Goal: Task Accomplishment & Management: Manage account settings

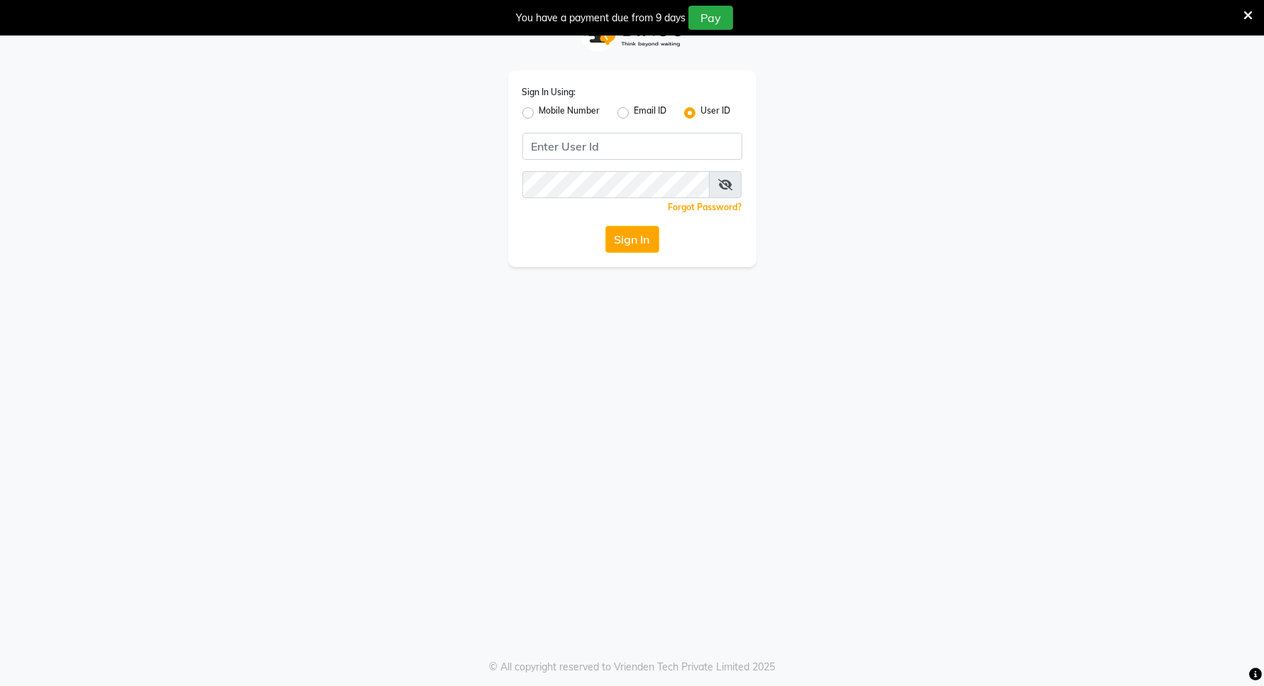
type input "e3898-01"
click at [644, 240] on button "Sign In" at bounding box center [632, 239] width 54 height 27
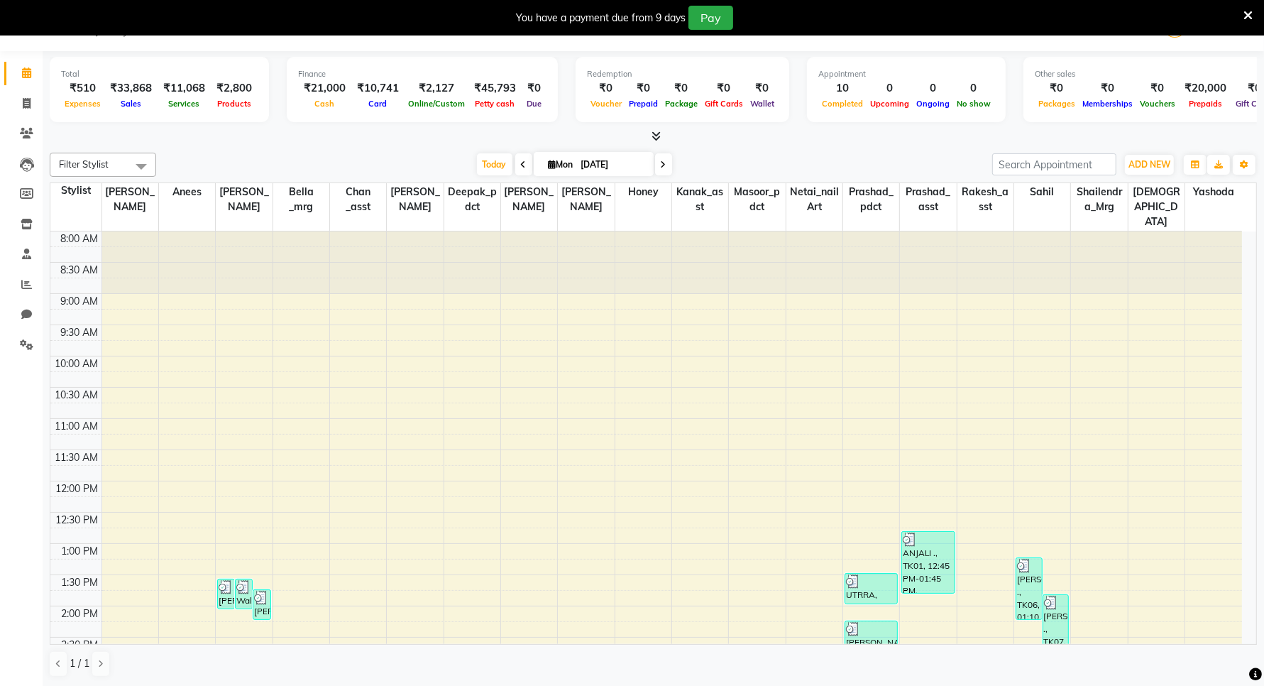
click at [124, 105] on span "Sales" at bounding box center [131, 104] width 28 height 10
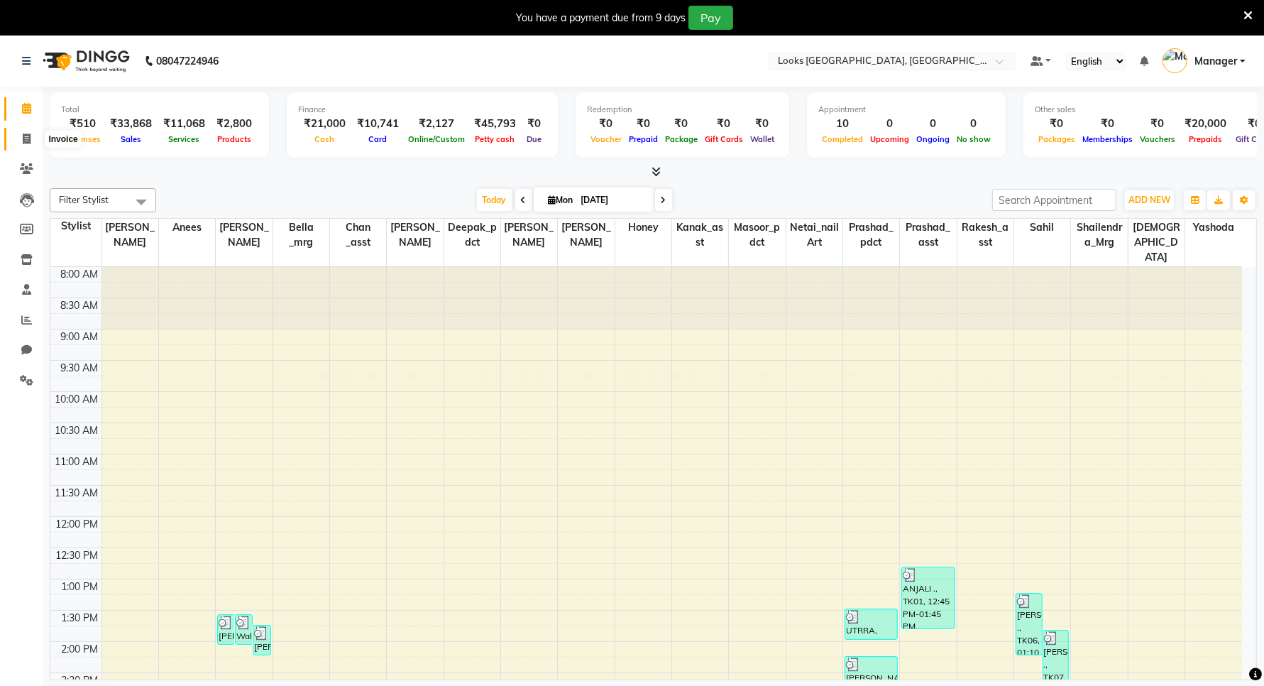
click at [31, 133] on span at bounding box center [26, 139] width 25 height 16
select select "service"
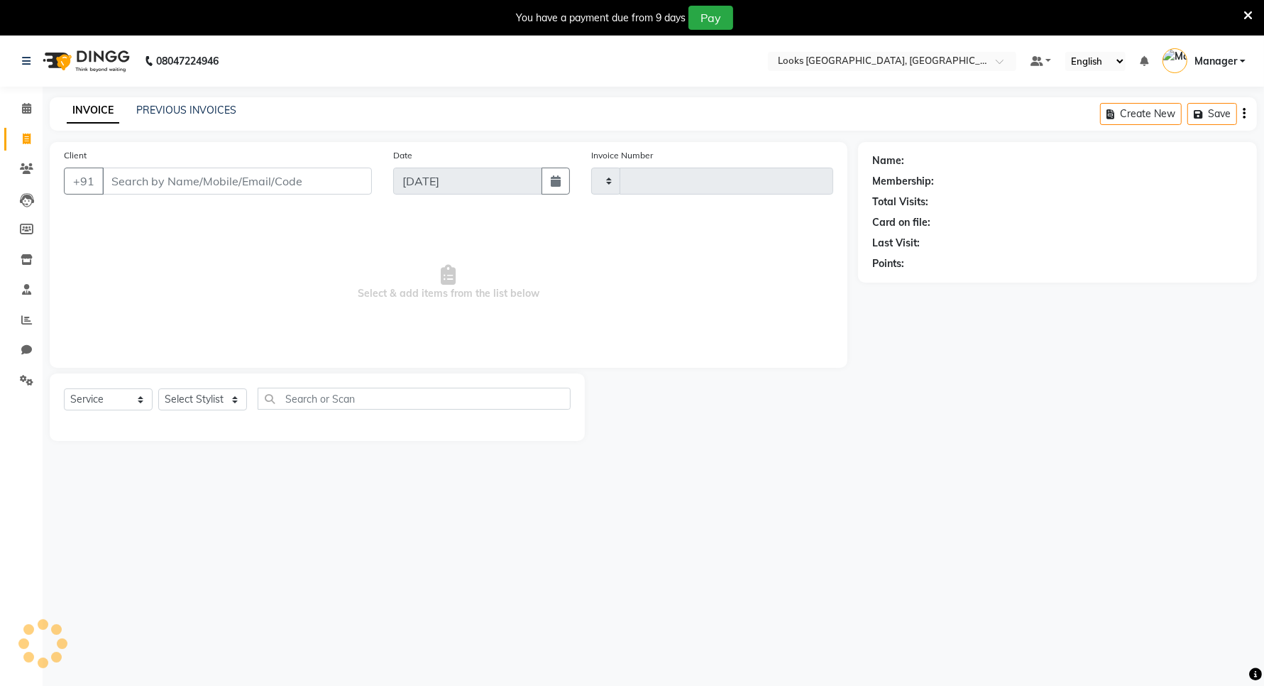
type input "5932"
select select "8941"
click at [208, 174] on input "Client" at bounding box center [237, 181] width 270 height 27
type input "7767059823"
click at [334, 176] on span "Add Client" at bounding box center [335, 181] width 56 height 14
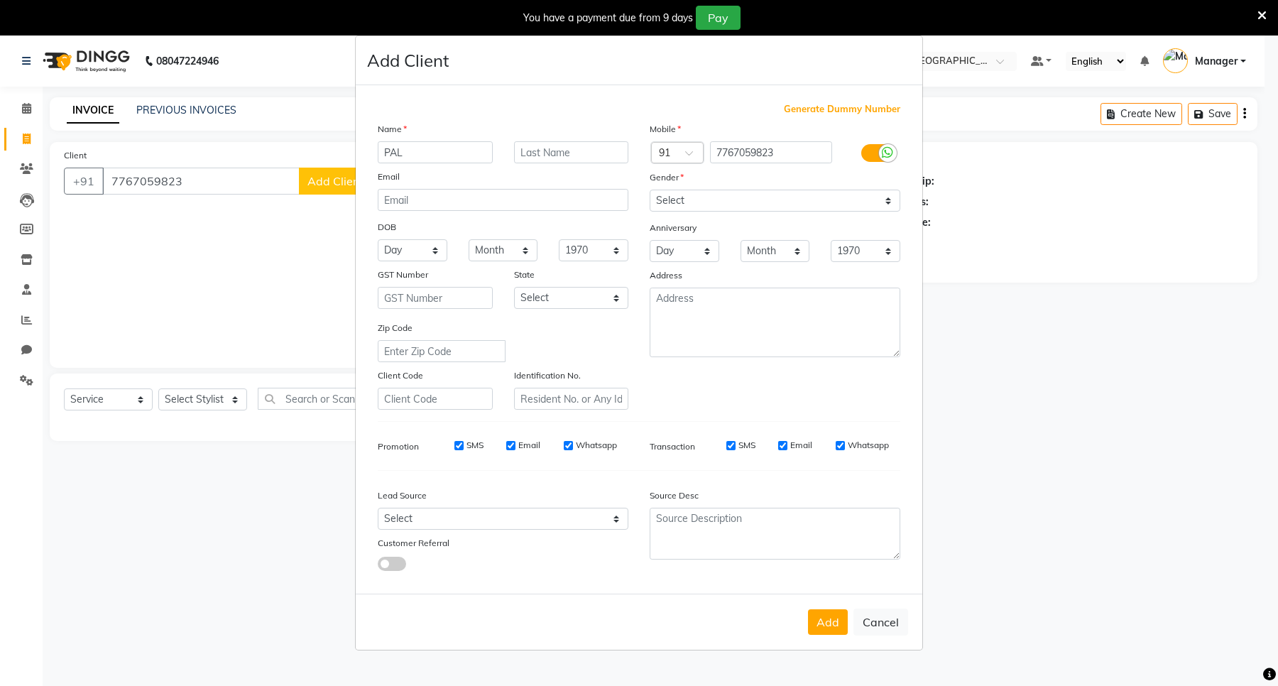
click at [327, 179] on ngb-modal-window "Add Client Generate Dummy Number Name PAL Email DOB Day 01 02 03 04 05 06 07 08…" at bounding box center [639, 343] width 1278 height 686
click at [414, 158] on input "PAL" at bounding box center [435, 152] width 115 height 22
type input "PALAVI"
click at [552, 155] on input "text" at bounding box center [571, 152] width 115 height 22
type input "."
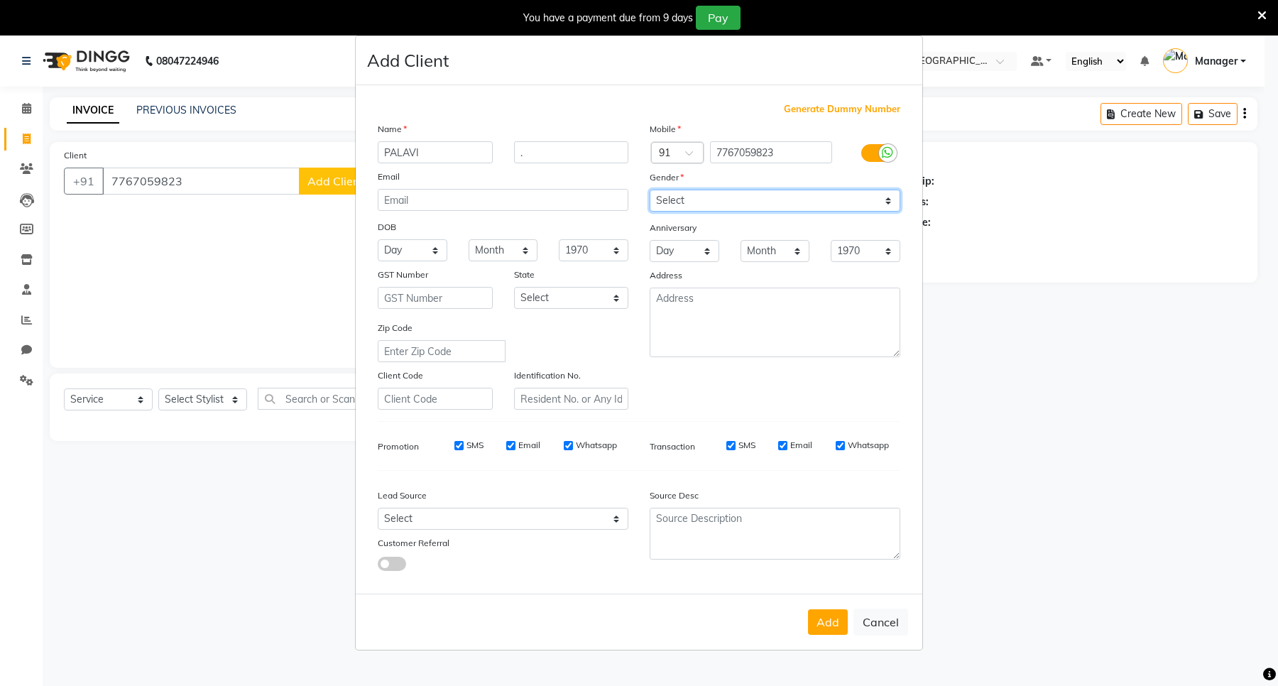
click at [882, 200] on select "Select [DEMOGRAPHIC_DATA] [DEMOGRAPHIC_DATA] Other Prefer Not To Say" at bounding box center [774, 201] width 251 height 22
select select "[DEMOGRAPHIC_DATA]"
click at [649, 191] on select "Select [DEMOGRAPHIC_DATA] [DEMOGRAPHIC_DATA] Other Prefer Not To Say" at bounding box center [774, 201] width 251 height 22
click at [608, 293] on select "Select [GEOGRAPHIC_DATA] [GEOGRAPHIC_DATA] [GEOGRAPHIC_DATA] [GEOGRAPHIC_DATA] …" at bounding box center [571, 298] width 115 height 22
select select "13"
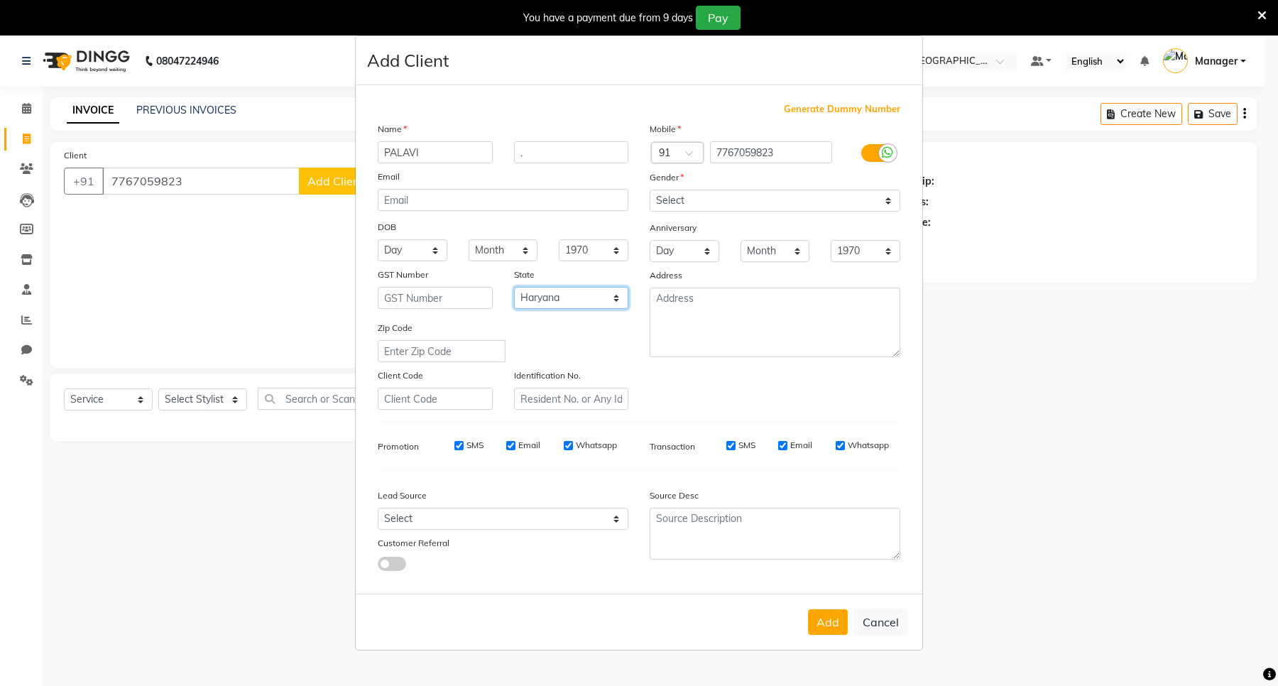
click at [514, 287] on select "Select [GEOGRAPHIC_DATA] [GEOGRAPHIC_DATA] [GEOGRAPHIC_DATA] [GEOGRAPHIC_DATA] …" at bounding box center [571, 298] width 115 height 22
click at [736, 324] on textarea at bounding box center [774, 322] width 251 height 70
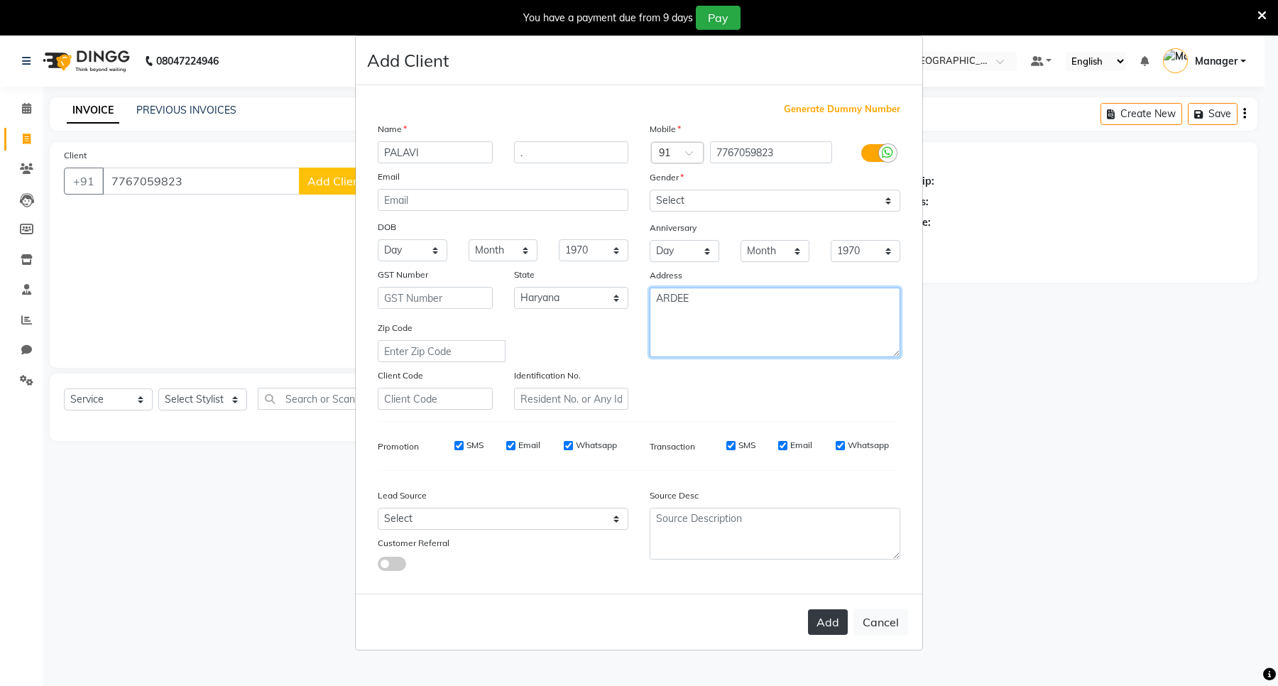
type textarea "ARDEE"
click at [824, 618] on button "Add" at bounding box center [828, 622] width 40 height 26
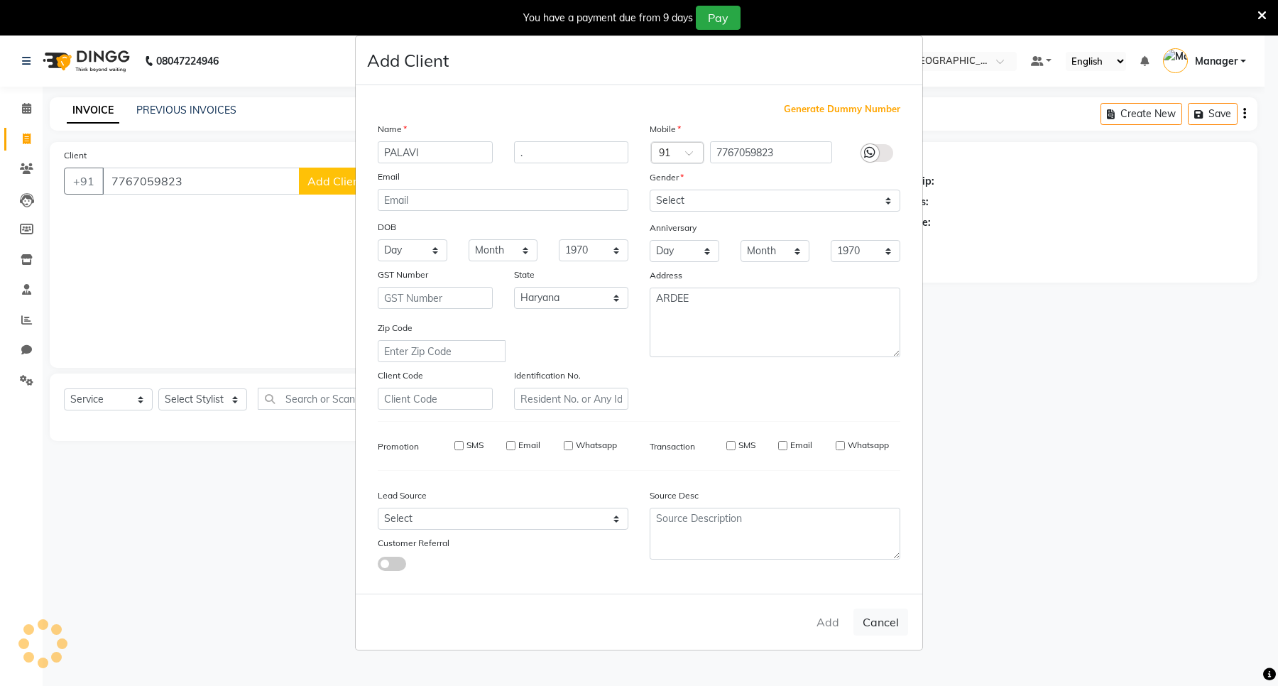
select select
select select "null"
select select
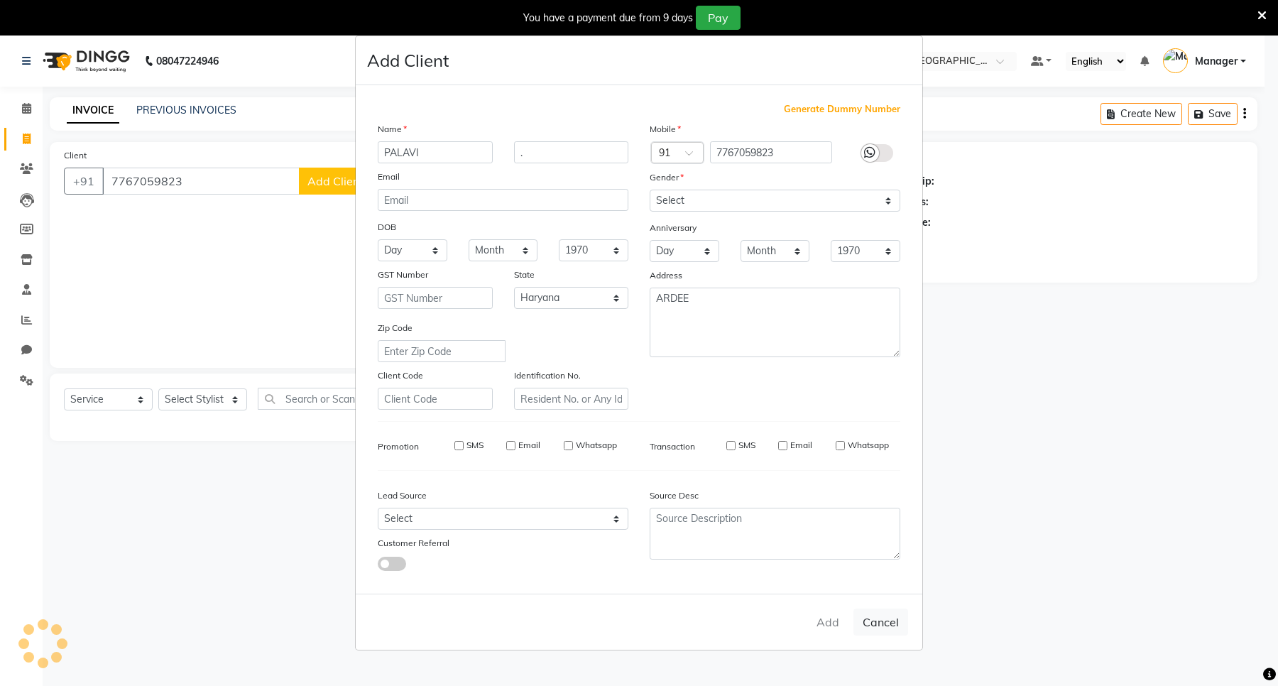
select select
checkbox input "false"
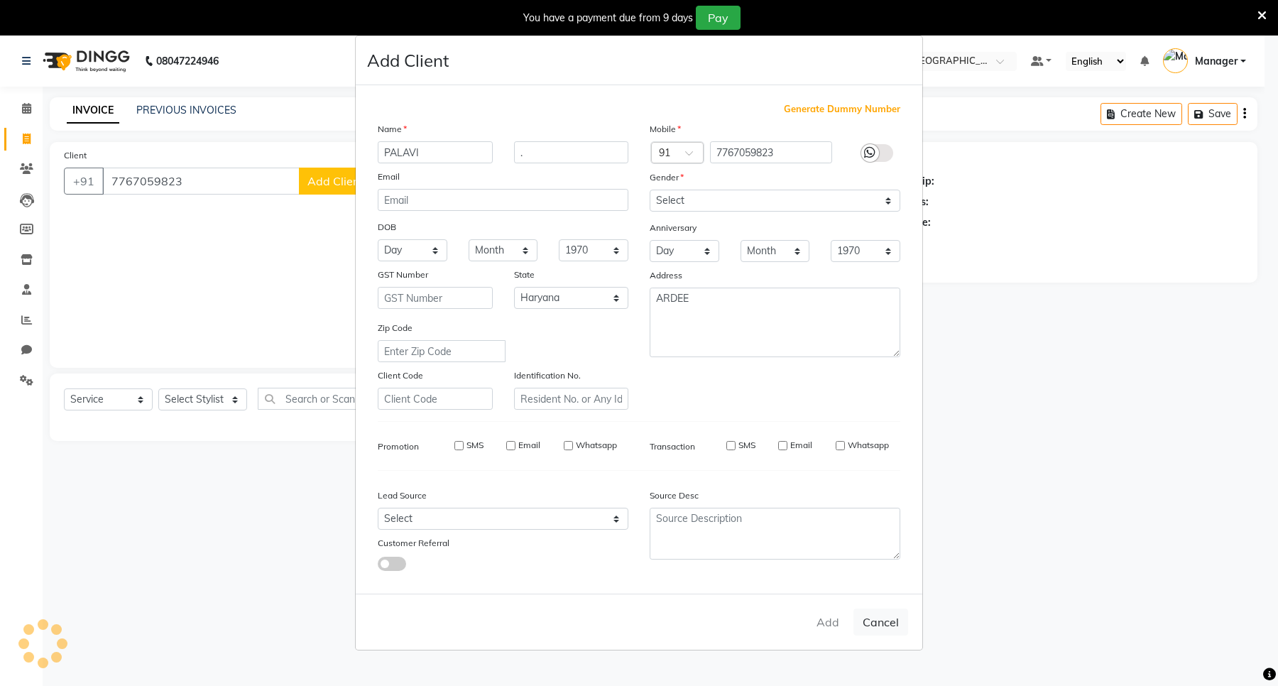
checkbox input "false"
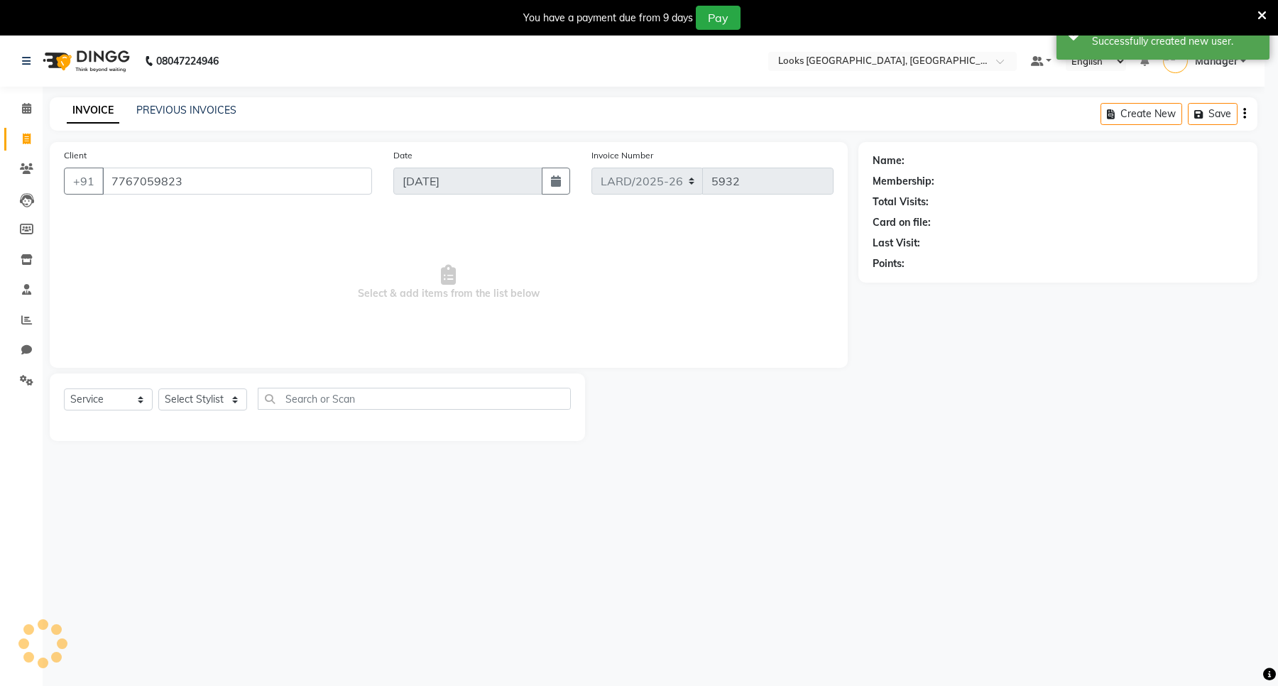
select select "1: Object"
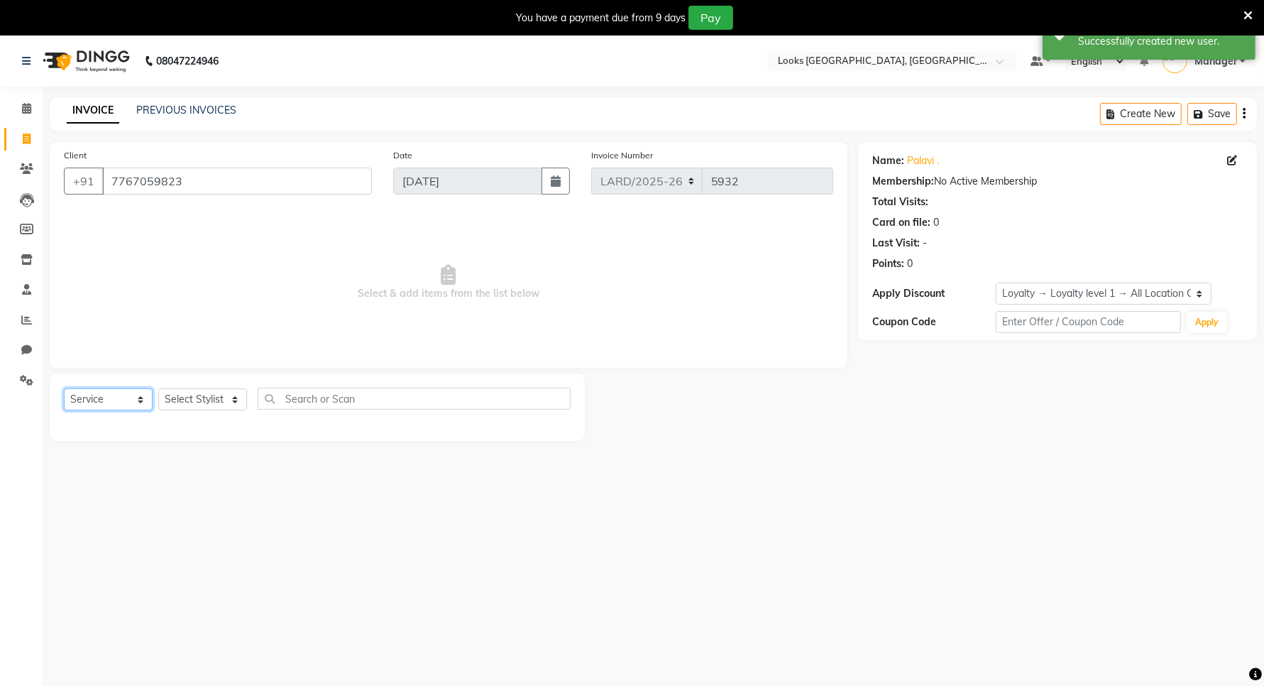
click at [136, 398] on select "Select Service Product Membership Package Voucher Prepaid Gift Card" at bounding box center [108, 399] width 89 height 22
click at [64, 388] on select "Select Service Product Membership Package Voucher Prepaid Gift Card" at bounding box center [108, 399] width 89 height 22
click at [234, 399] on select "Select Stylist [PERSON_NAME] _mrg [PERSON_NAME] _asst [PERSON_NAME] [PERSON_NAM…" at bounding box center [202, 399] width 89 height 22
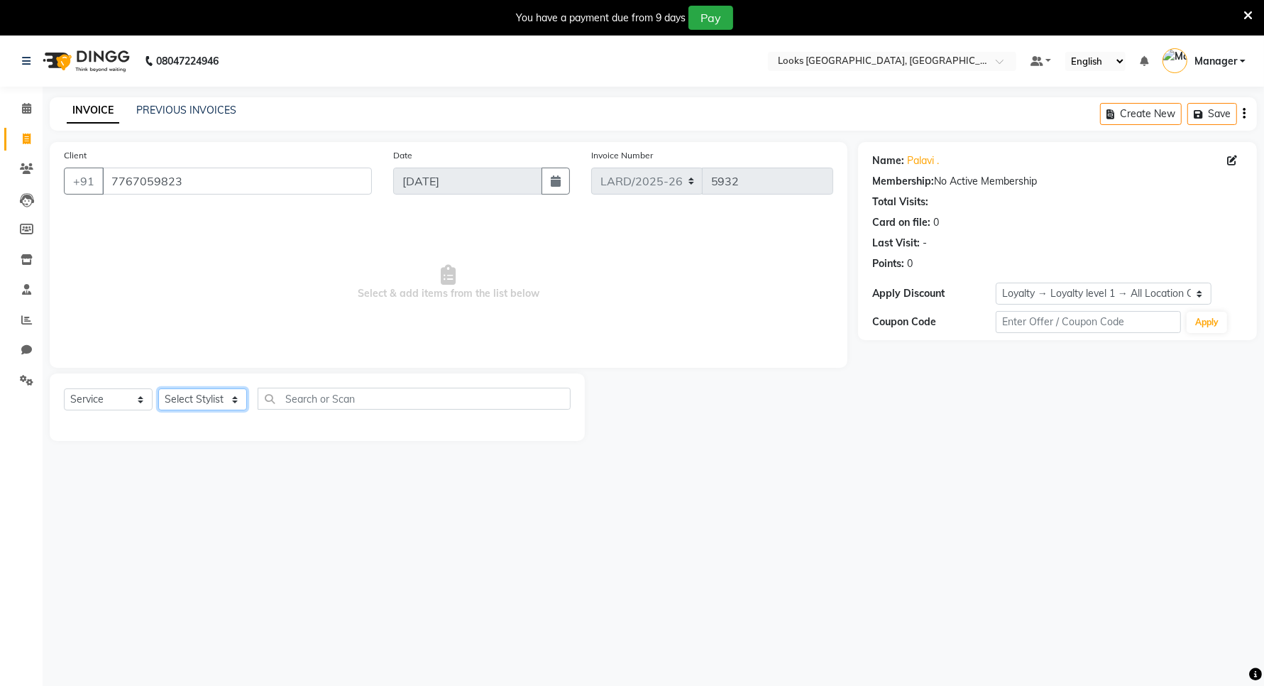
select select "90491"
click at [158, 388] on select "Select Stylist [PERSON_NAME] _mrg [PERSON_NAME] _asst [PERSON_NAME] [PERSON_NAM…" at bounding box center [202, 399] width 89 height 22
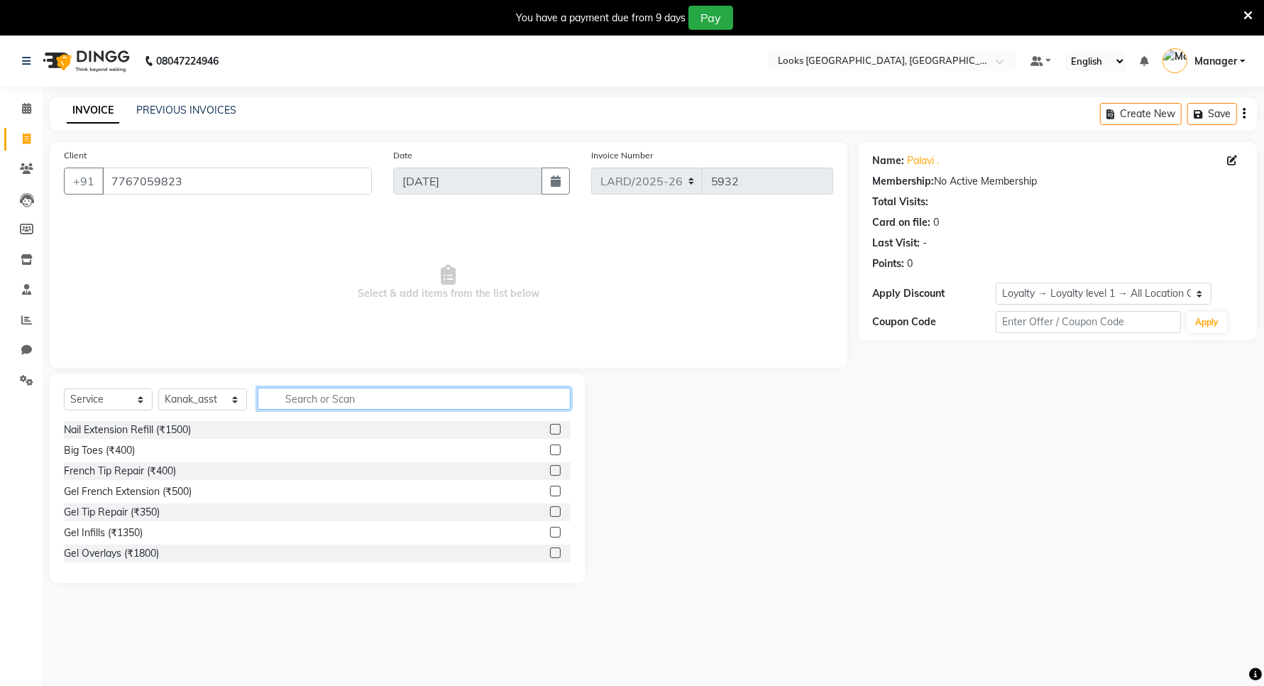
click at [350, 396] on input "text" at bounding box center [414, 399] width 313 height 22
type input "WASH"
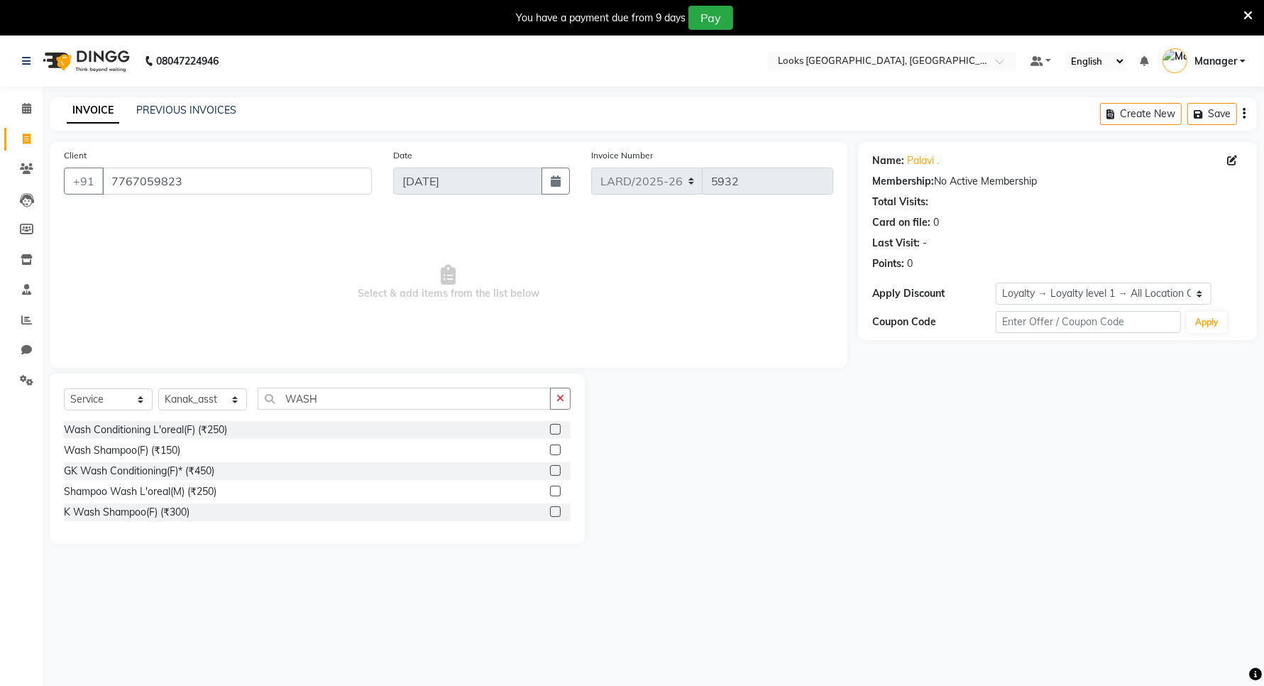
click at [561, 424] on div at bounding box center [560, 430] width 21 height 18
click at [551, 427] on label at bounding box center [555, 429] width 11 height 11
click at [551, 427] on input "checkbox" at bounding box center [554, 429] width 9 height 9
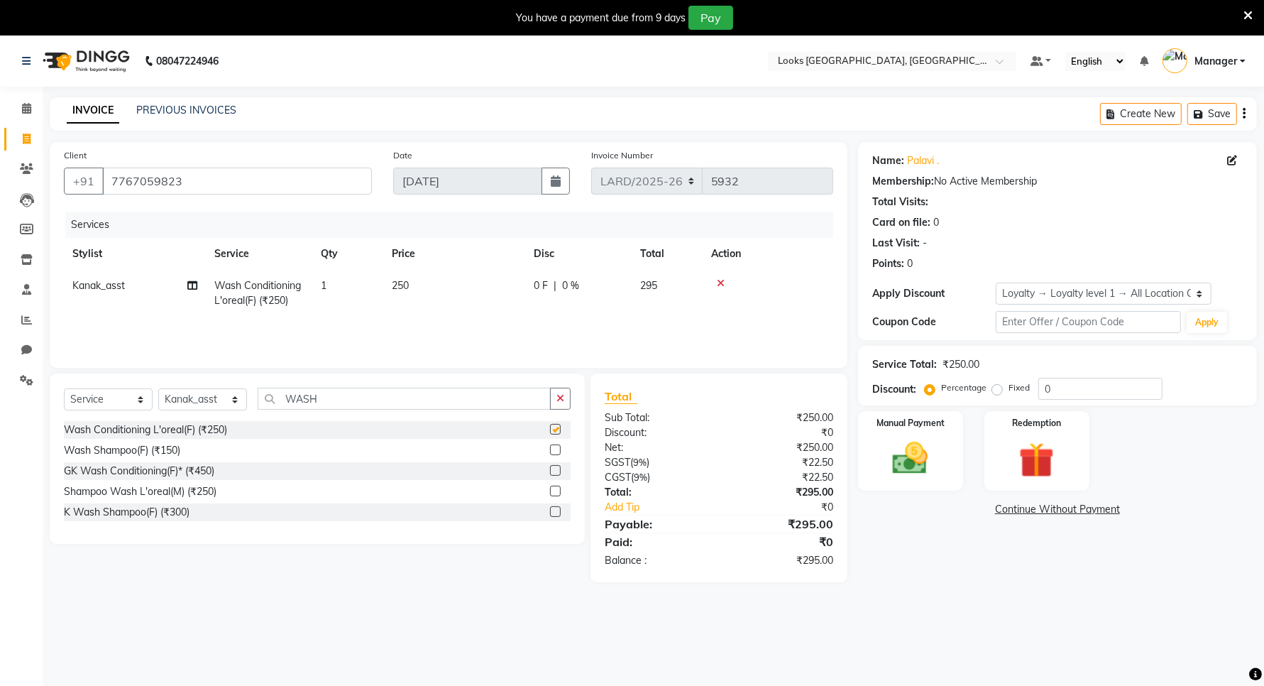
checkbox input "false"
click at [421, 285] on td "250" at bounding box center [454, 293] width 142 height 47
select select "90491"
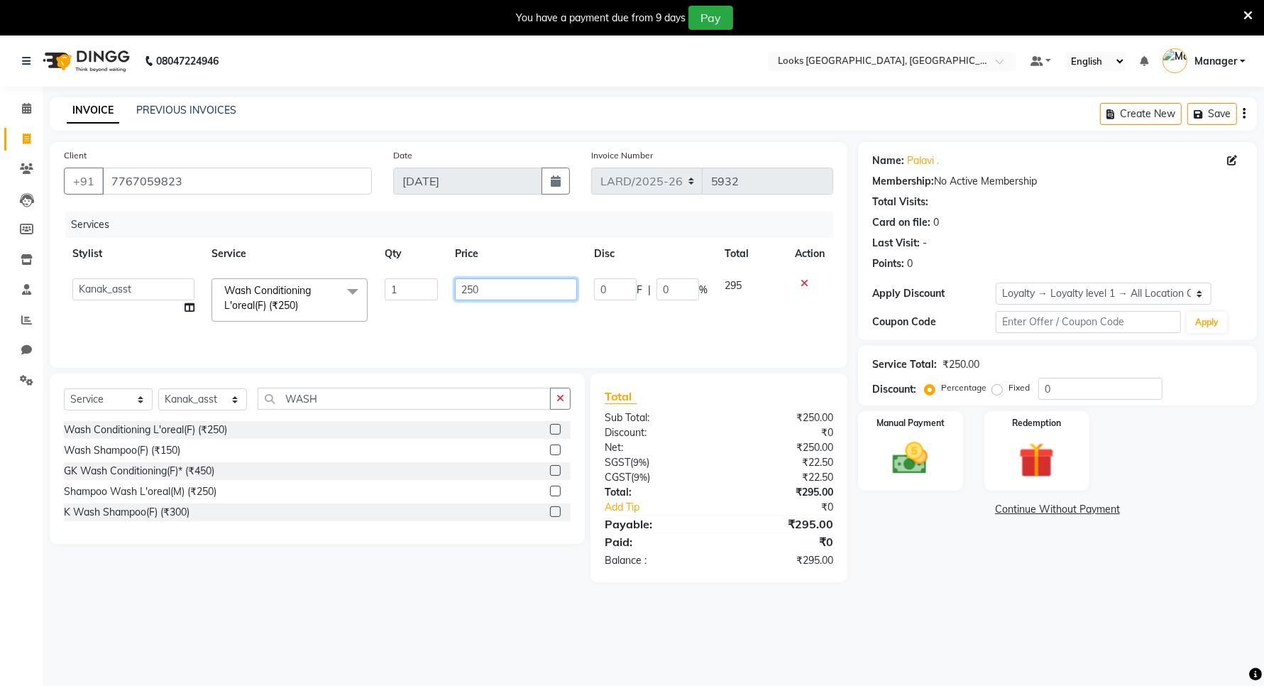
click at [502, 285] on input "250" at bounding box center [516, 289] width 122 height 22
type input "2"
type input "400"
click at [889, 461] on img at bounding box center [911, 458] width 60 height 43
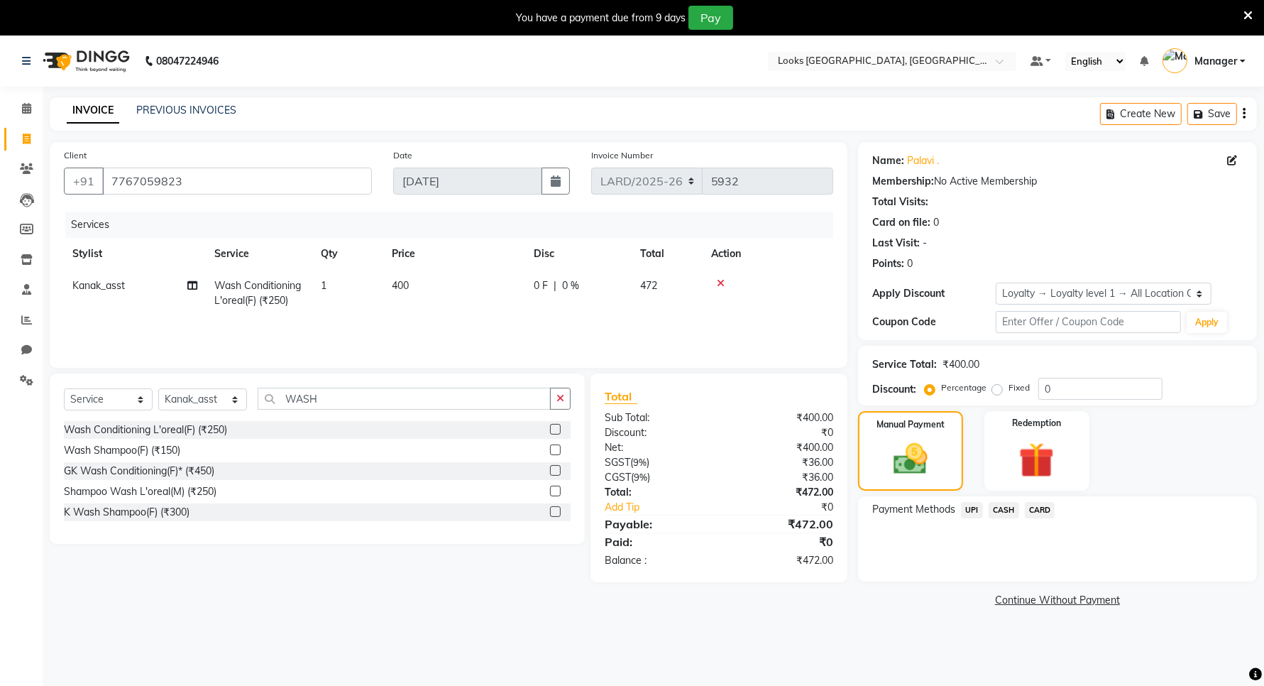
click at [975, 511] on span "UPI" at bounding box center [972, 510] width 22 height 16
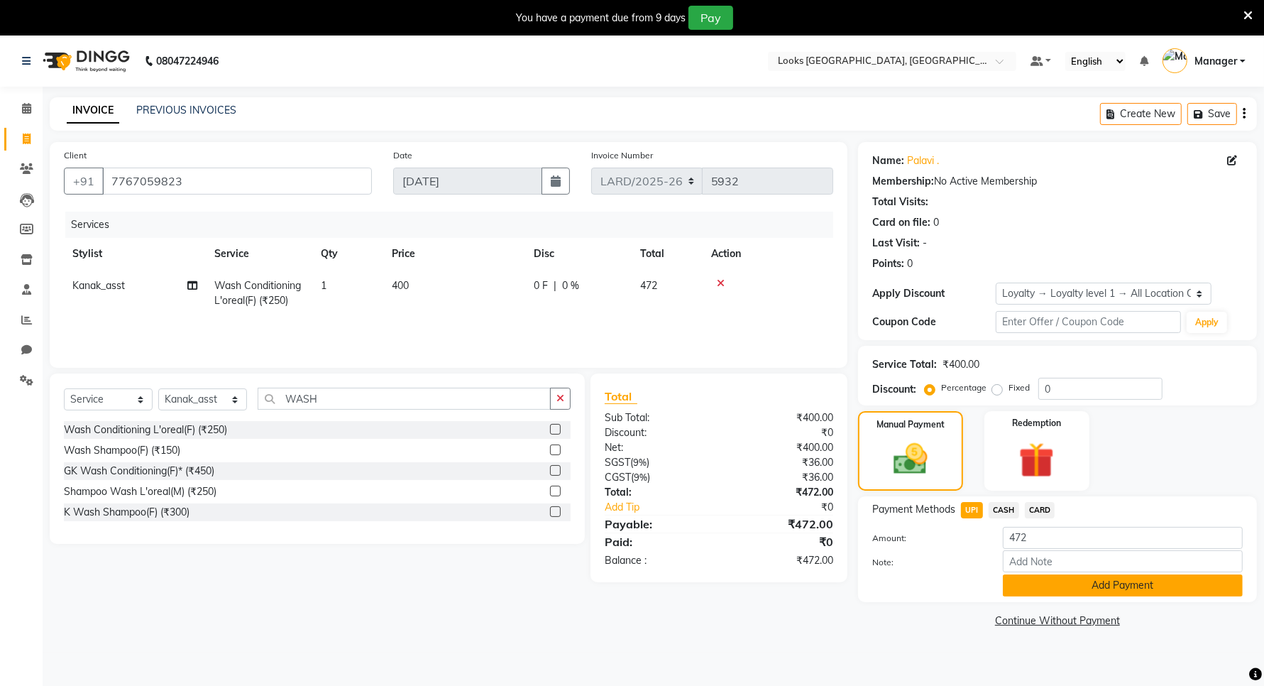
click at [1169, 589] on button "Add Payment" at bounding box center [1123, 585] width 240 height 22
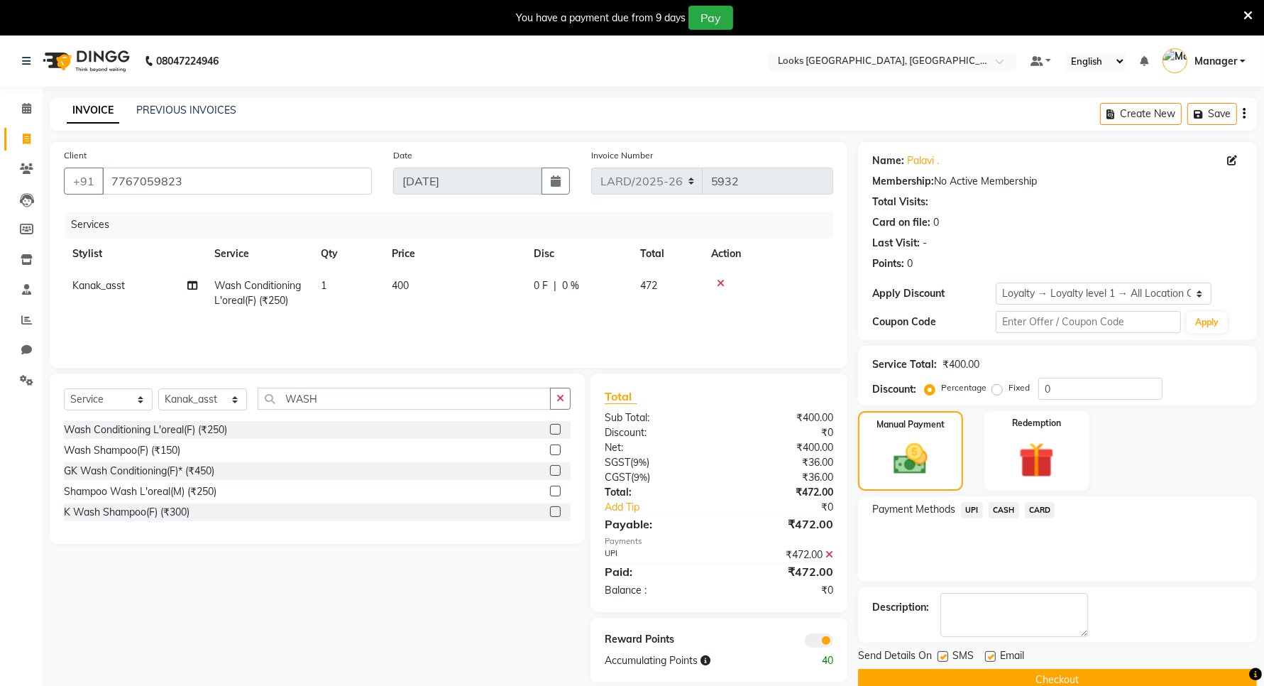
scroll to position [35, 0]
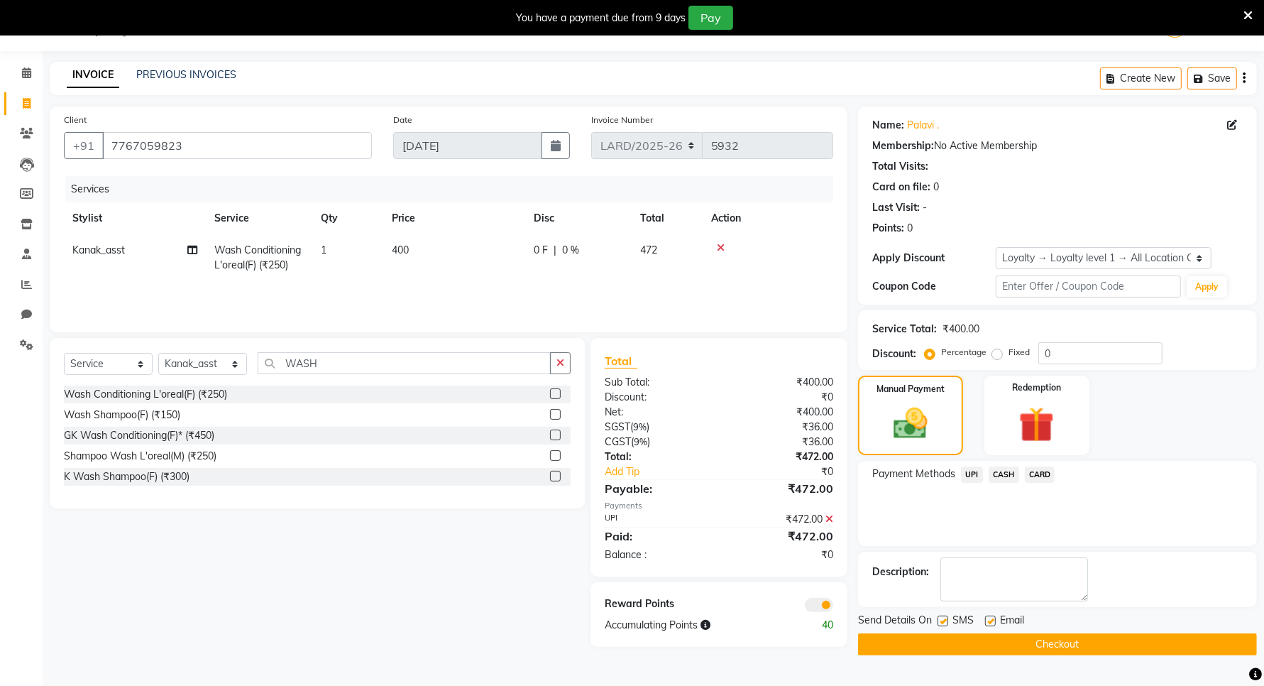
click at [999, 640] on button "Checkout" at bounding box center [1057, 644] width 399 height 22
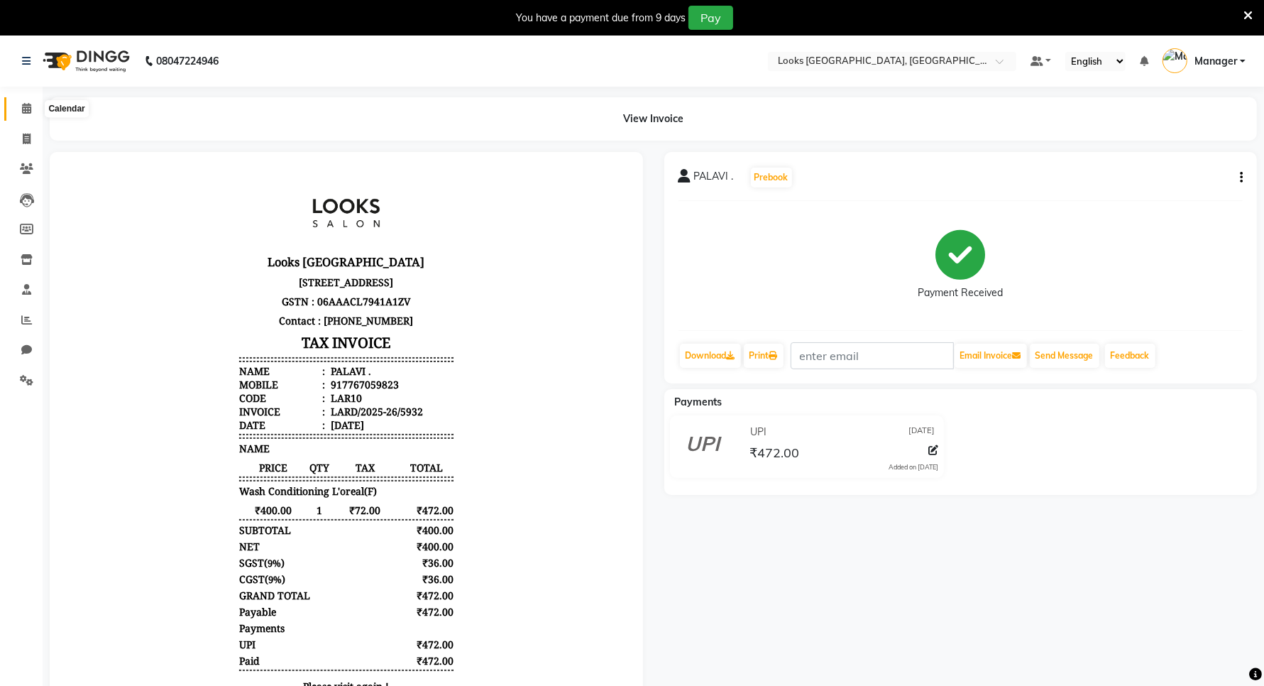
click at [23, 108] on icon at bounding box center [26, 108] width 9 height 11
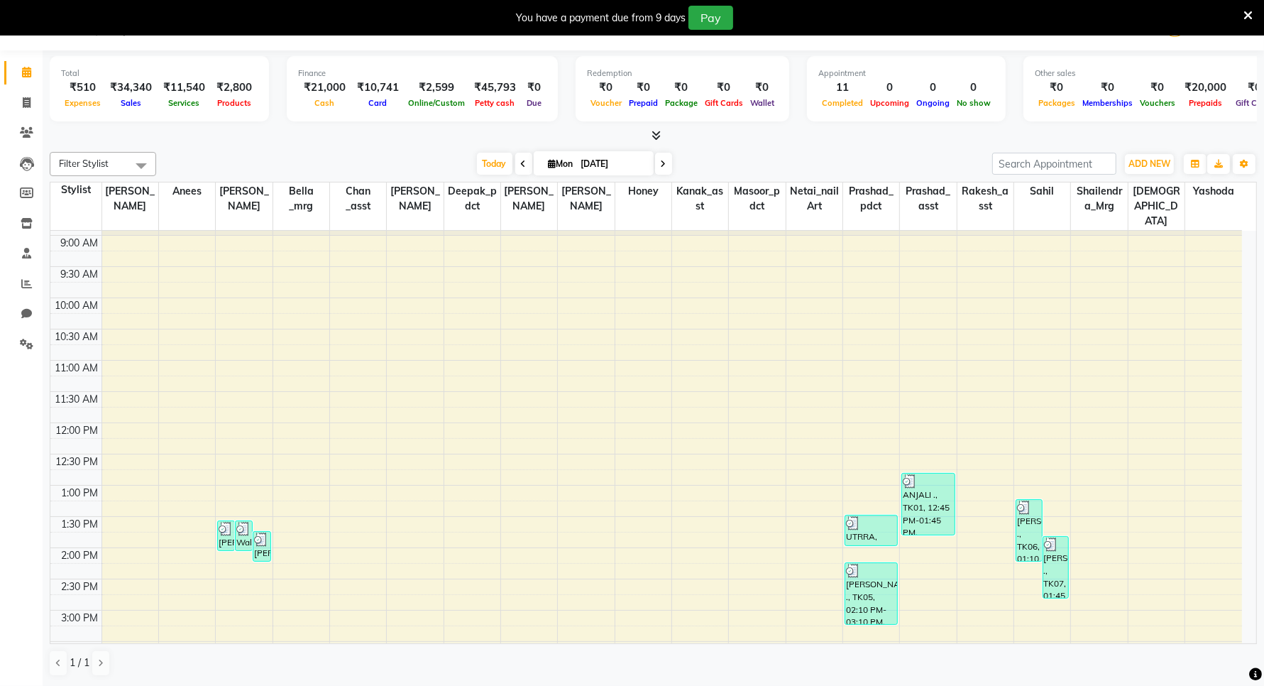
scroll to position [89, 0]
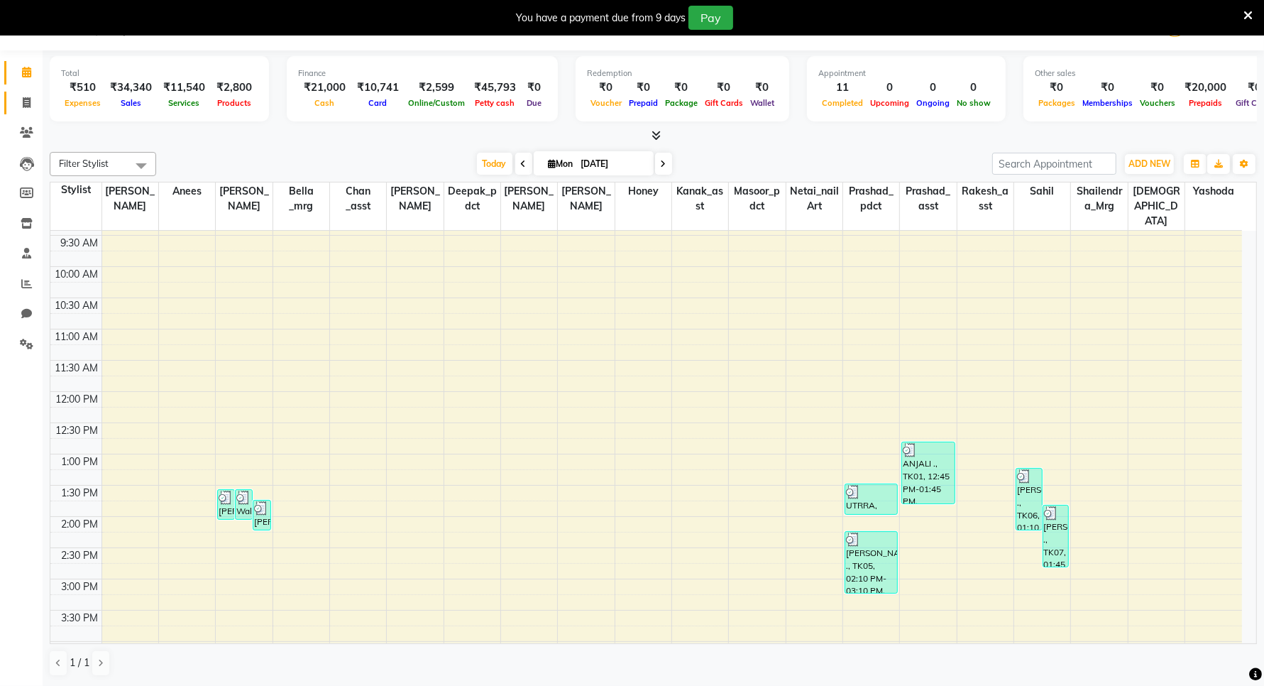
click at [33, 105] on span at bounding box center [26, 103] width 25 height 16
select select "service"
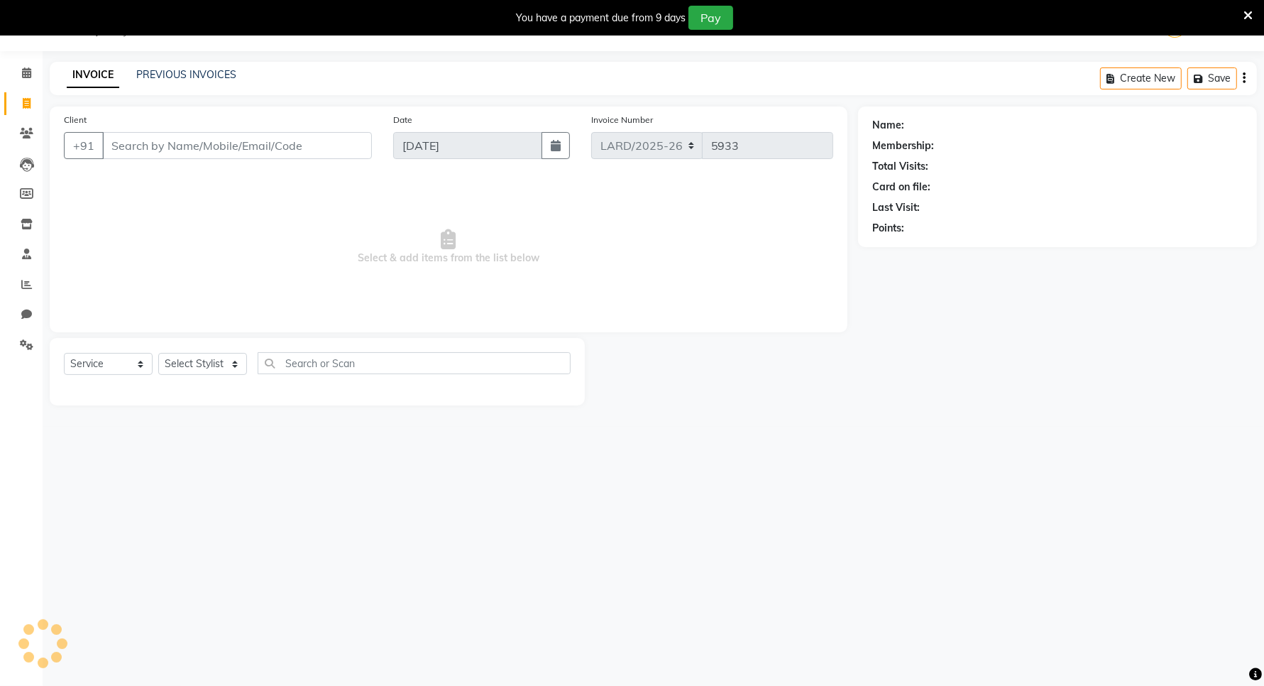
scroll to position [35, 0]
click at [192, 151] on input "Client" at bounding box center [237, 145] width 270 height 27
type input "9899097410"
select select "1: Object"
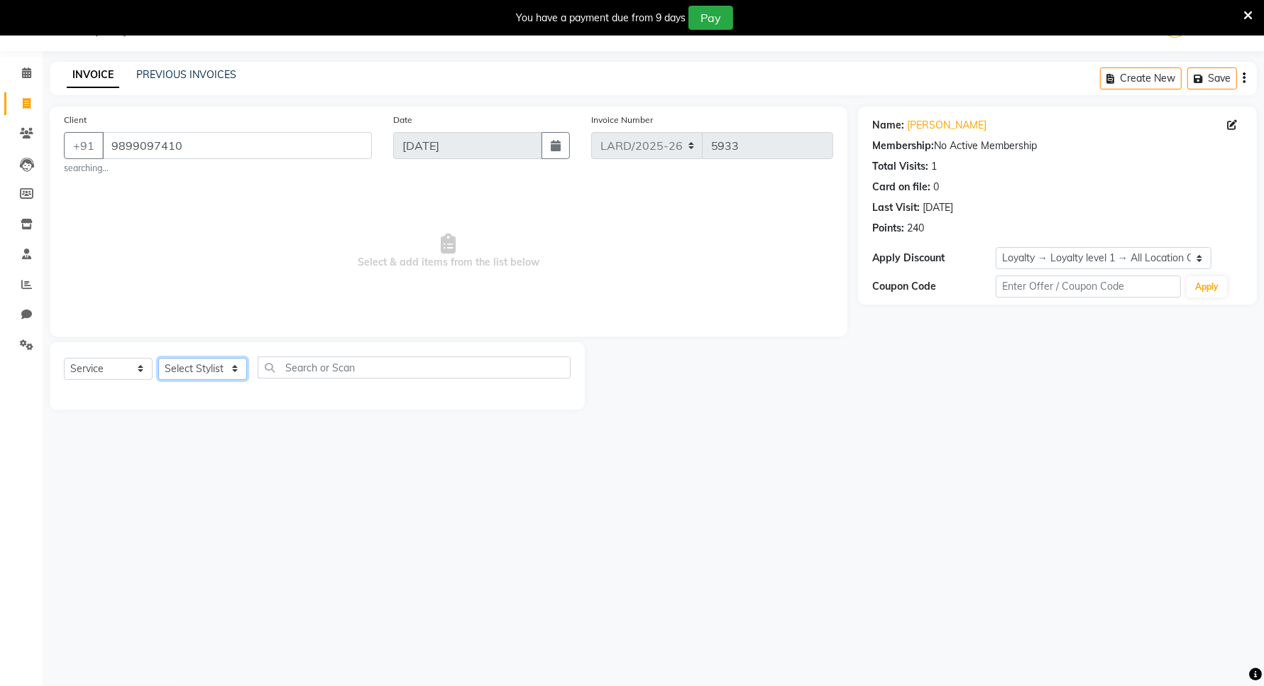
click at [192, 369] on select "Select Stylist [PERSON_NAME] _mrg [PERSON_NAME] _asst [PERSON_NAME] [PERSON_NAM…" at bounding box center [202, 369] width 89 height 22
select select "90490"
click at [158, 358] on select "Select Stylist [PERSON_NAME] _mrg [PERSON_NAME] _asst [PERSON_NAME] [PERSON_NAM…" at bounding box center [202, 369] width 89 height 22
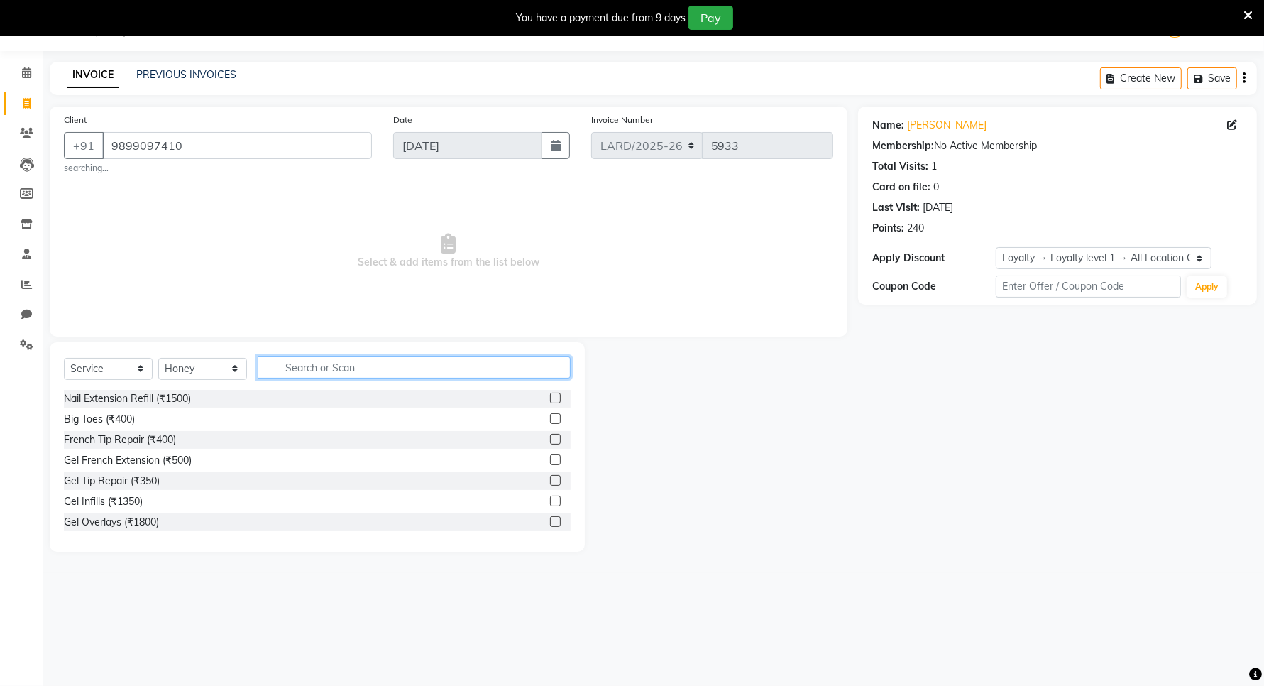
click at [296, 364] on input "text" at bounding box center [414, 367] width 313 height 22
type input "GLO"
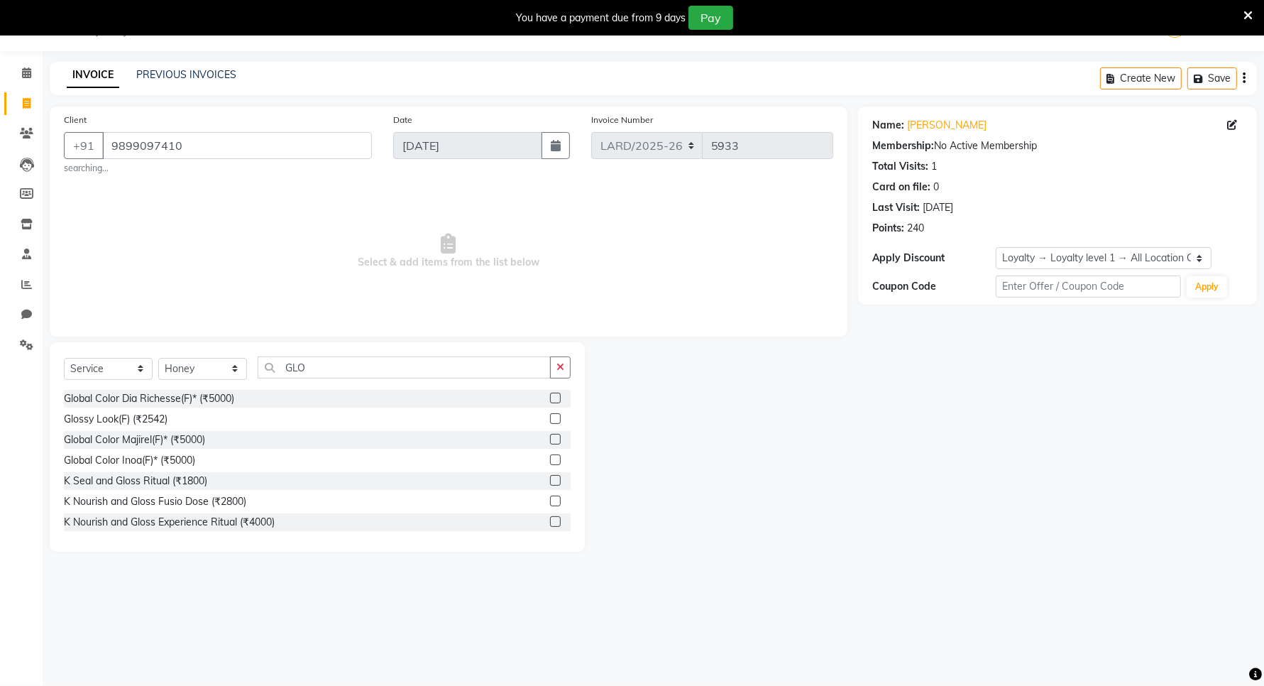
click at [550, 459] on label at bounding box center [555, 459] width 11 height 11
click at [550, 459] on input "checkbox" at bounding box center [554, 460] width 9 height 9
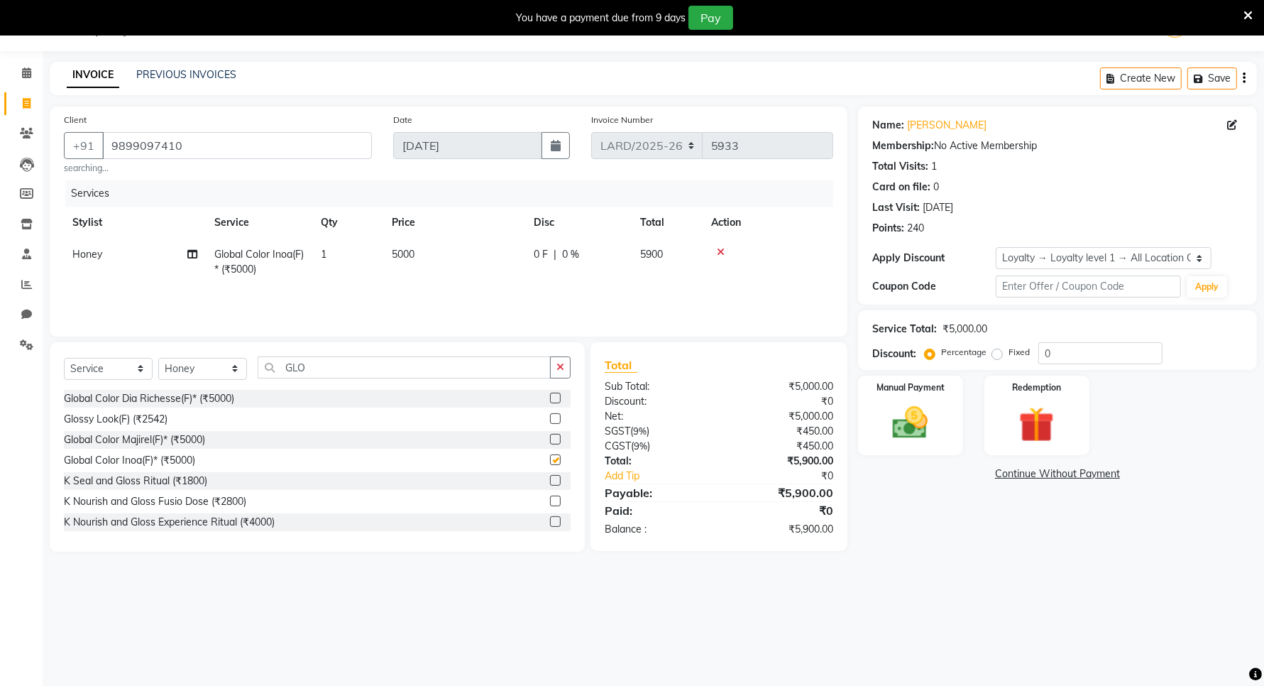
checkbox input "false"
click at [419, 370] on input "GLO" at bounding box center [404, 367] width 293 height 22
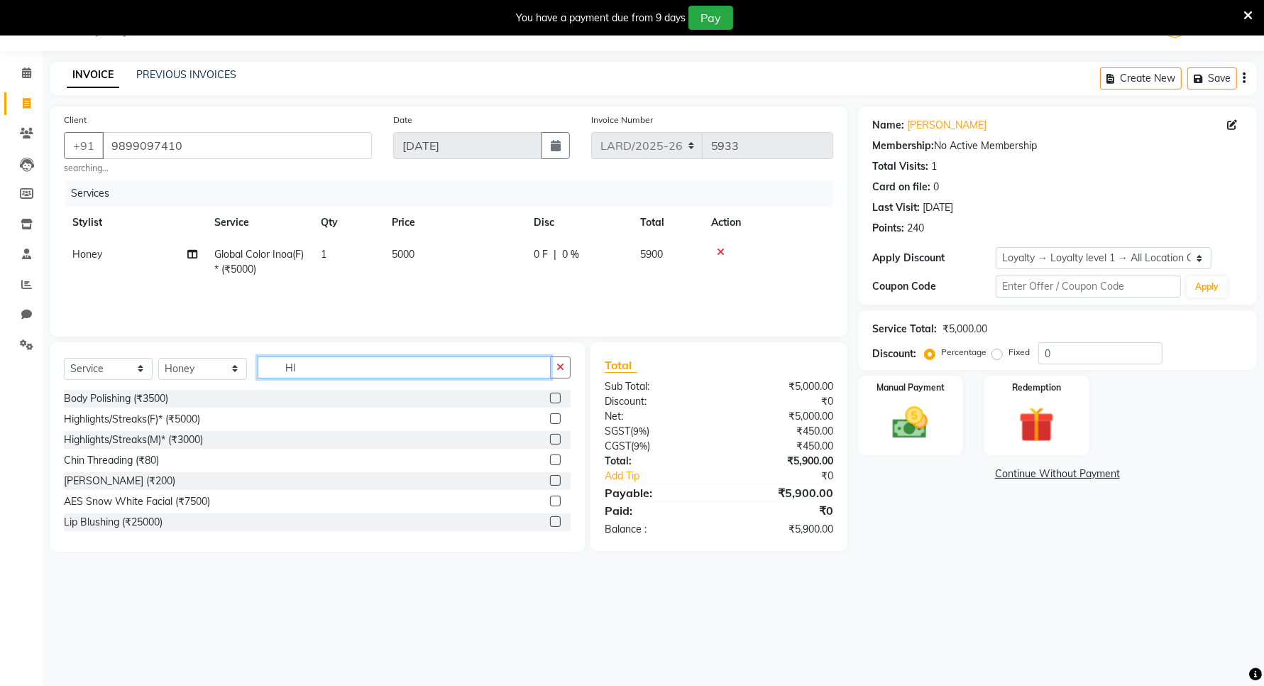
type input "HI"
click at [550, 417] on label at bounding box center [555, 418] width 11 height 11
click at [550, 417] on input "checkbox" at bounding box center [554, 419] width 9 height 9
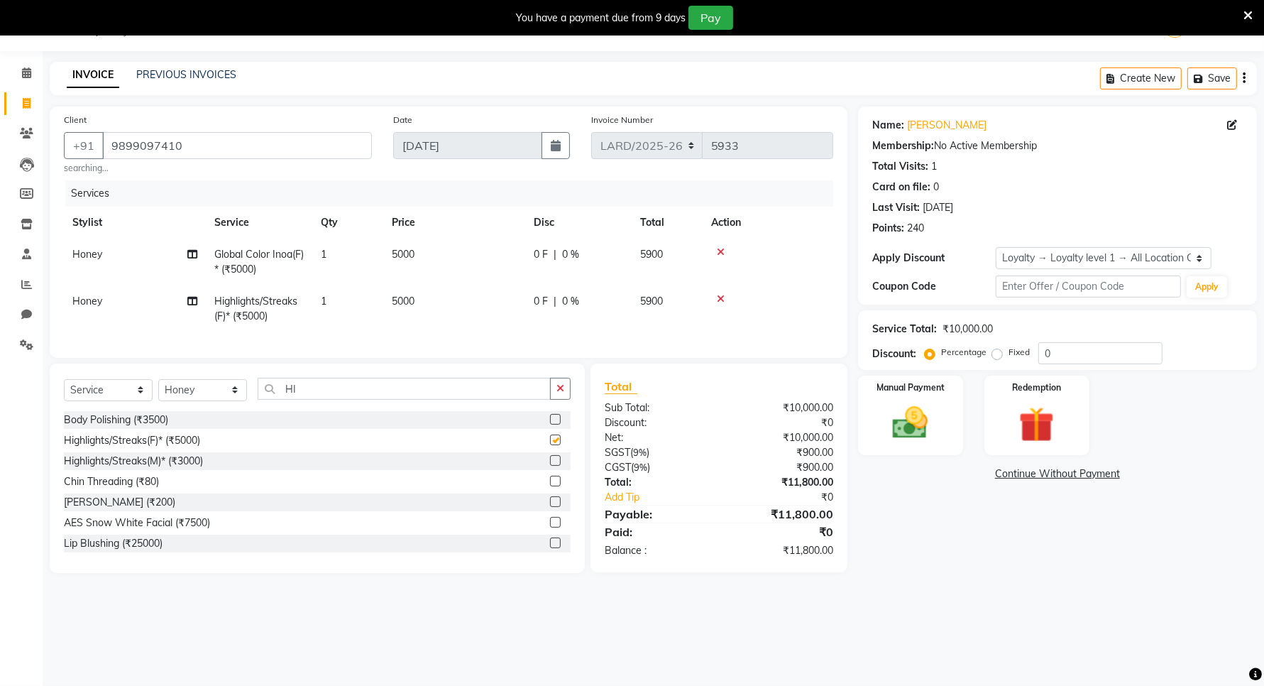
checkbox input "false"
click at [397, 303] on span "5000" at bounding box center [403, 301] width 23 height 13
select select "90490"
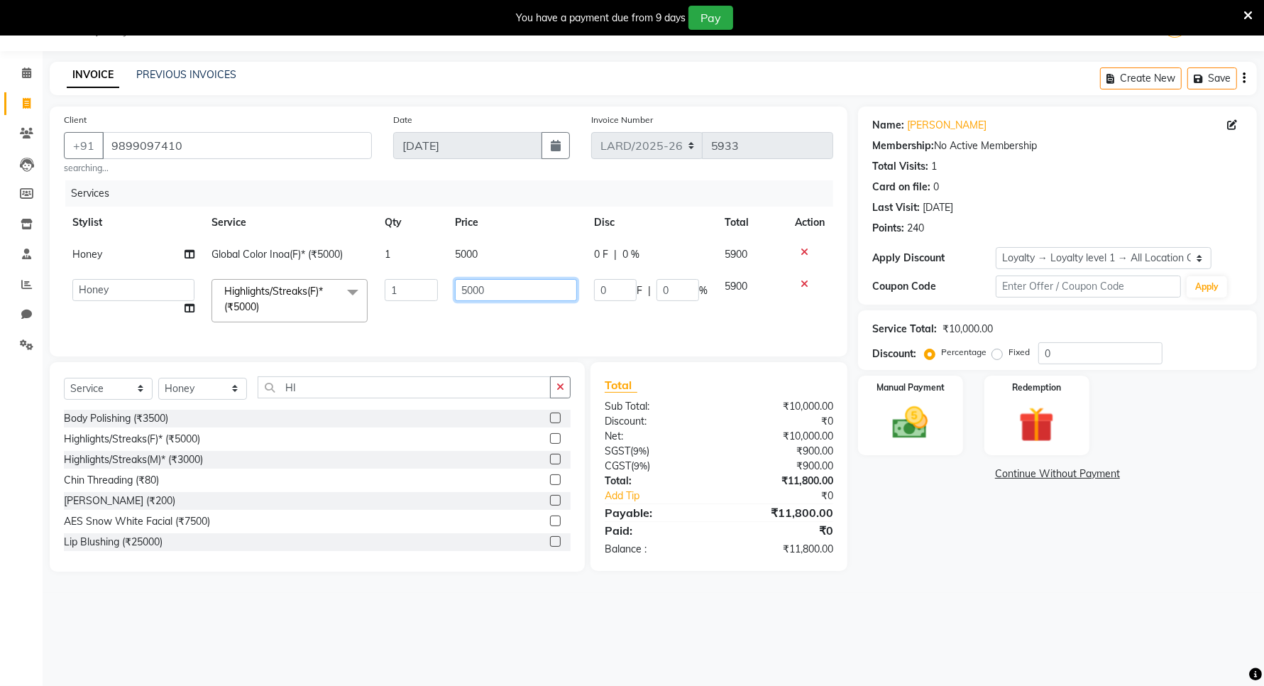
click at [470, 287] on input "5000" at bounding box center [516, 290] width 122 height 22
type input "7000"
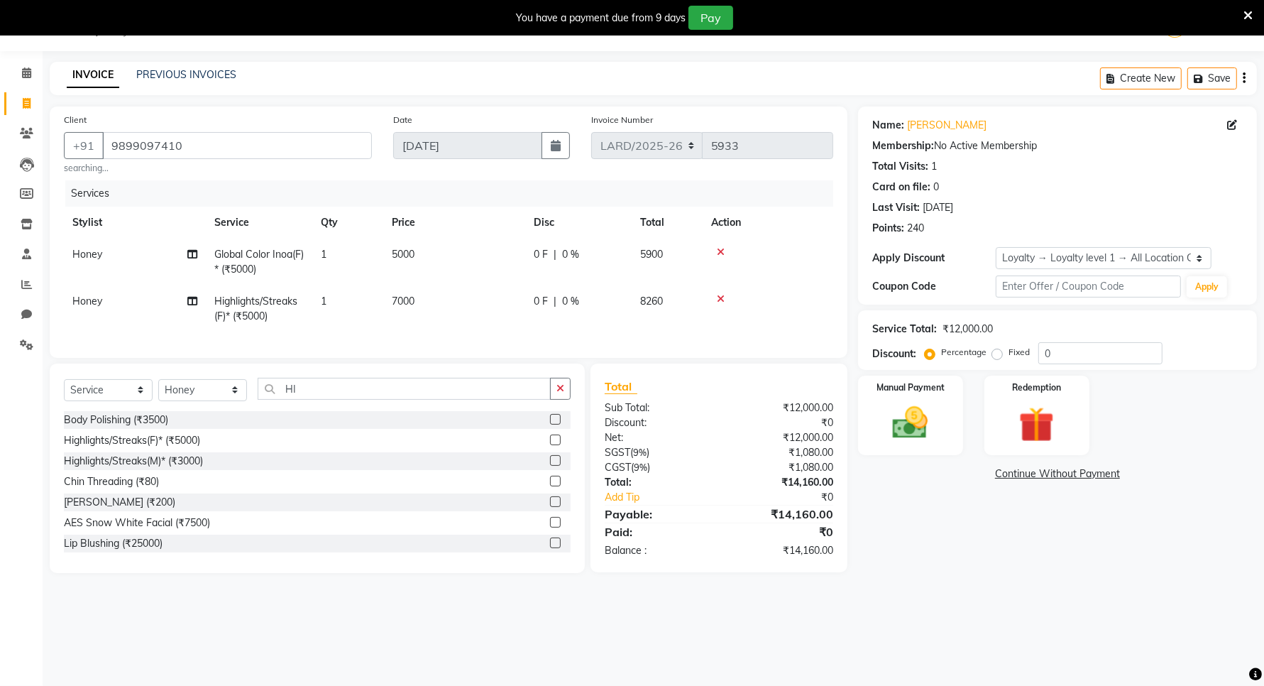
click at [473, 317] on td "7000" at bounding box center [454, 308] width 142 height 47
select select "90490"
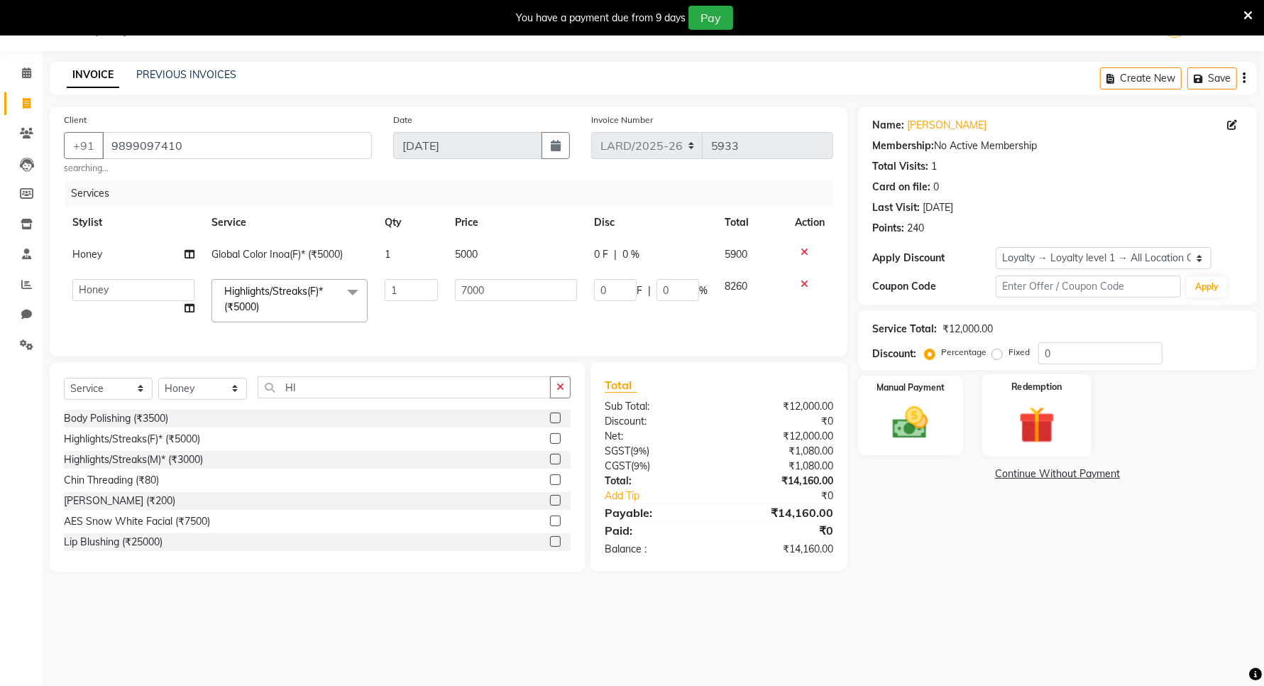
click at [1030, 428] on img at bounding box center [1037, 424] width 60 height 45
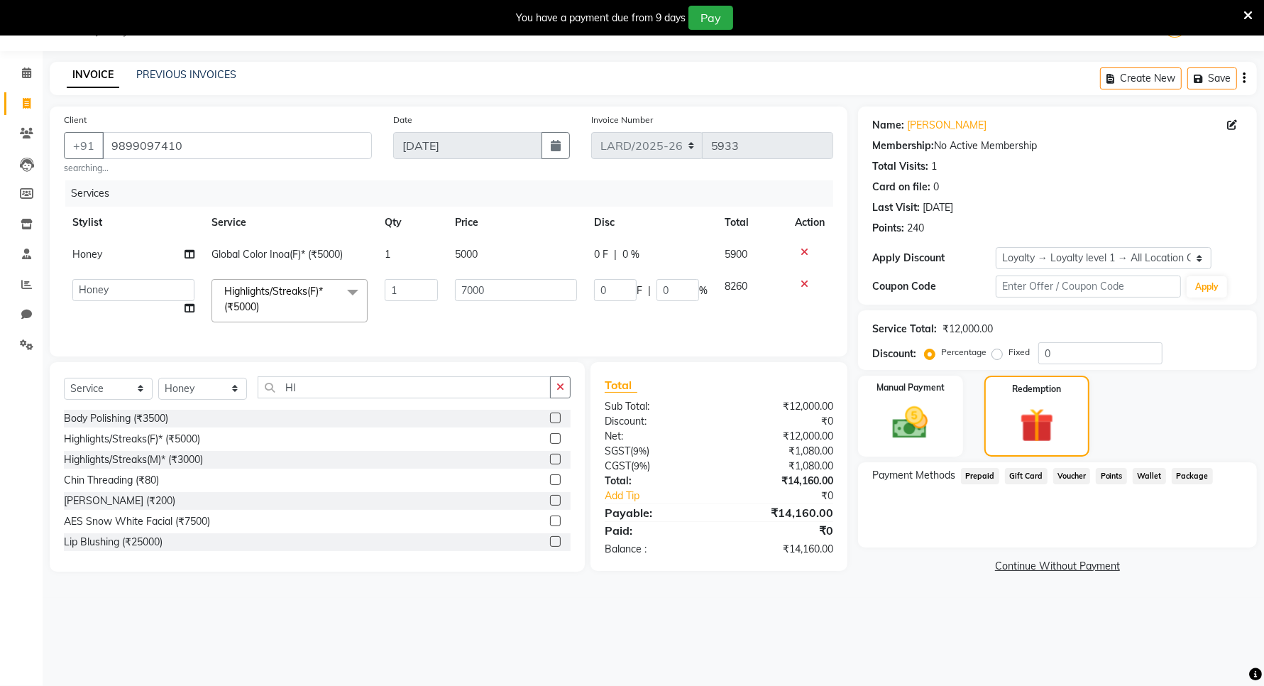
click at [977, 476] on span "Prepaid" at bounding box center [980, 476] width 38 height 16
click at [1017, 476] on span "Gift Card" at bounding box center [1026, 476] width 43 height 16
click at [1065, 476] on span "Voucher" at bounding box center [1072, 476] width 38 height 16
click at [1104, 474] on span "Points" at bounding box center [1111, 476] width 31 height 16
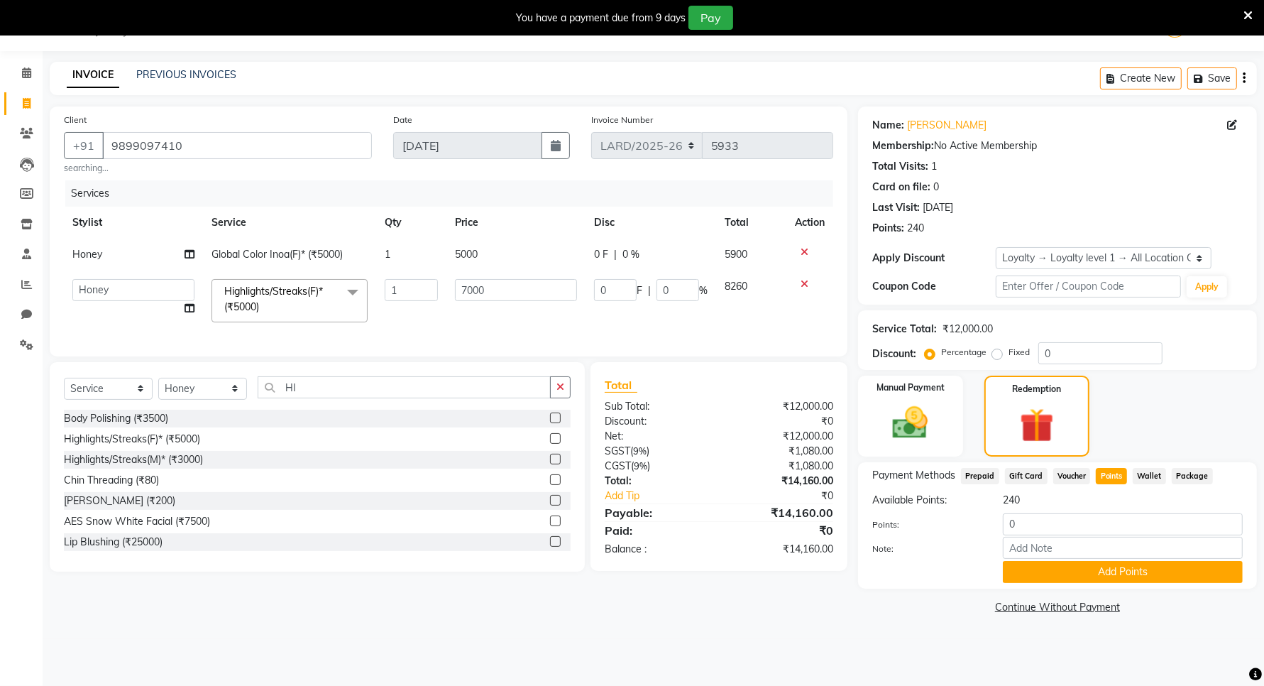
click at [1139, 474] on span "Wallet" at bounding box center [1149, 476] width 33 height 16
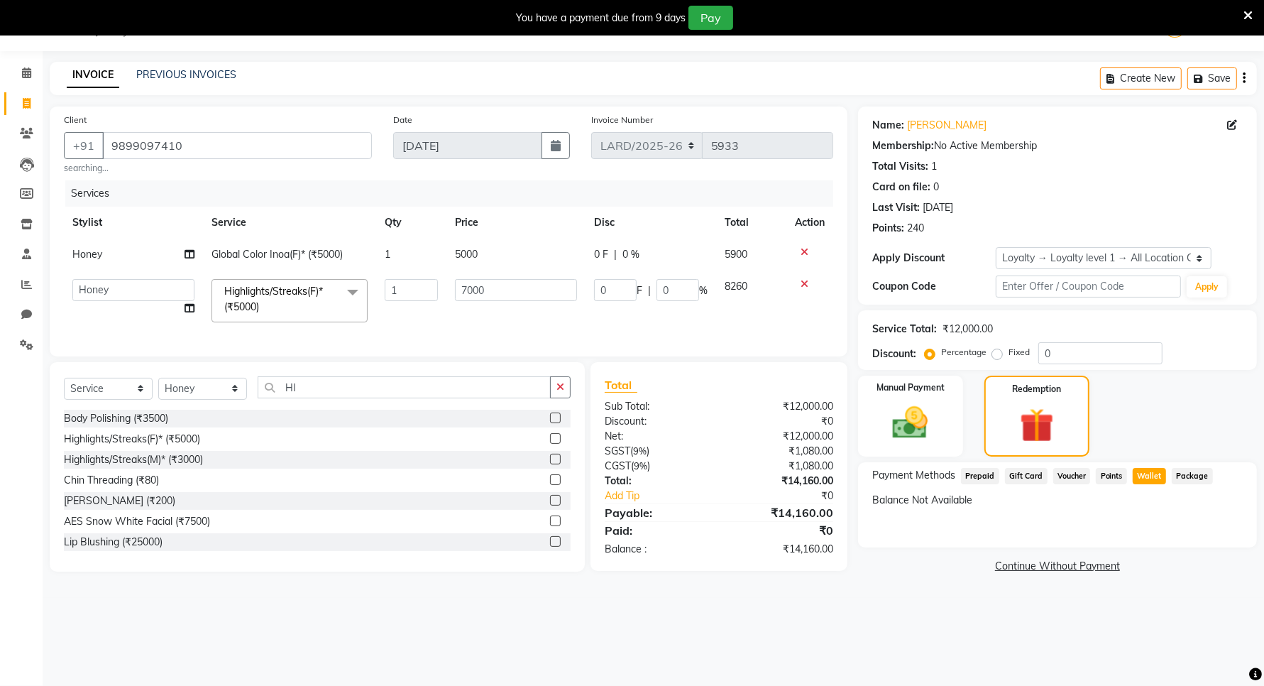
click at [1187, 472] on span "Package" at bounding box center [1192, 476] width 41 height 16
click at [26, 103] on icon at bounding box center [27, 103] width 8 height 11
select select "service"
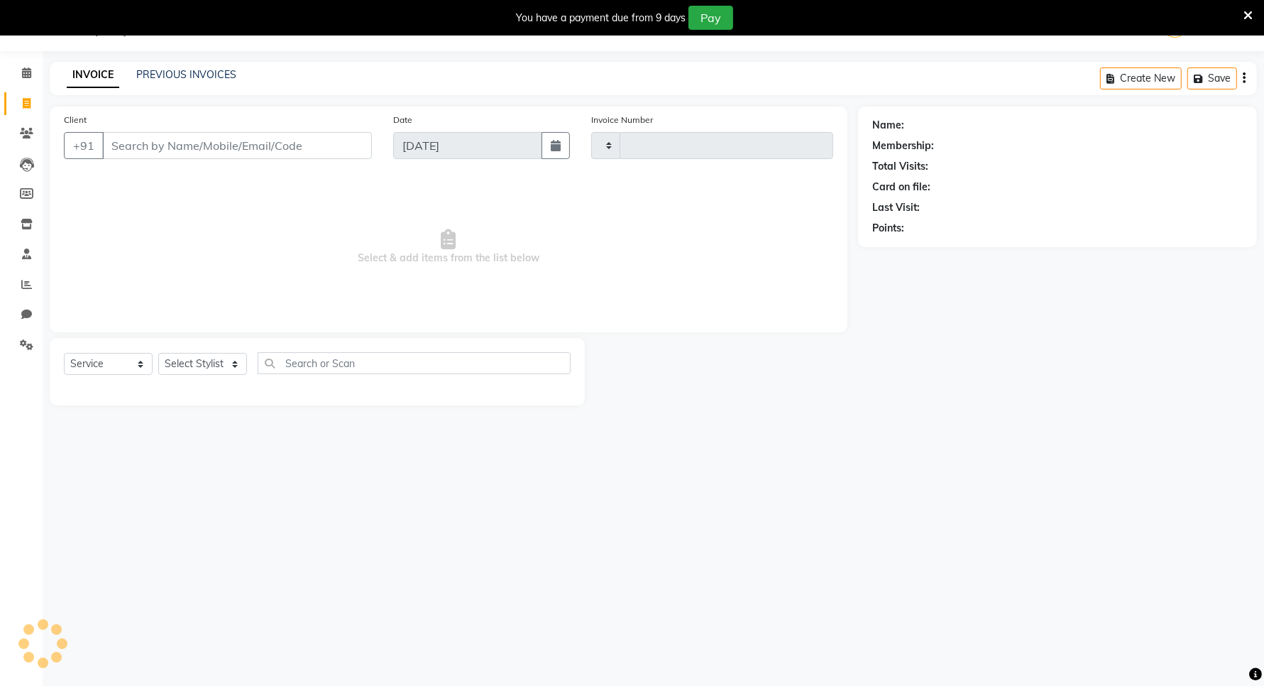
type input "5933"
select select "8941"
click at [26, 94] on link "Invoice" at bounding box center [21, 103] width 34 height 23
select select "service"
click at [1210, 77] on button "Save" at bounding box center [1212, 78] width 50 height 22
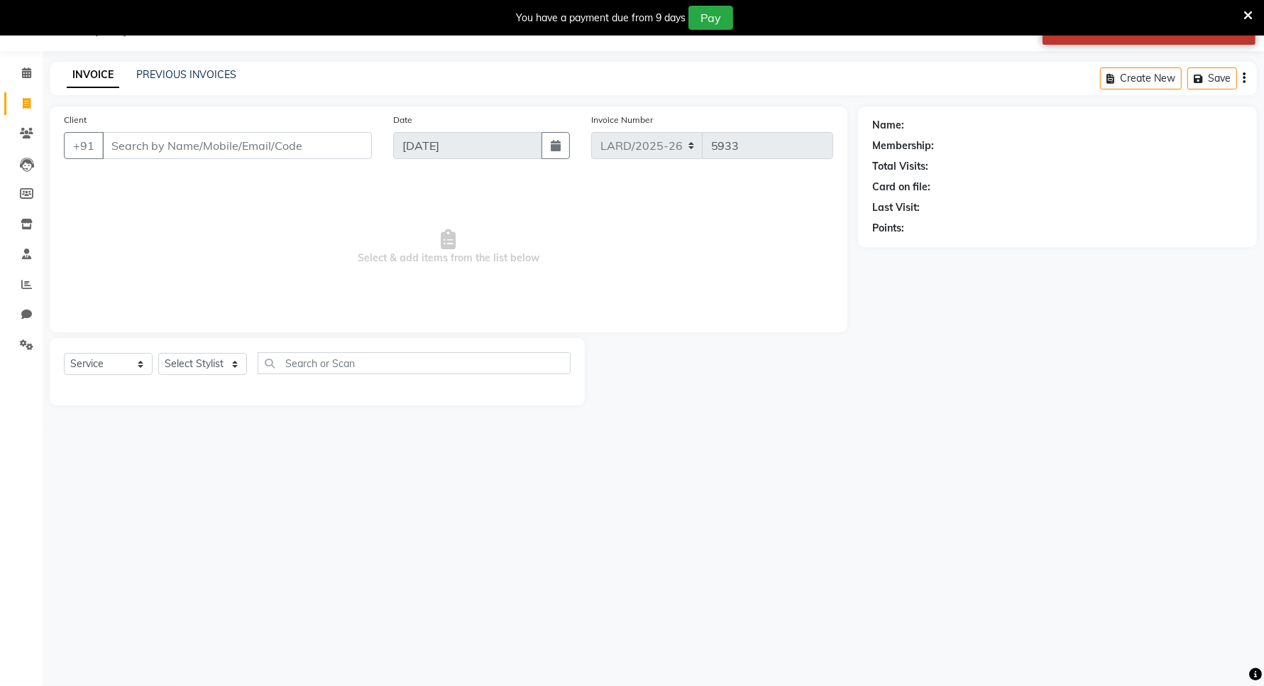
click at [1244, 78] on icon "button" at bounding box center [1244, 78] width 3 height 1
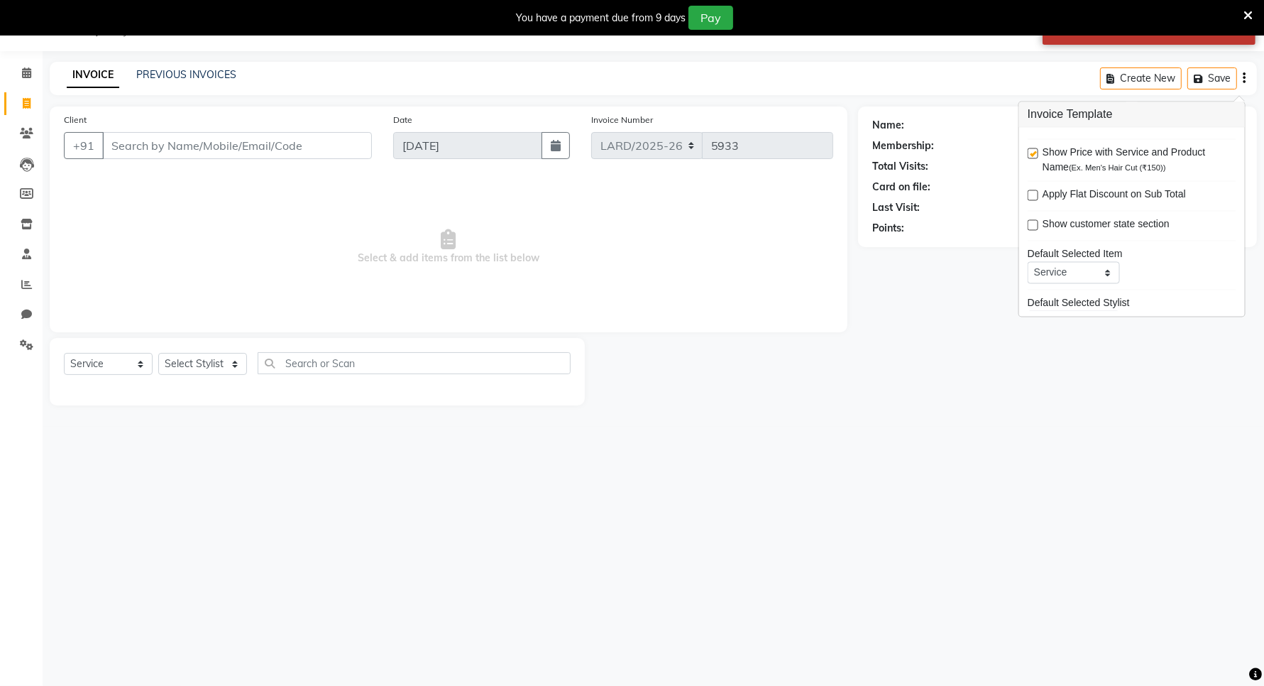
click at [906, 398] on div "Name: Membership: Total Visits: Card on file: Last Visit: Points:" at bounding box center [1063, 255] width 410 height 299
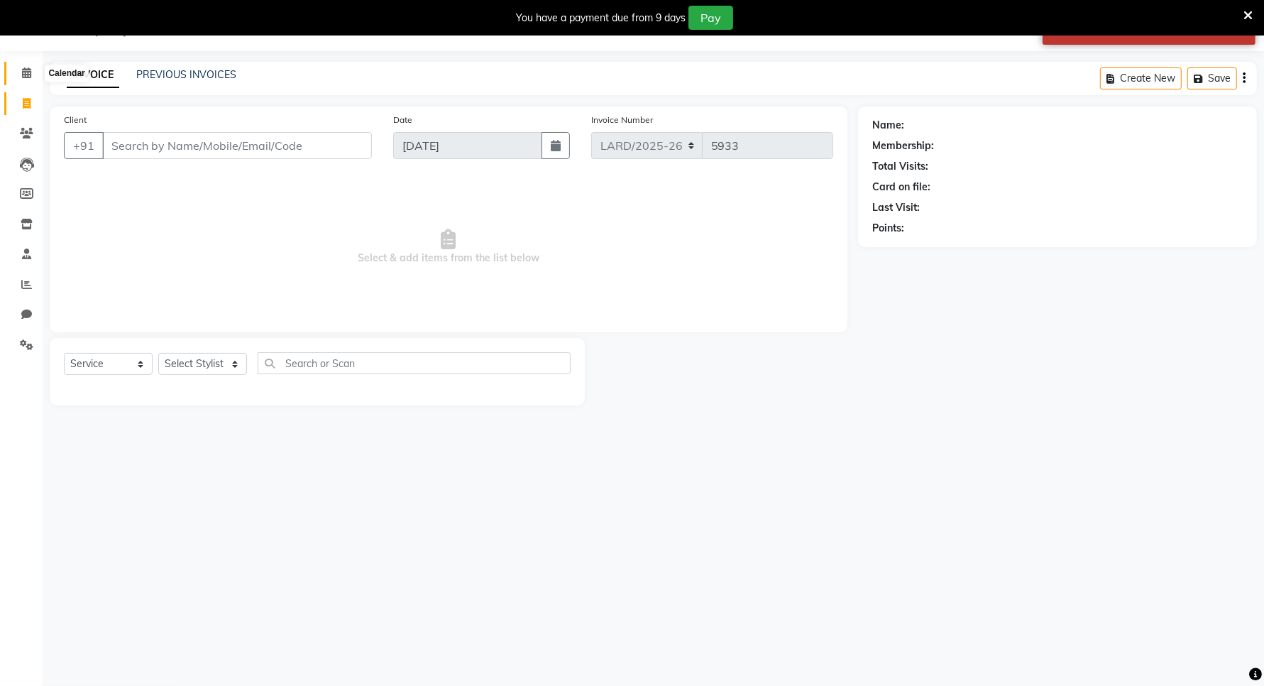
click at [19, 76] on span at bounding box center [26, 73] width 25 height 16
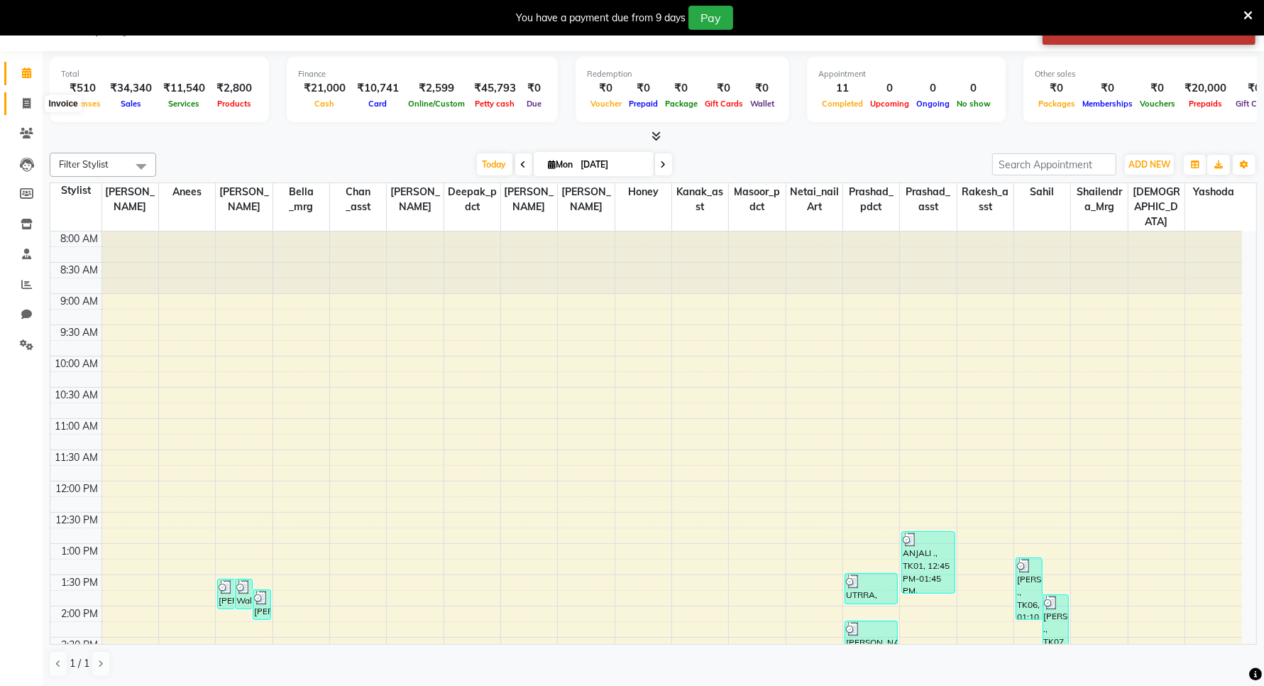
click at [25, 108] on icon at bounding box center [27, 103] width 8 height 11
select select "service"
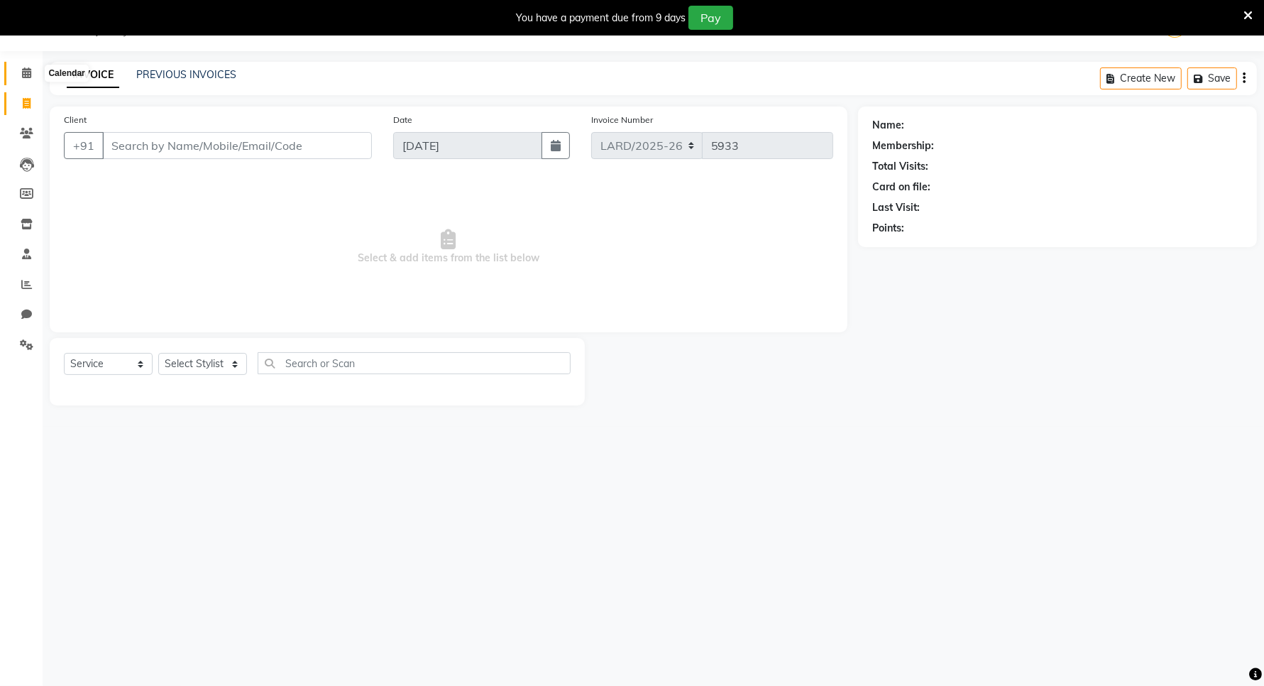
click at [28, 71] on icon at bounding box center [26, 72] width 9 height 11
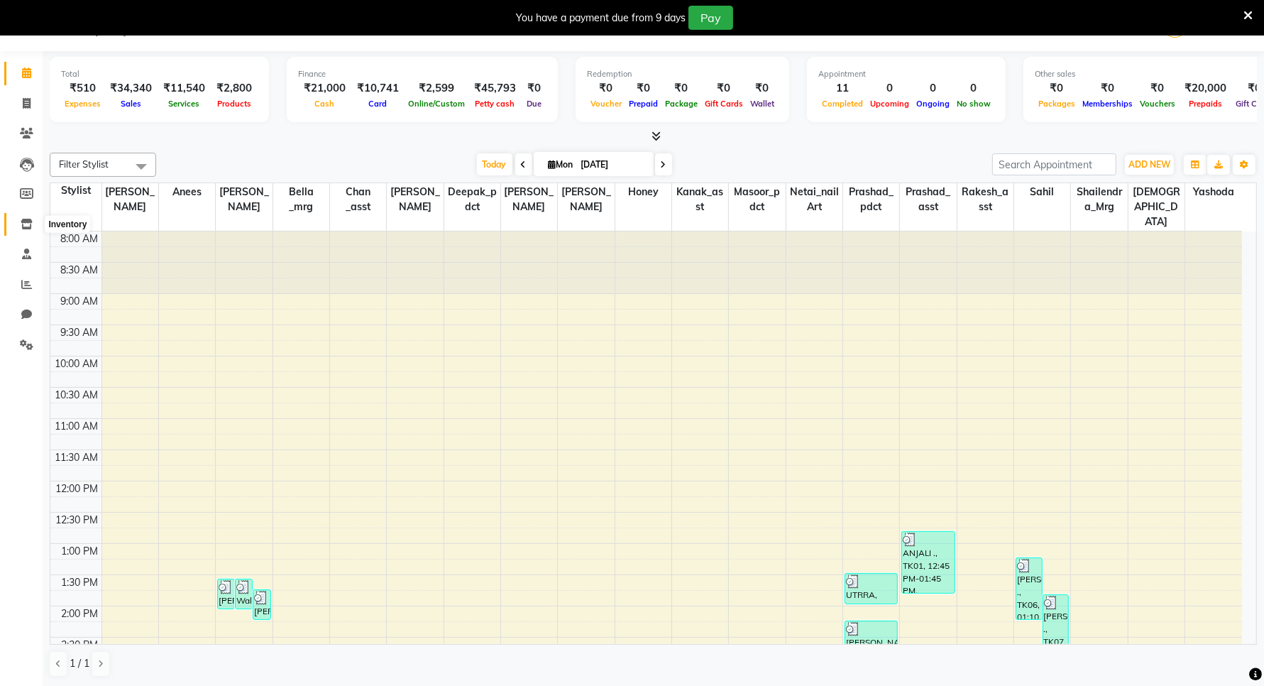
click at [21, 220] on icon at bounding box center [27, 224] width 12 height 11
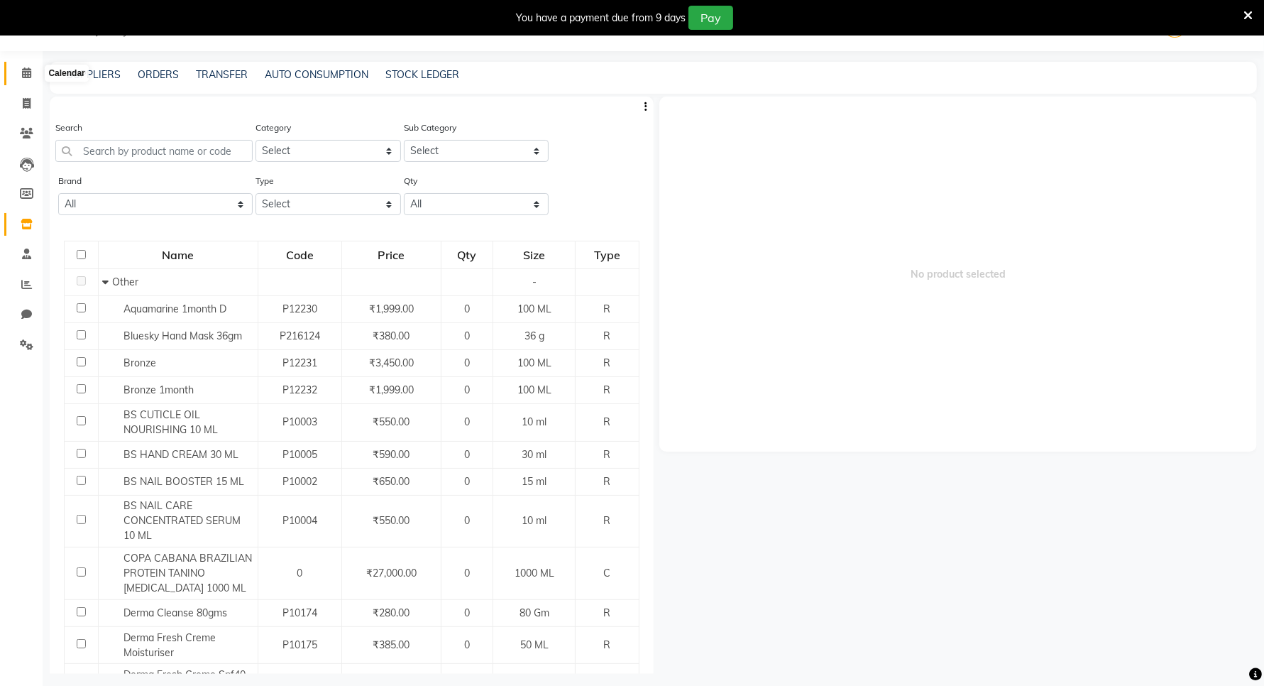
click at [28, 72] on icon at bounding box center [26, 72] width 9 height 11
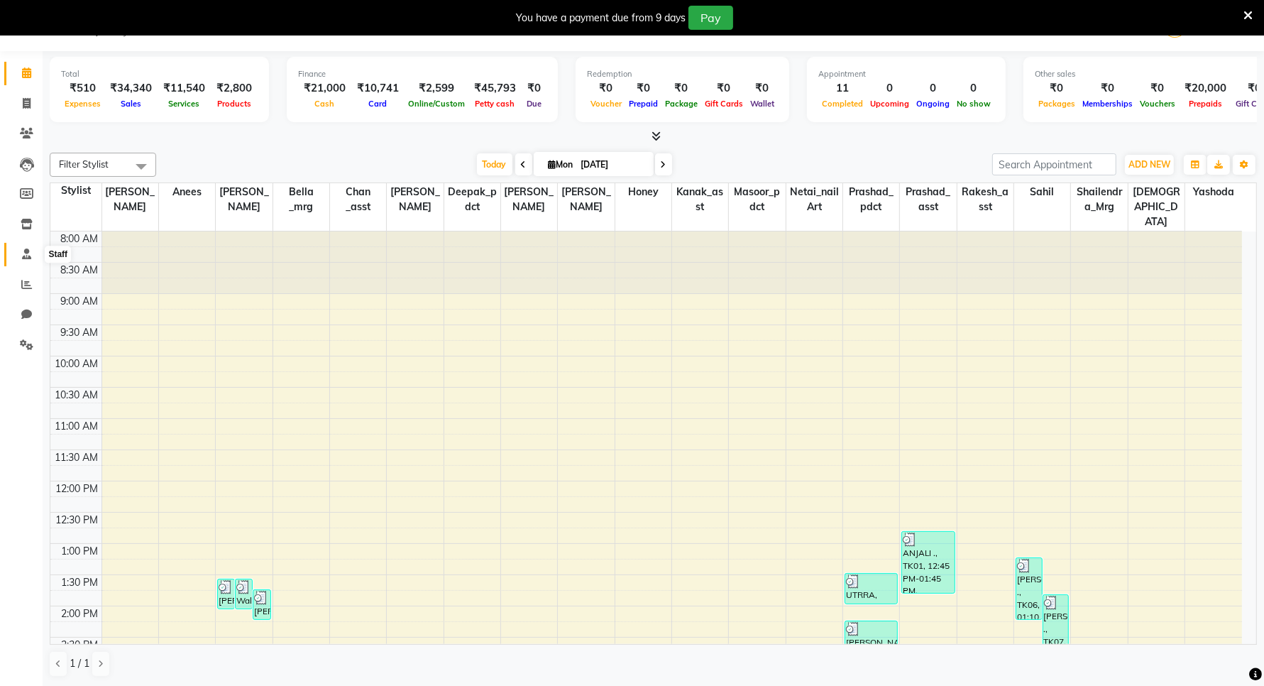
click at [27, 257] on icon at bounding box center [26, 253] width 9 height 11
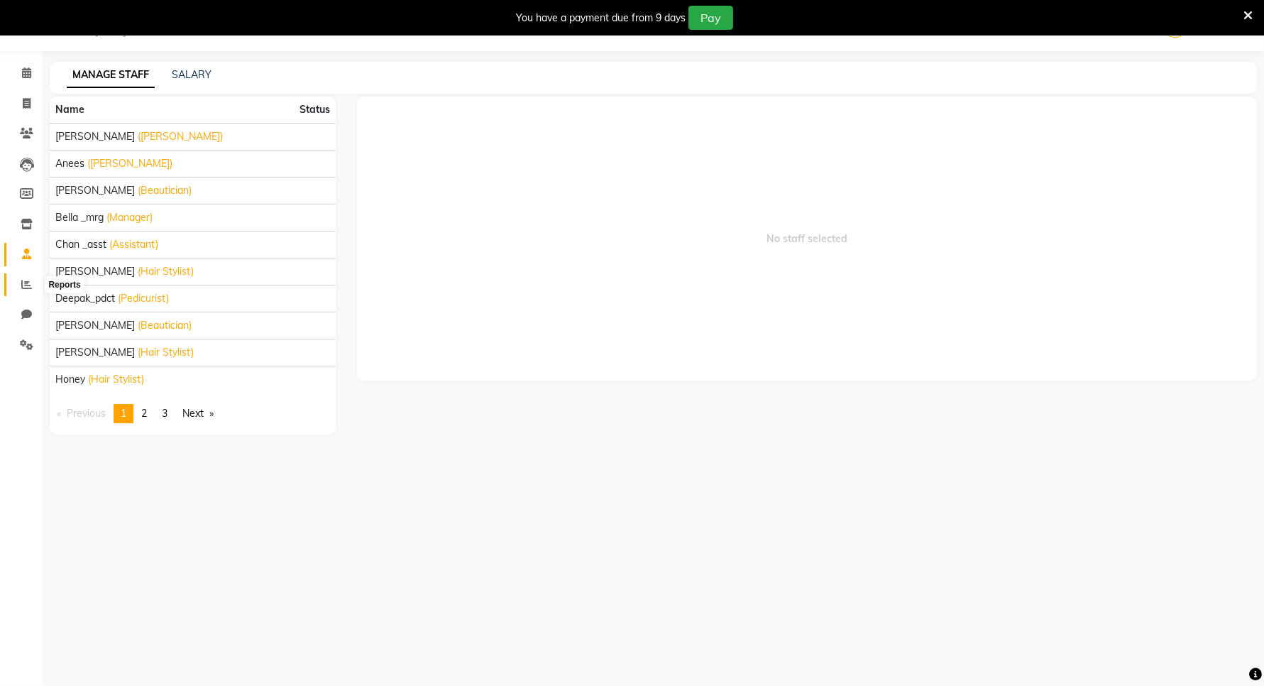
click at [22, 284] on icon at bounding box center [26, 284] width 11 height 11
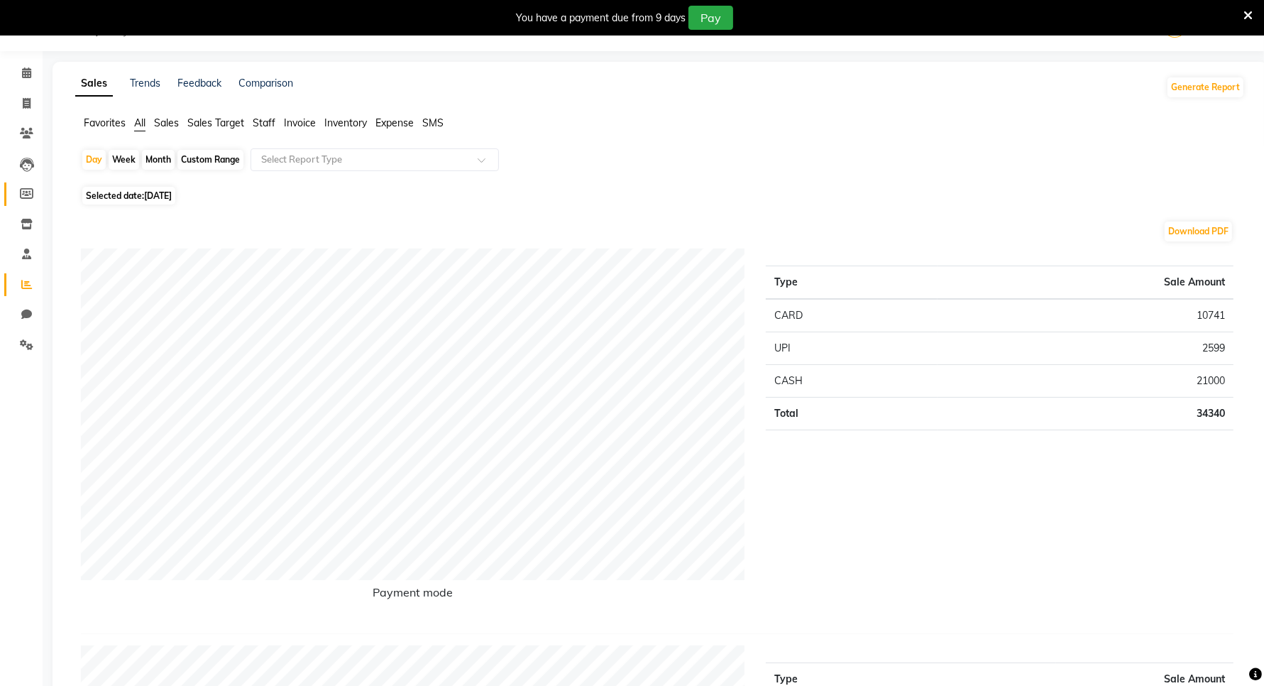
click at [26, 182] on link "Members" at bounding box center [21, 193] width 34 height 23
select select
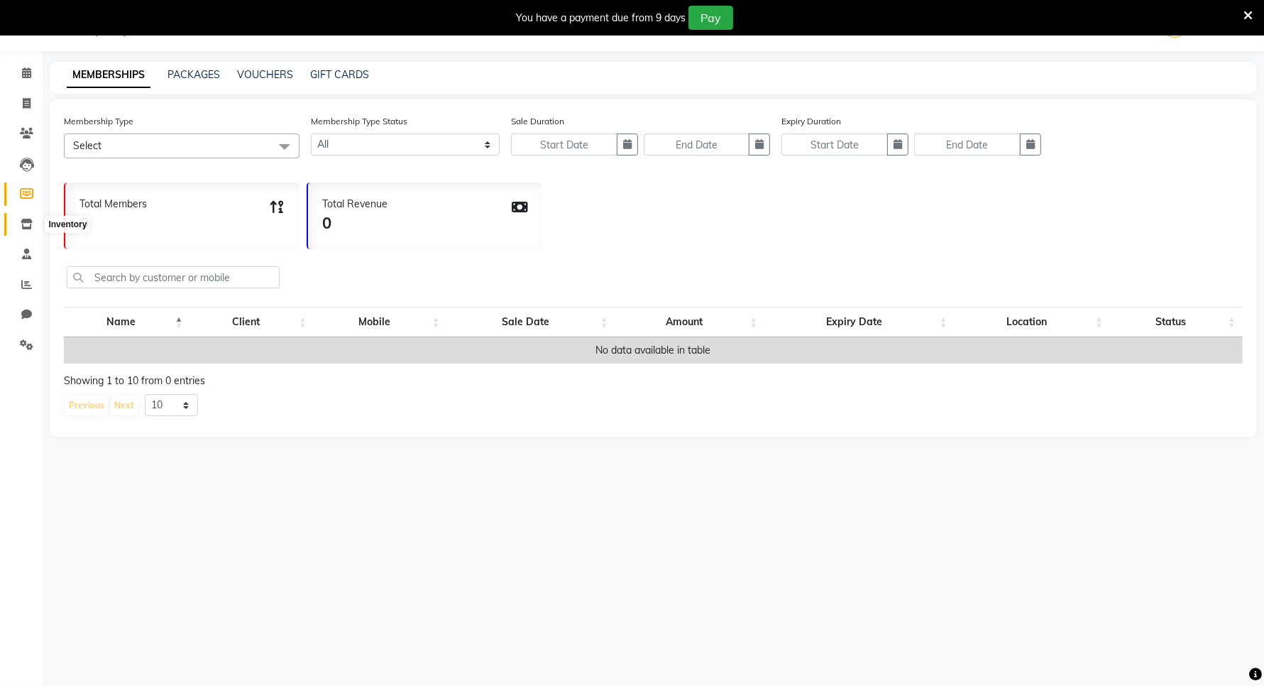
click at [25, 221] on icon at bounding box center [27, 224] width 12 height 11
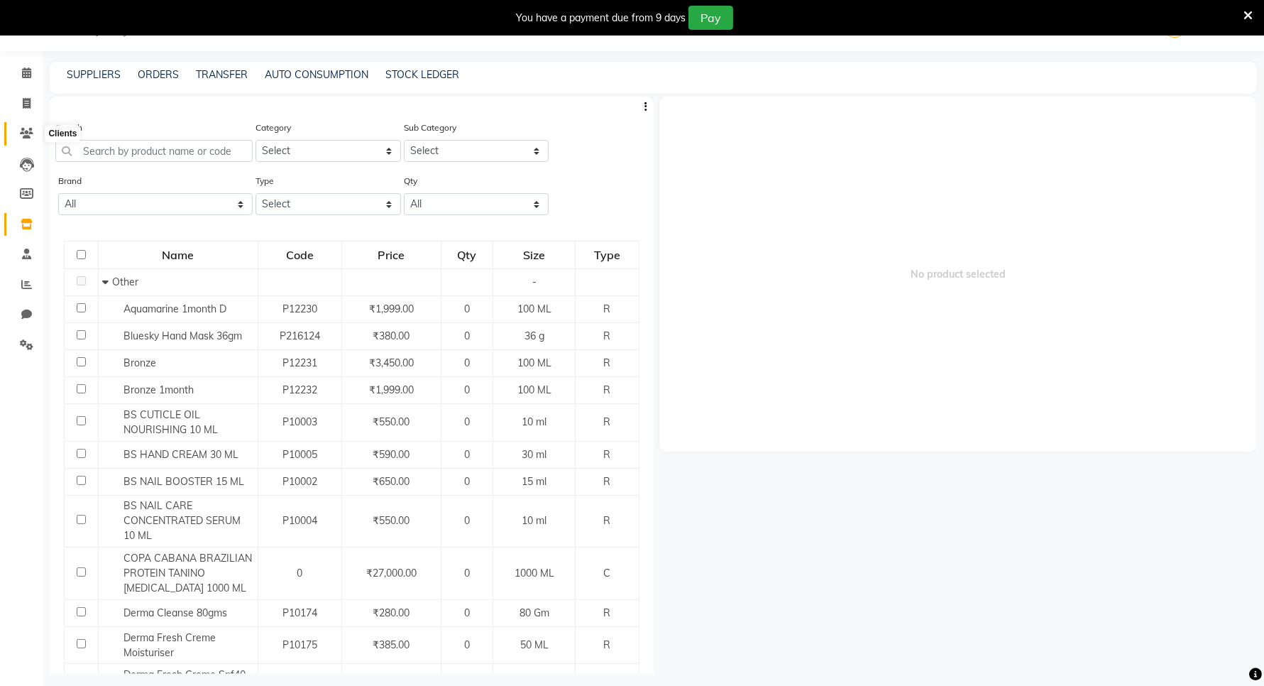
click at [30, 135] on icon at bounding box center [26, 133] width 13 height 11
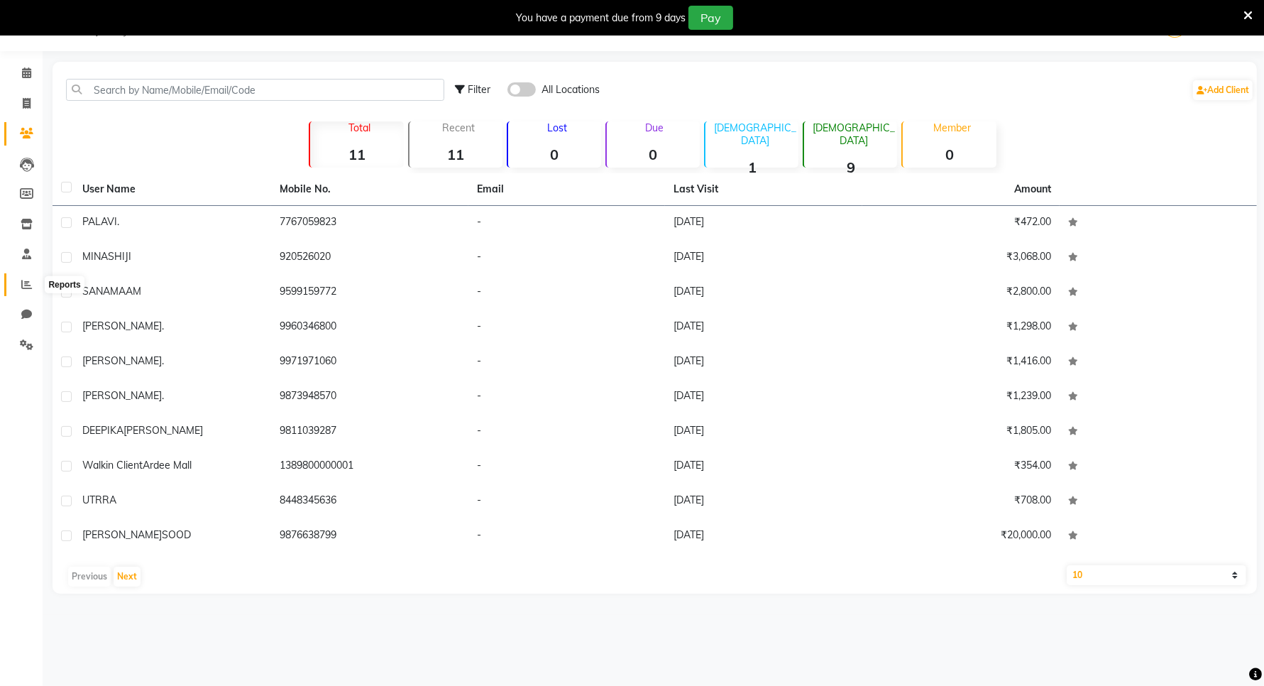
click at [27, 292] on span at bounding box center [26, 285] width 25 height 16
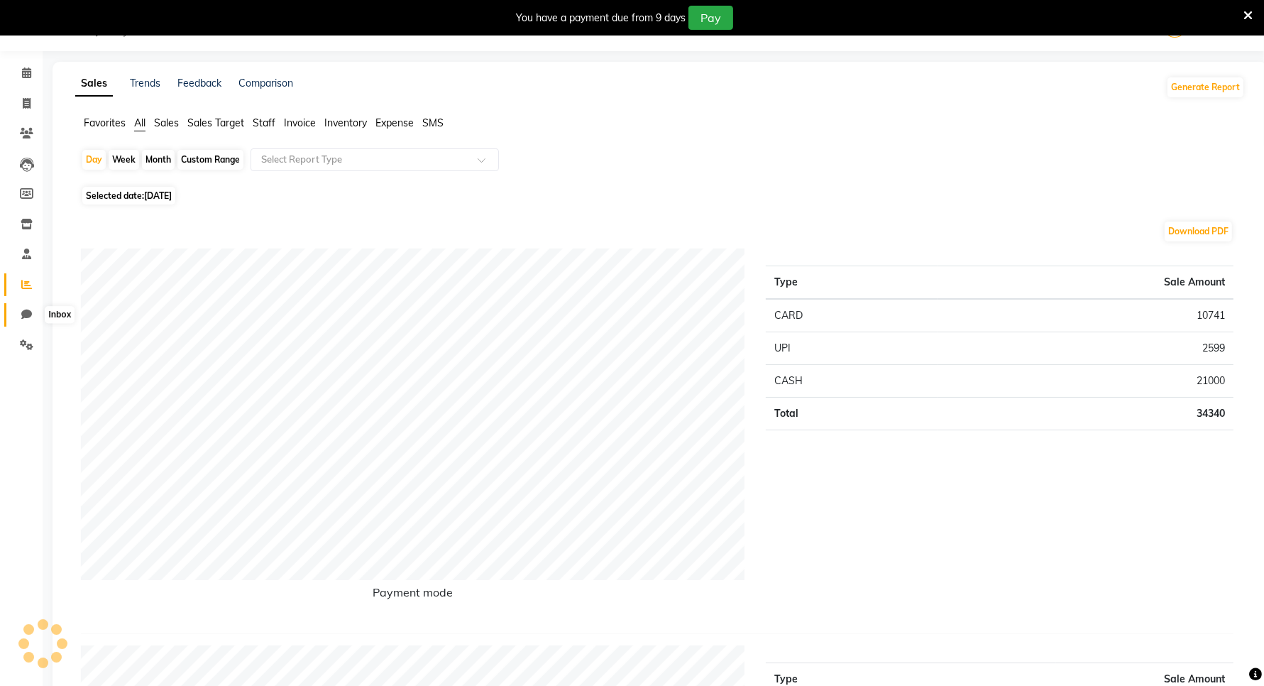
click at [28, 313] on icon at bounding box center [26, 314] width 11 height 11
select select "100"
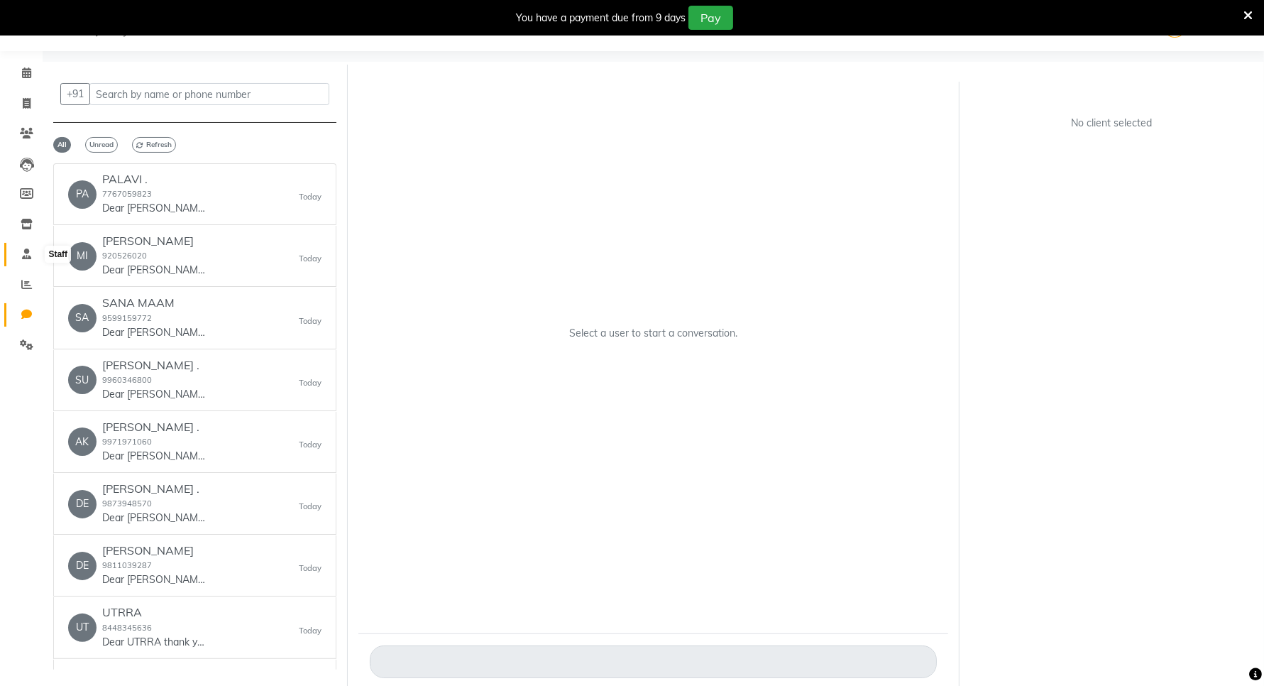
click at [23, 258] on icon at bounding box center [26, 253] width 9 height 11
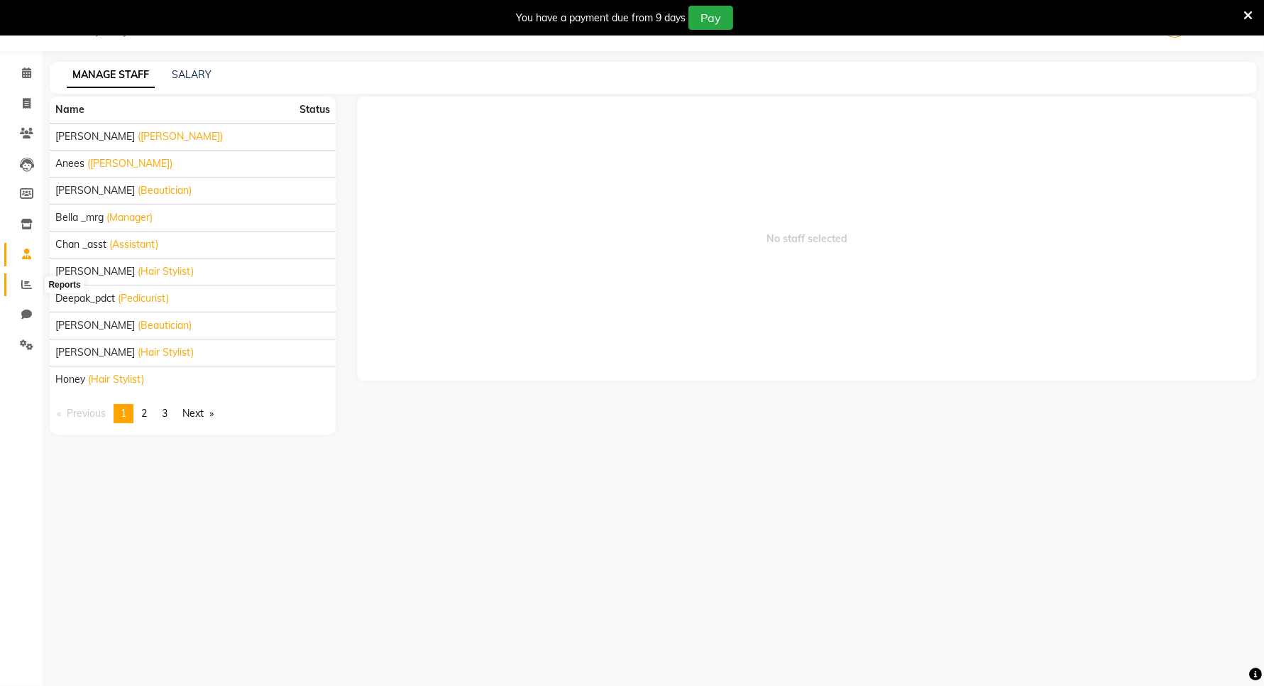
click at [28, 281] on icon at bounding box center [26, 284] width 11 height 11
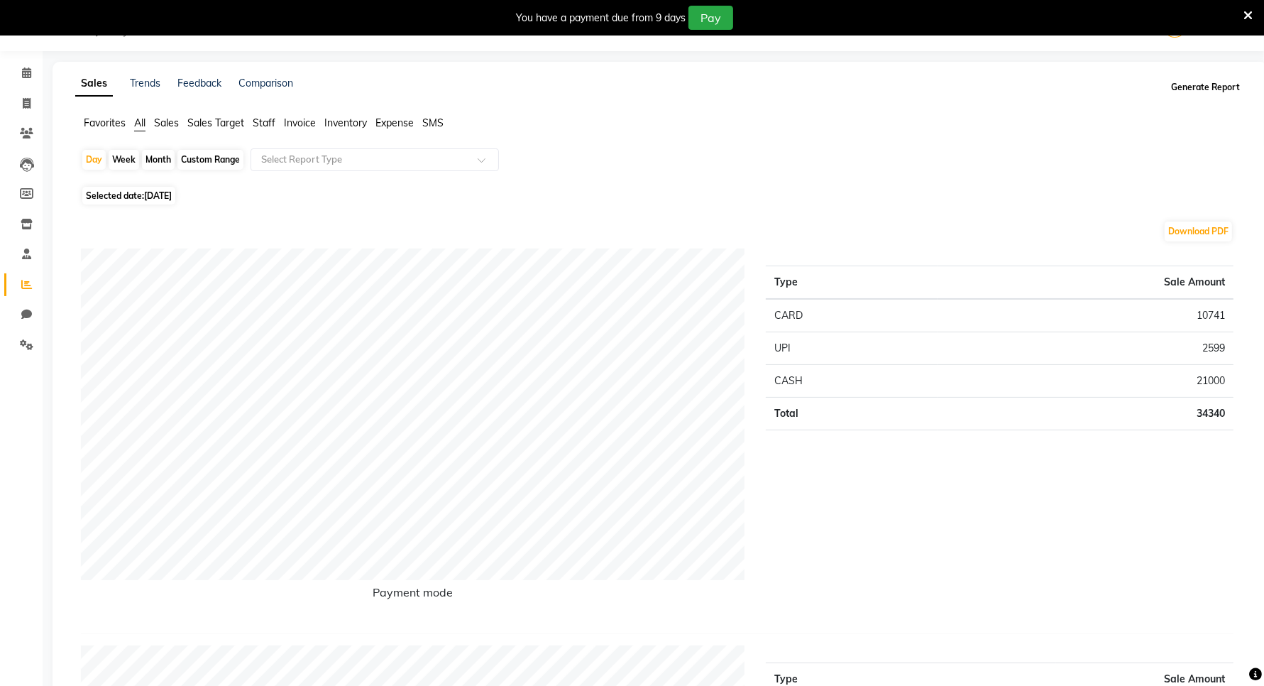
click at [1197, 85] on button "Generate Report" at bounding box center [1206, 87] width 76 height 20
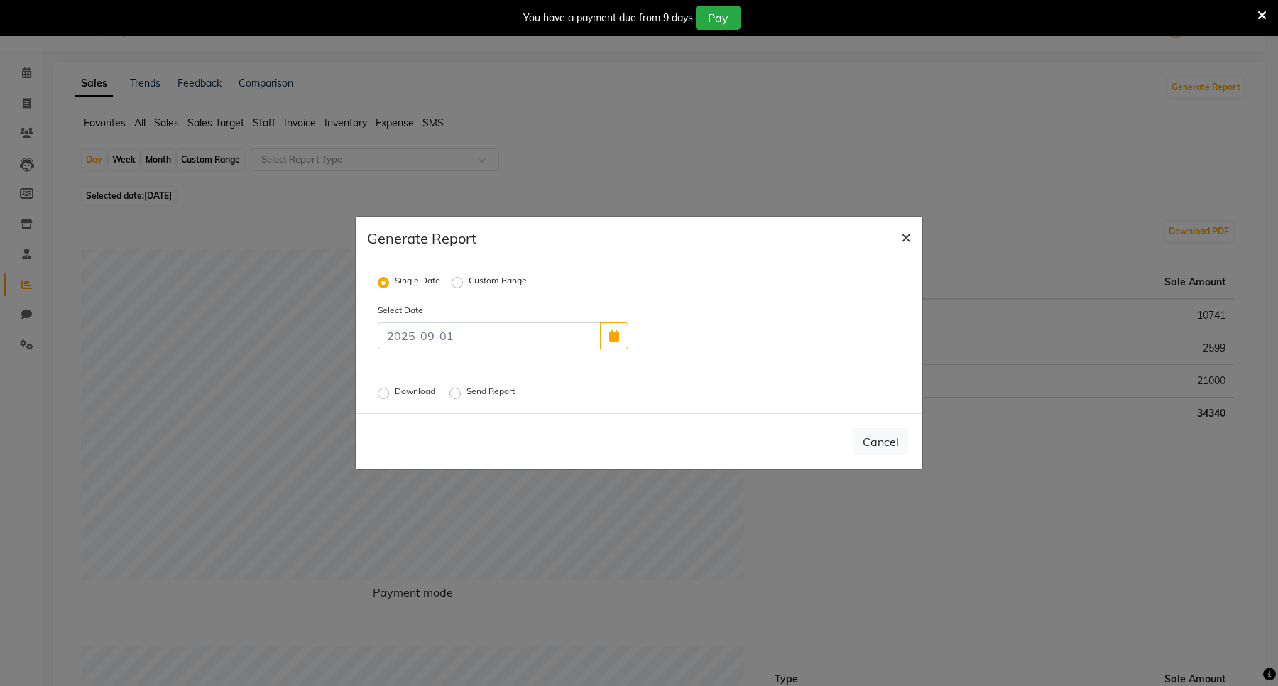
click at [903, 238] on span "×" at bounding box center [906, 236] width 10 height 21
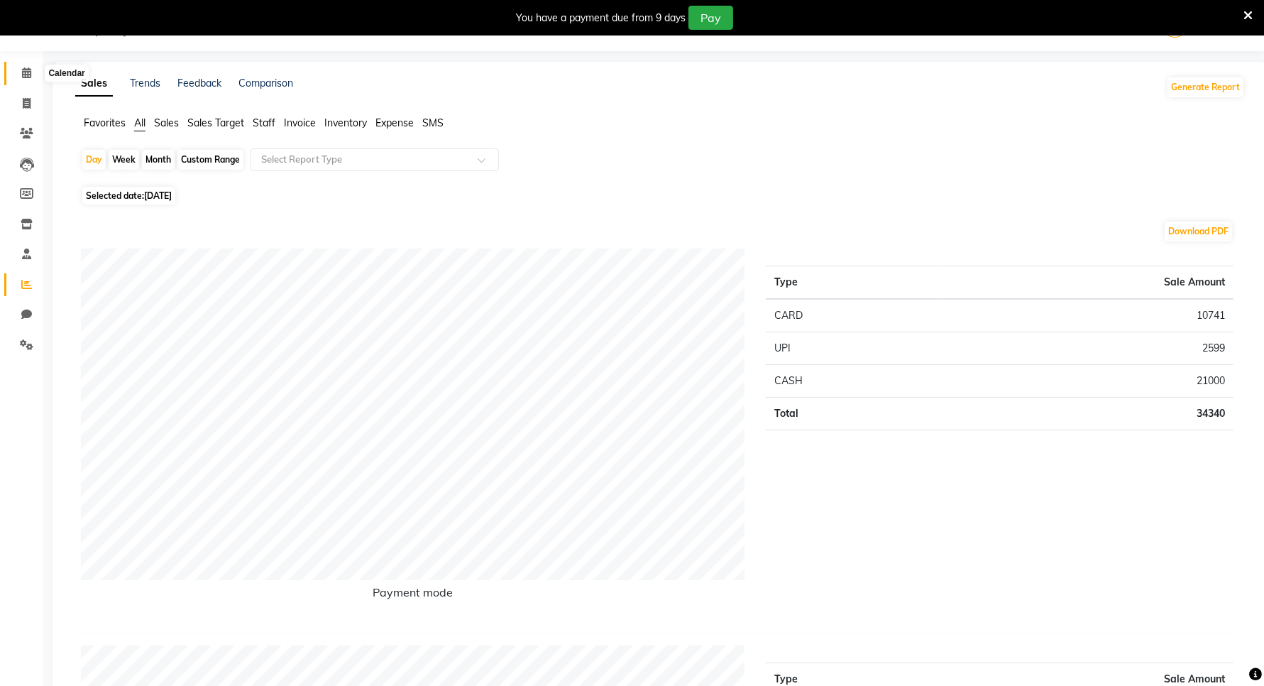
click at [26, 73] on icon at bounding box center [26, 72] width 9 height 11
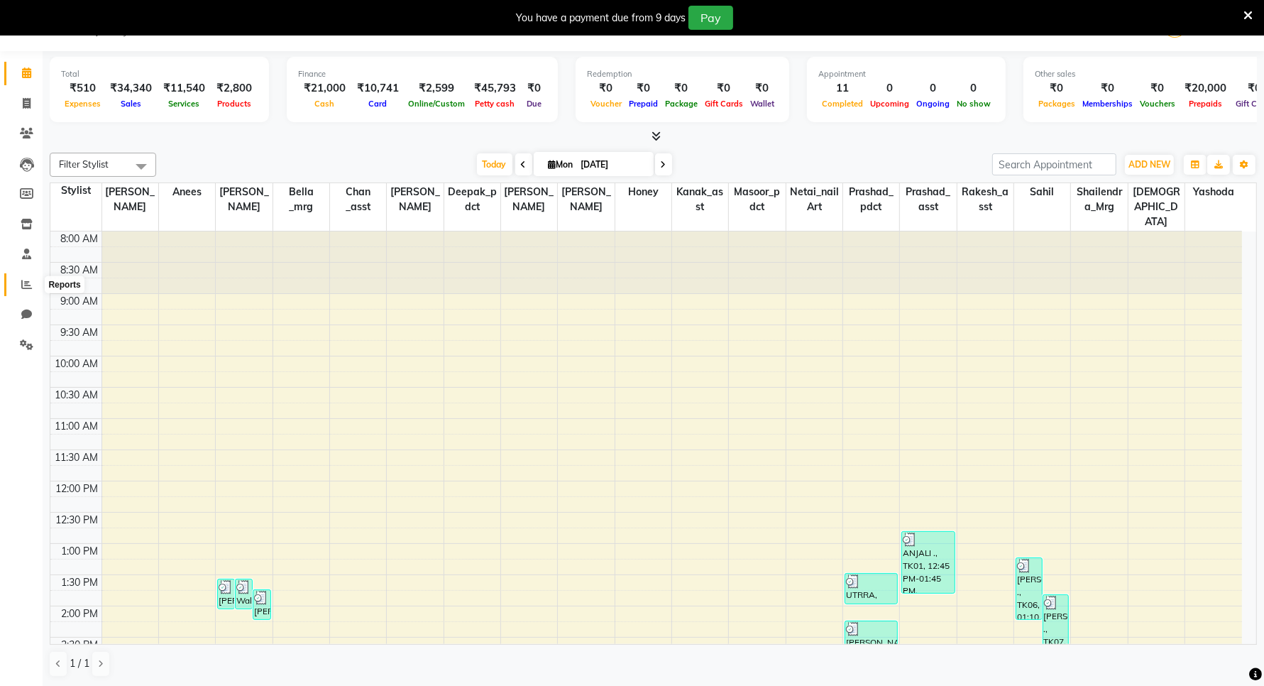
click at [33, 289] on span at bounding box center [26, 285] width 25 height 16
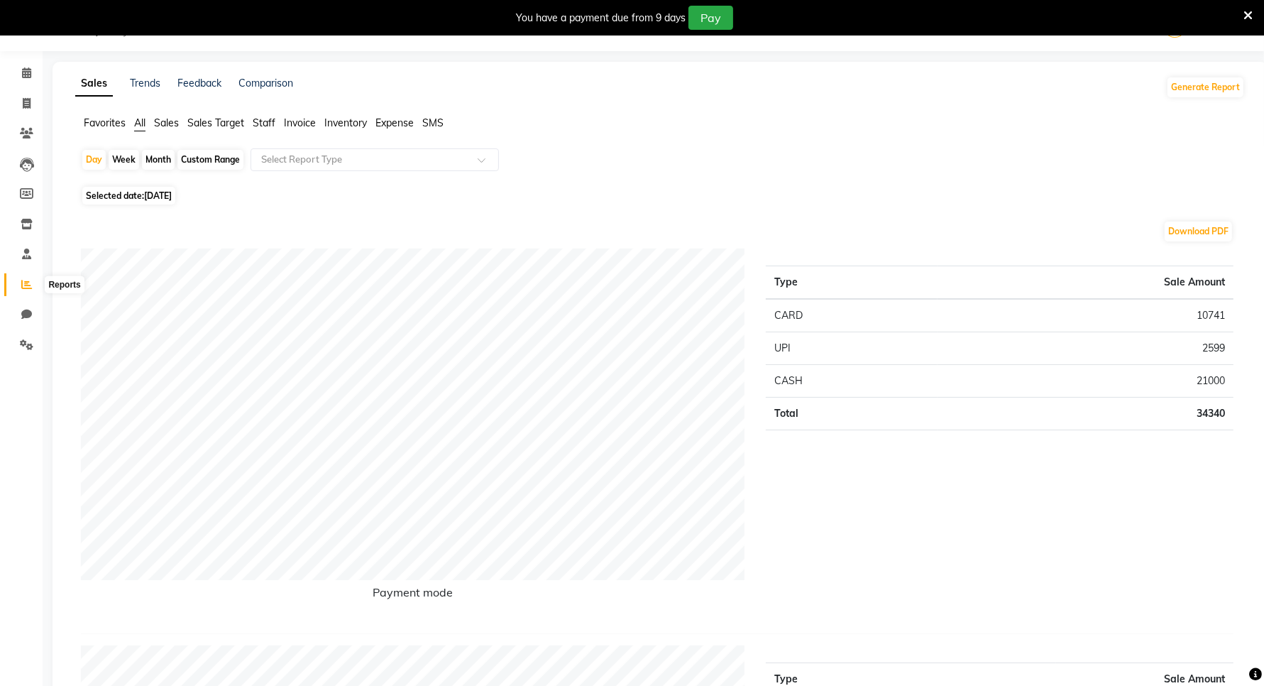
click at [26, 282] on icon at bounding box center [26, 284] width 11 height 11
click at [22, 75] on icon at bounding box center [26, 72] width 9 height 11
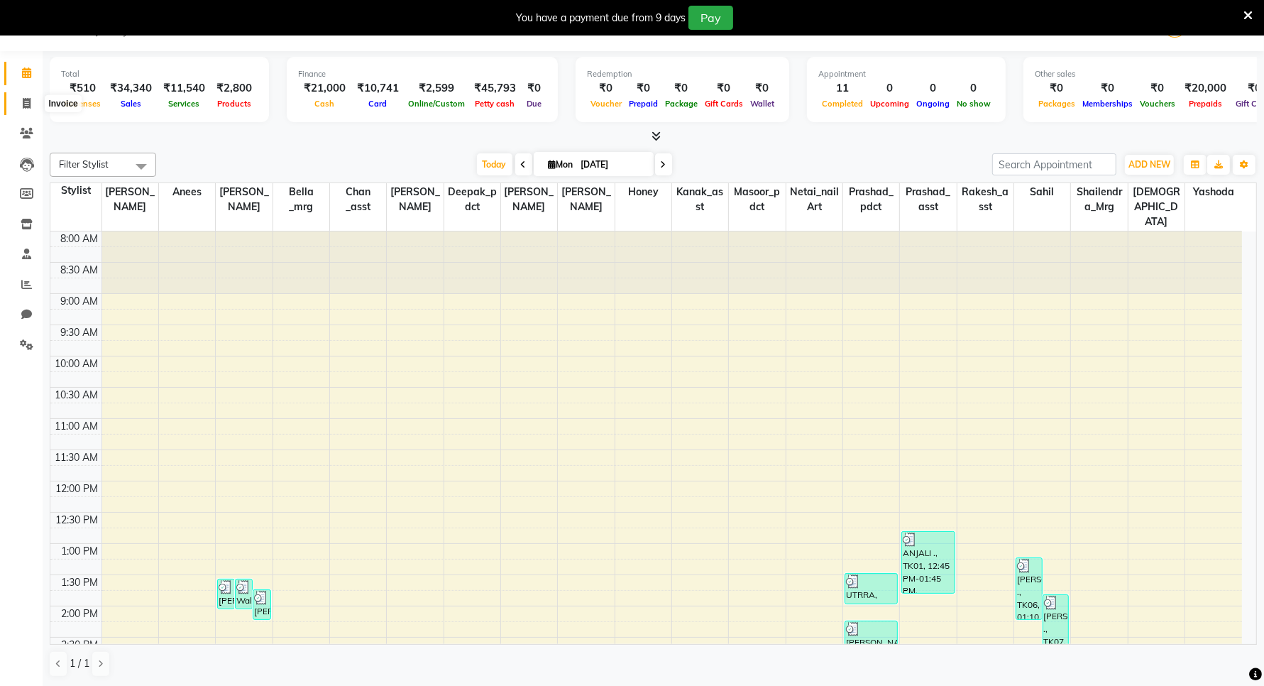
click at [26, 108] on icon at bounding box center [27, 103] width 8 height 11
select select "service"
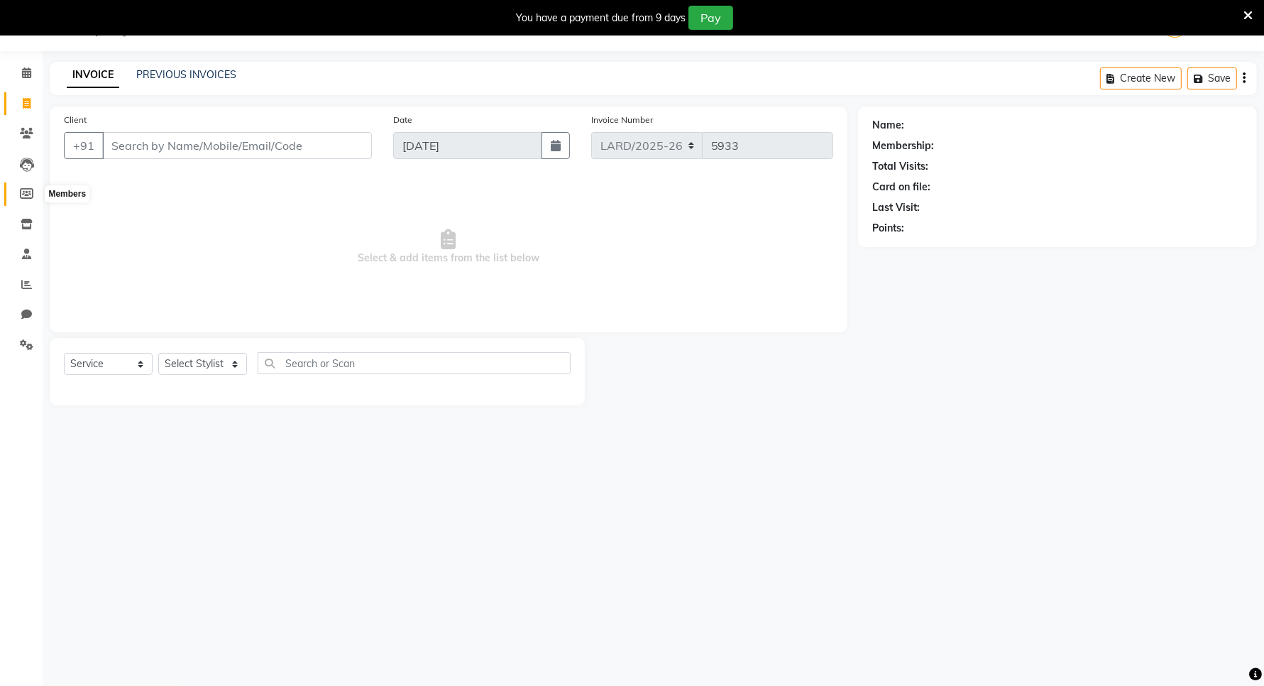
click at [27, 190] on icon at bounding box center [26, 193] width 13 height 11
select select
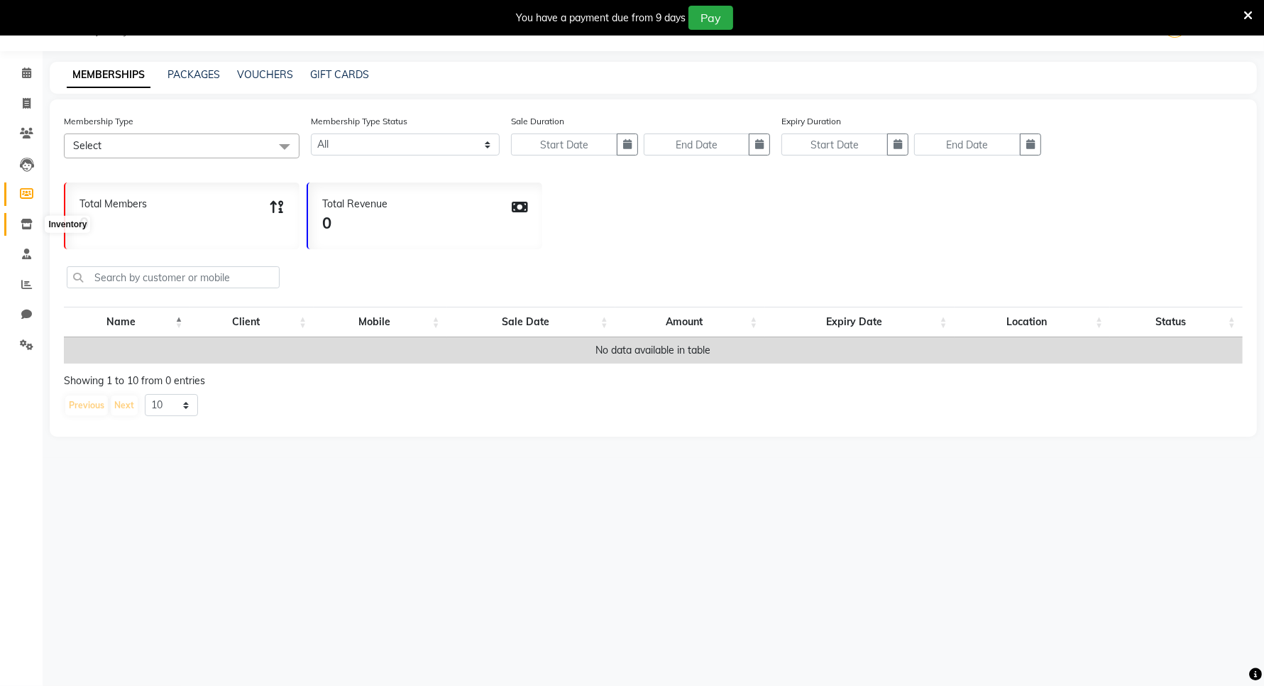
click at [25, 221] on icon at bounding box center [27, 224] width 12 height 11
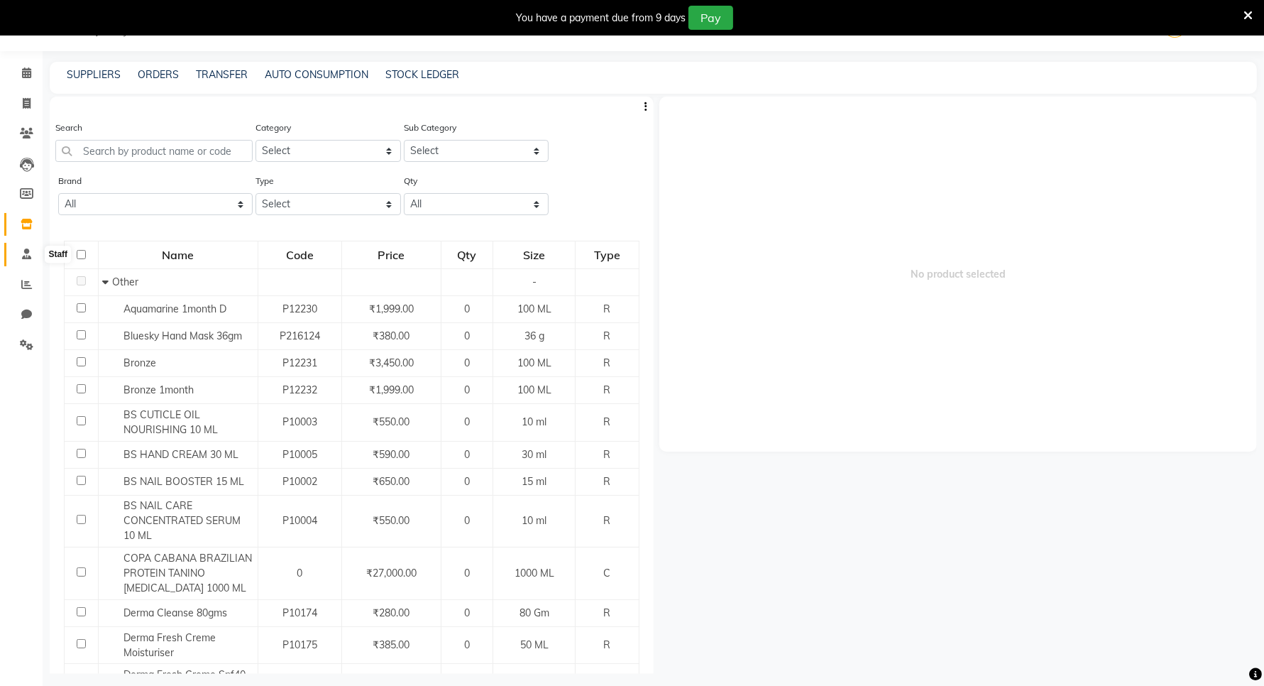
click at [30, 254] on icon at bounding box center [26, 253] width 9 height 11
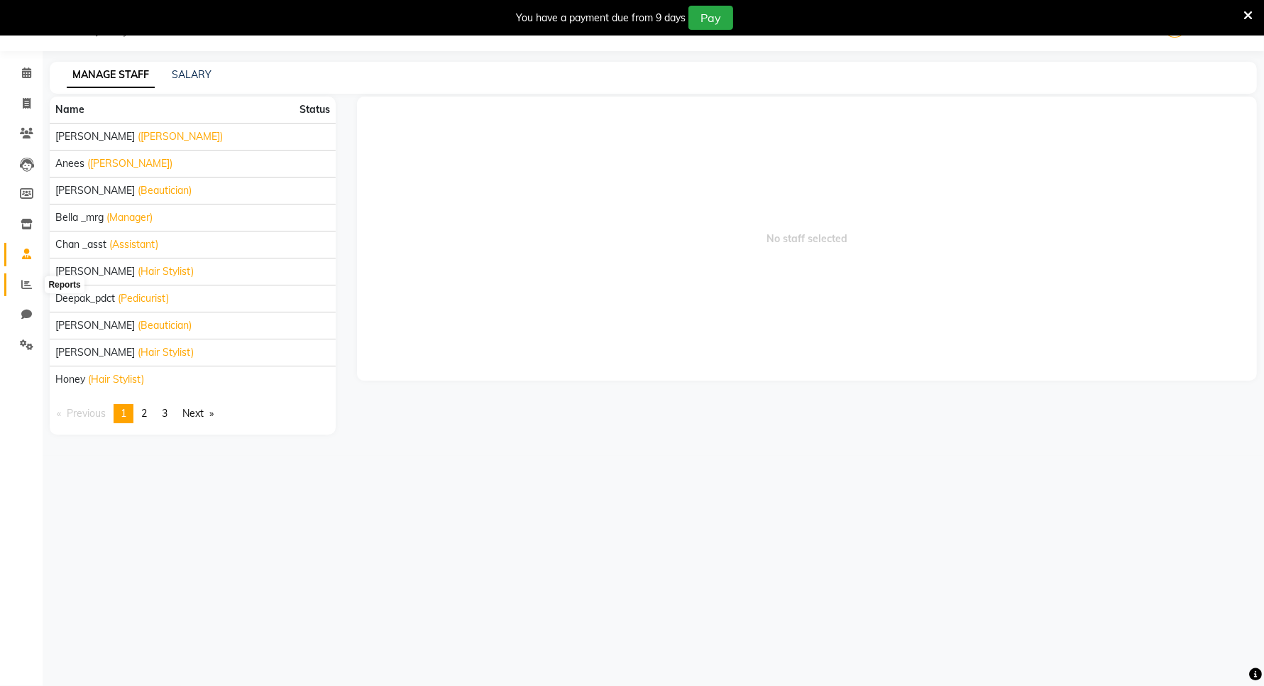
click at [23, 284] on icon at bounding box center [26, 284] width 11 height 11
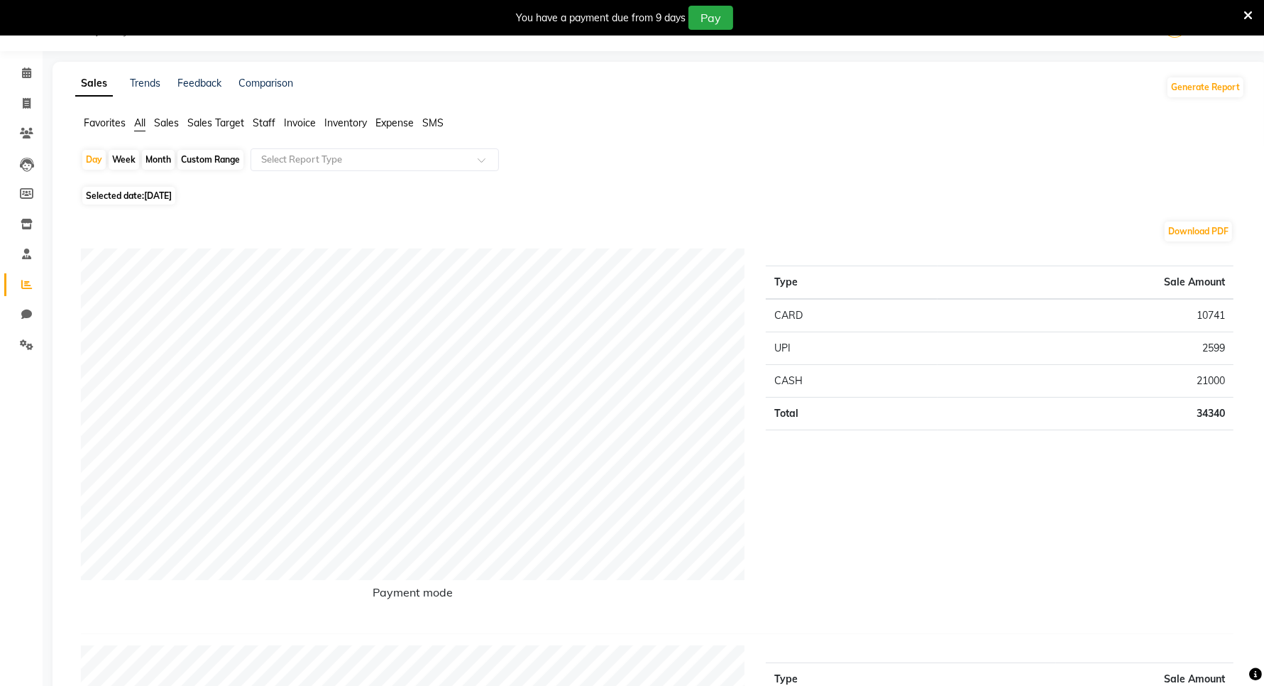
click at [394, 123] on span "Expense" at bounding box center [394, 122] width 38 height 13
click at [478, 158] on span at bounding box center [487, 164] width 18 height 14
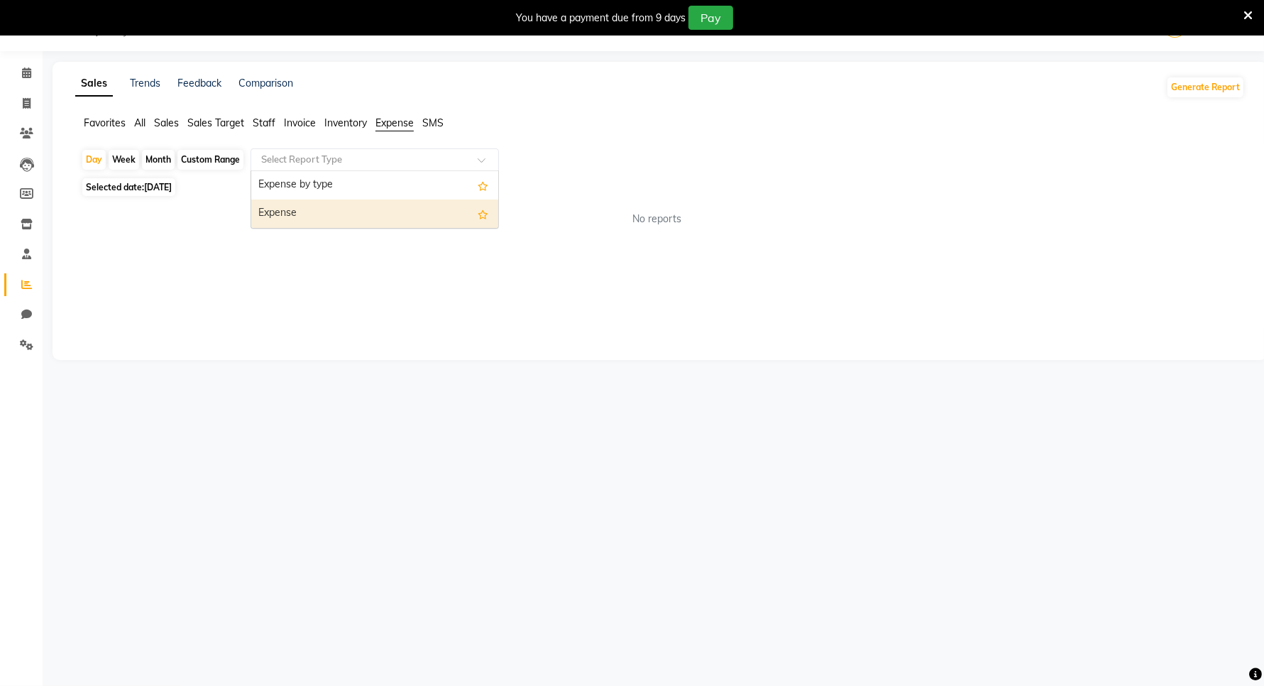
click at [312, 217] on div "Expense" at bounding box center [374, 213] width 247 height 28
select select "filtered_report"
select select "csv"
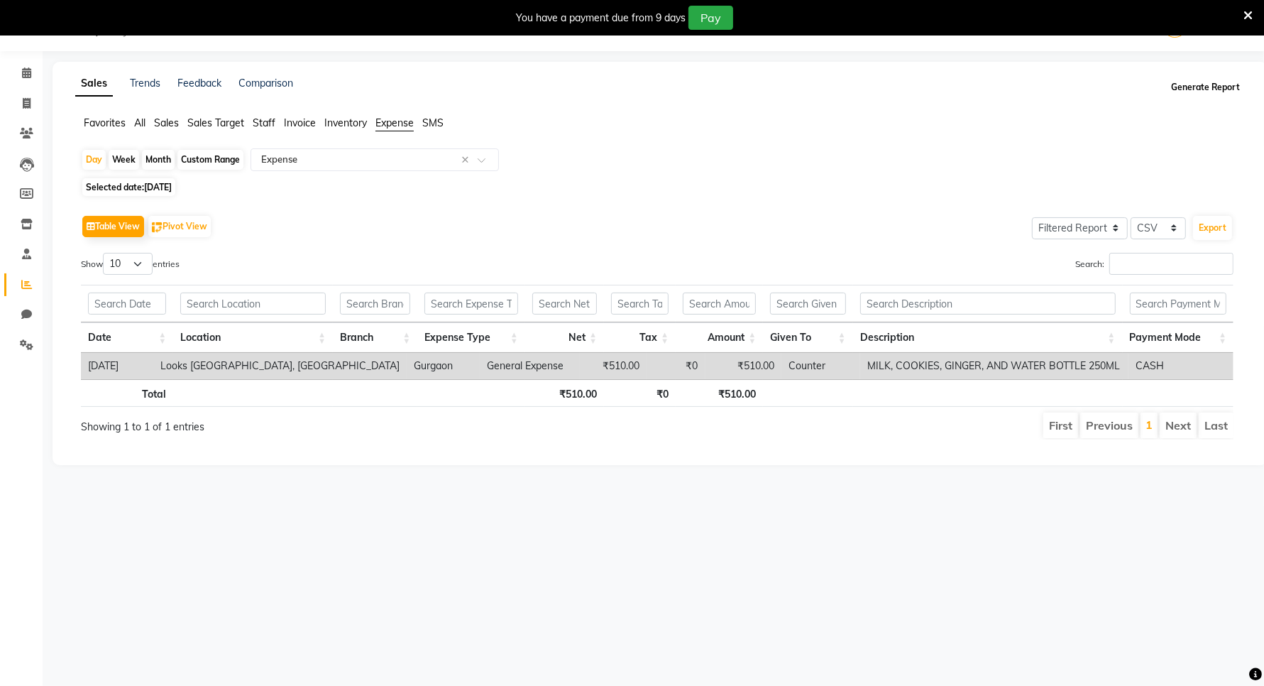
click at [1204, 92] on button "Generate Report" at bounding box center [1206, 87] width 76 height 20
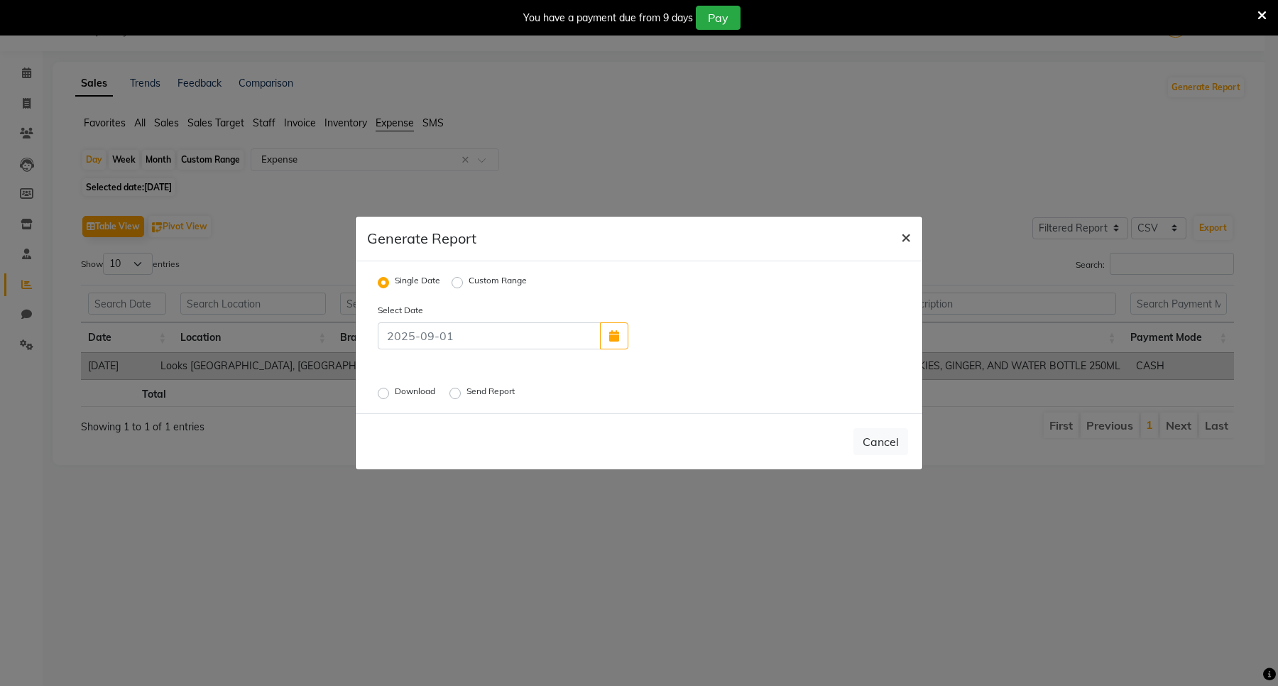
click at [906, 238] on span "×" at bounding box center [906, 236] width 10 height 21
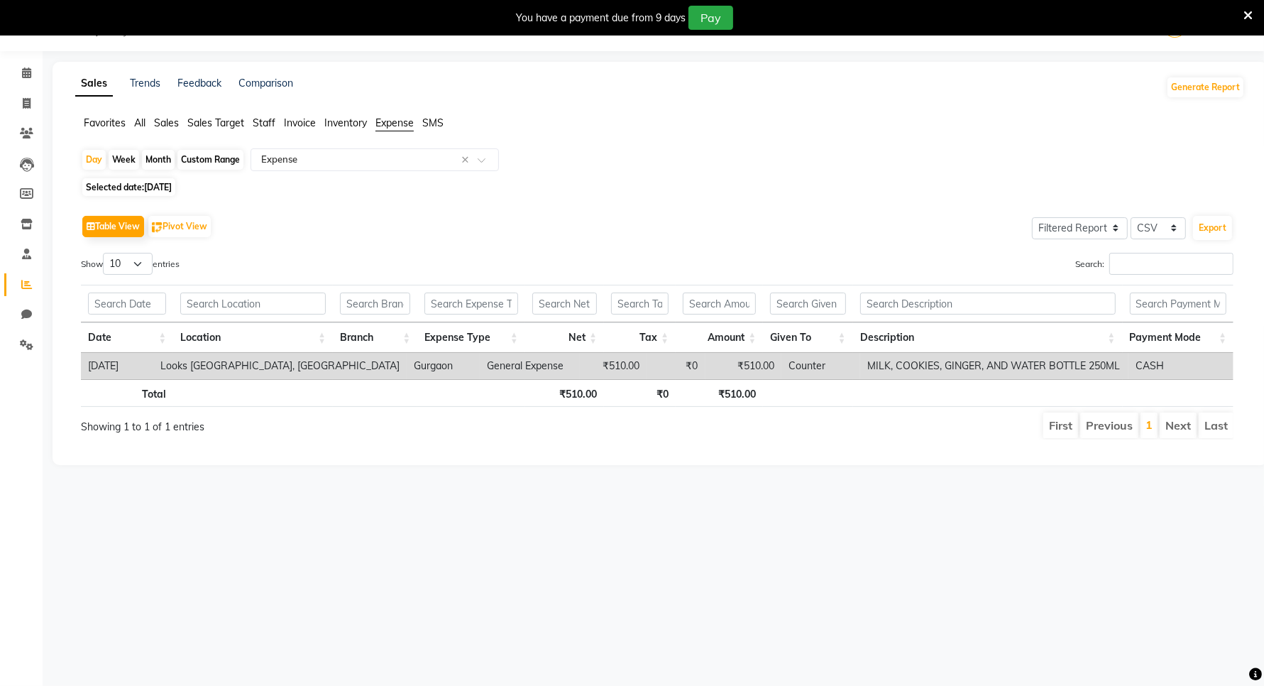
click at [394, 128] on span "Expense" at bounding box center [394, 122] width 38 height 13
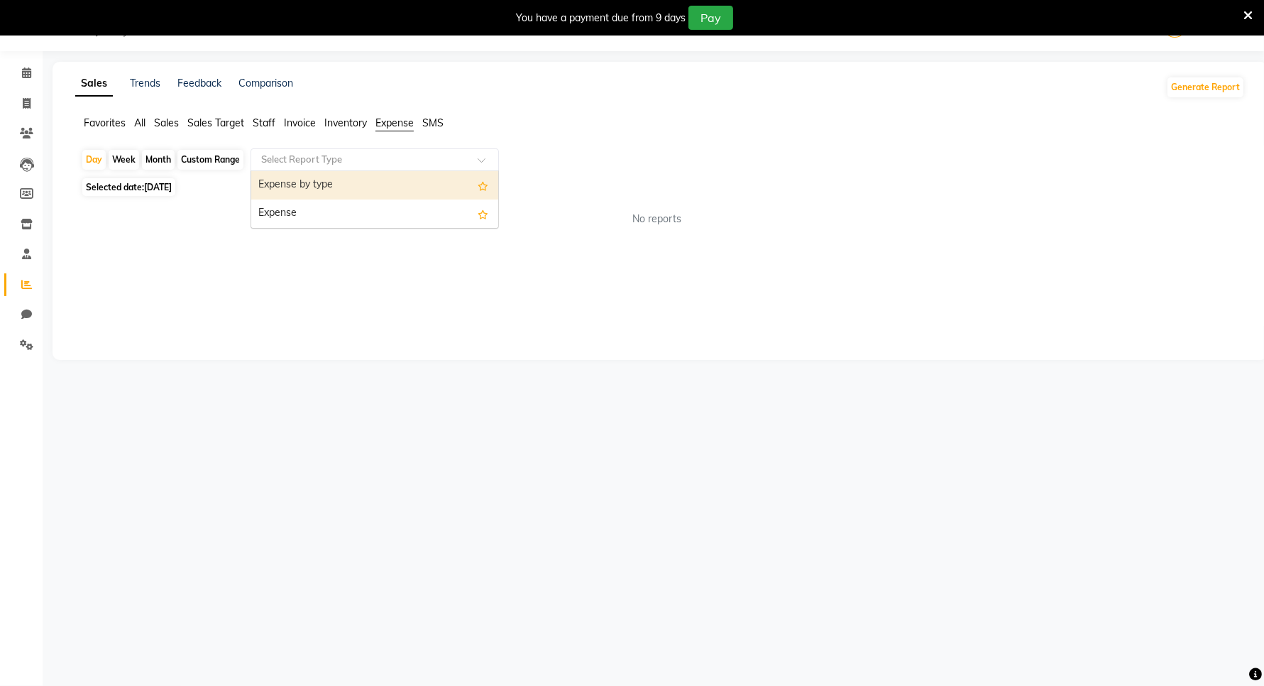
click at [392, 158] on input "text" at bounding box center [360, 160] width 204 height 14
click at [29, 72] on icon at bounding box center [26, 72] width 9 height 11
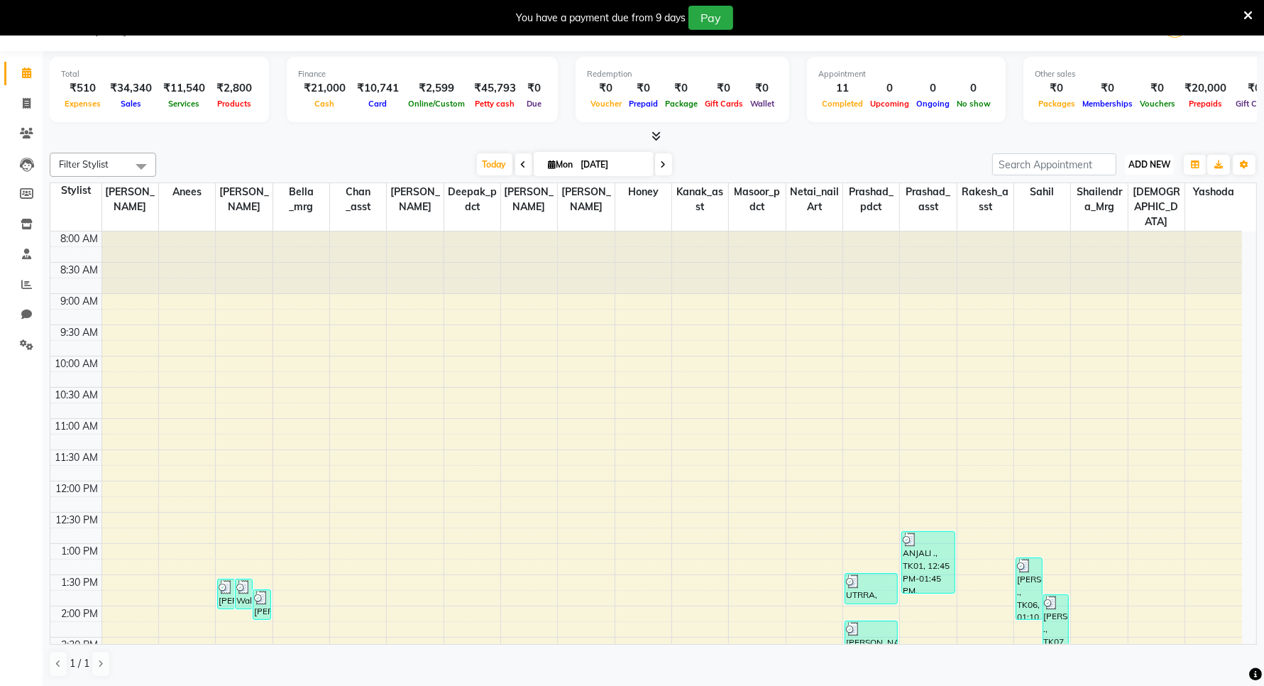
click at [1151, 169] on span "ADD NEW" at bounding box center [1150, 164] width 42 height 11
click at [1116, 233] on link "Add Expense" at bounding box center [1117, 228] width 112 height 18
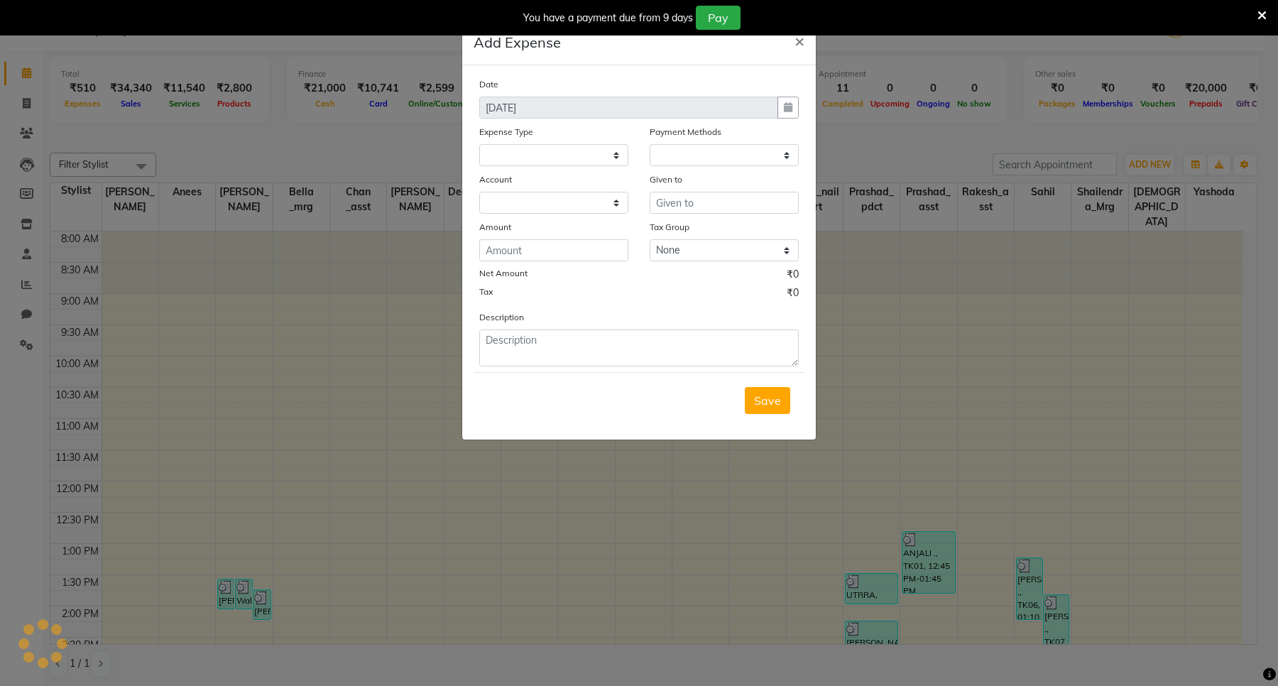
select select "1"
select select "8111"
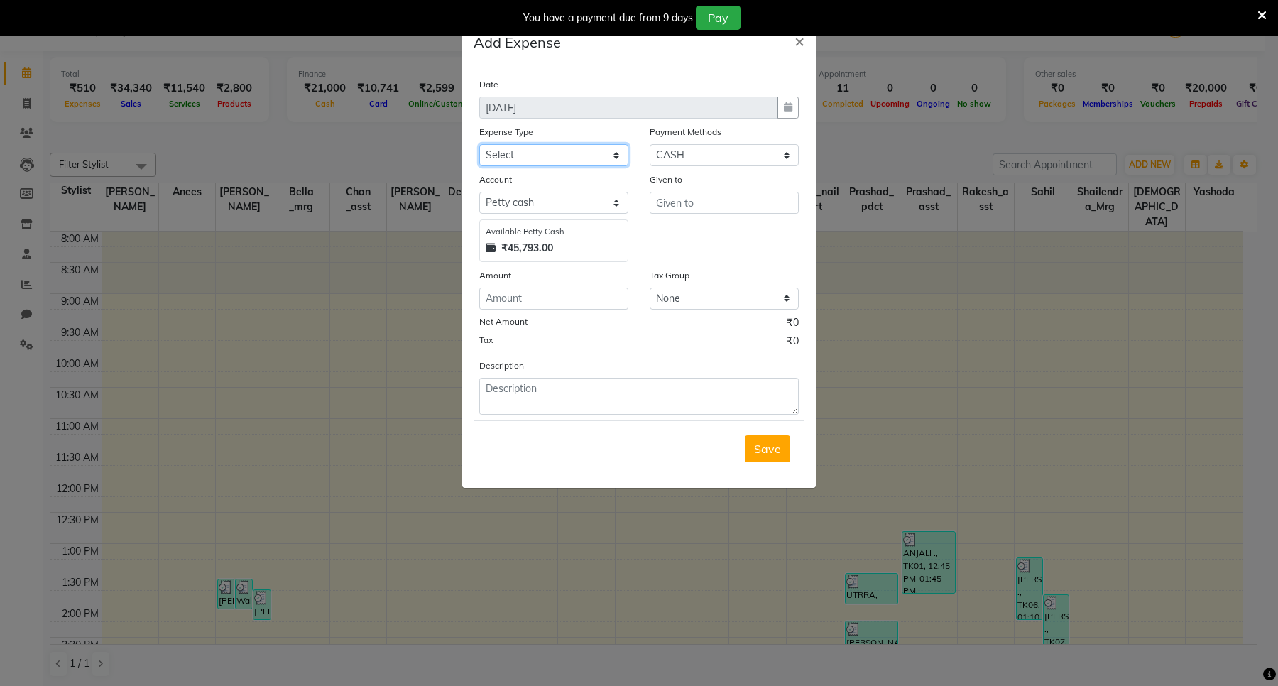
click at [619, 154] on select "Select Bank Deposit Blinkit Cash Handover CLIENT Client ordered food Client Ref…" at bounding box center [553, 155] width 149 height 22
select select "24169"
click at [479, 144] on select "Select Bank Deposit Blinkit Cash Handover CLIENT Client ordered food Client Ref…" at bounding box center [553, 155] width 149 height 22
click at [729, 202] on input "text" at bounding box center [723, 203] width 149 height 22
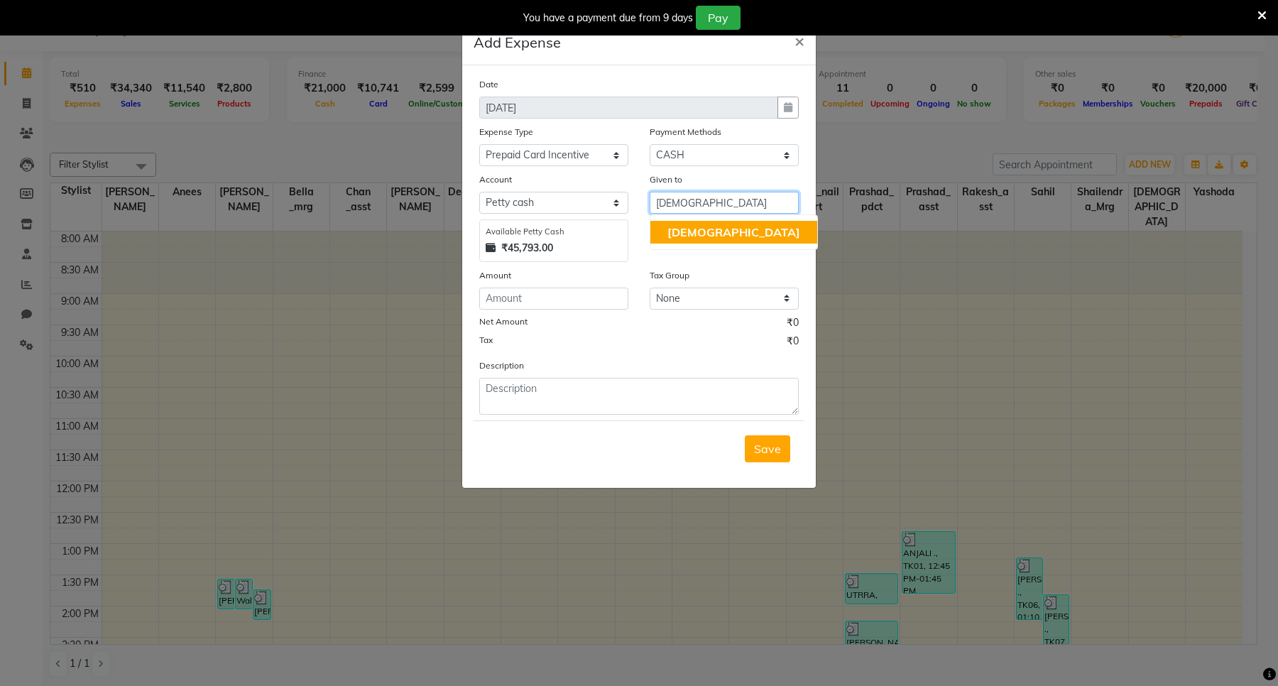
click at [711, 226] on button "[DEMOGRAPHIC_DATA]" at bounding box center [733, 232] width 167 height 23
type input "[DEMOGRAPHIC_DATA]"
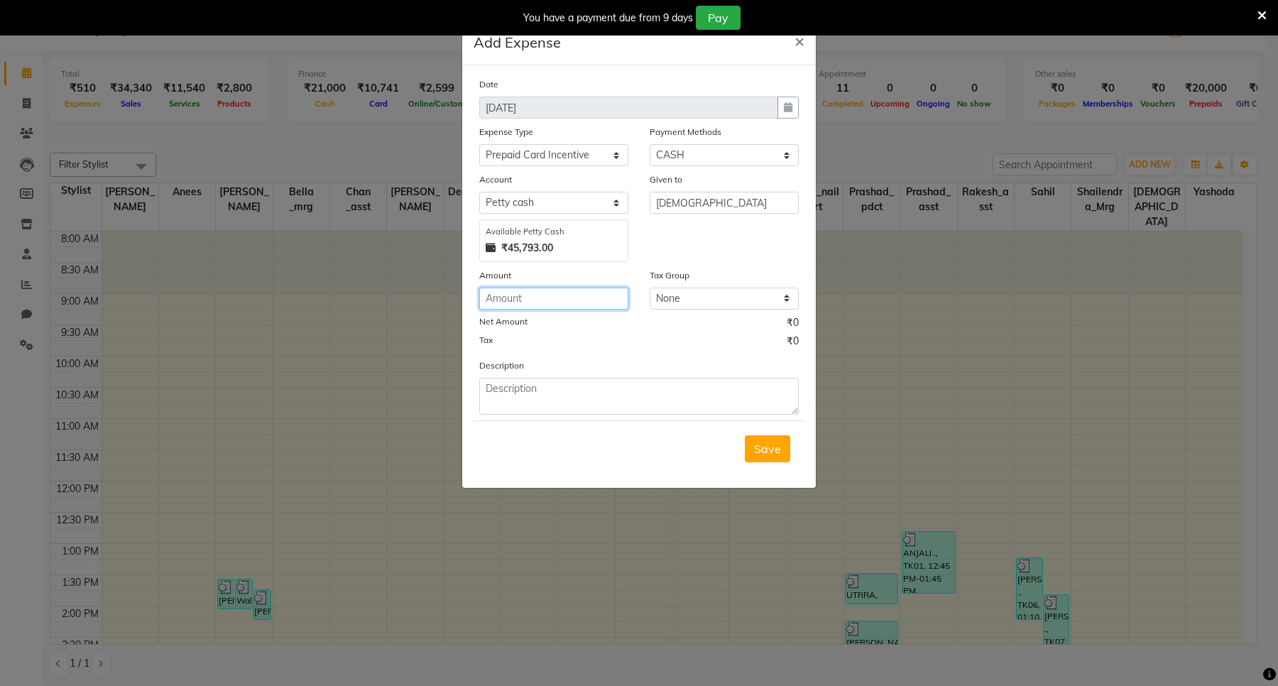
click at [557, 291] on input "number" at bounding box center [553, 298] width 149 height 22
click at [615, 196] on select "Select [PERSON_NAME] cash Default account" at bounding box center [553, 203] width 149 height 22
click at [479, 192] on select "Select [PERSON_NAME] cash Default account" at bounding box center [553, 203] width 149 height 22
click at [547, 298] on input "number" at bounding box center [553, 298] width 149 height 22
type input "500"
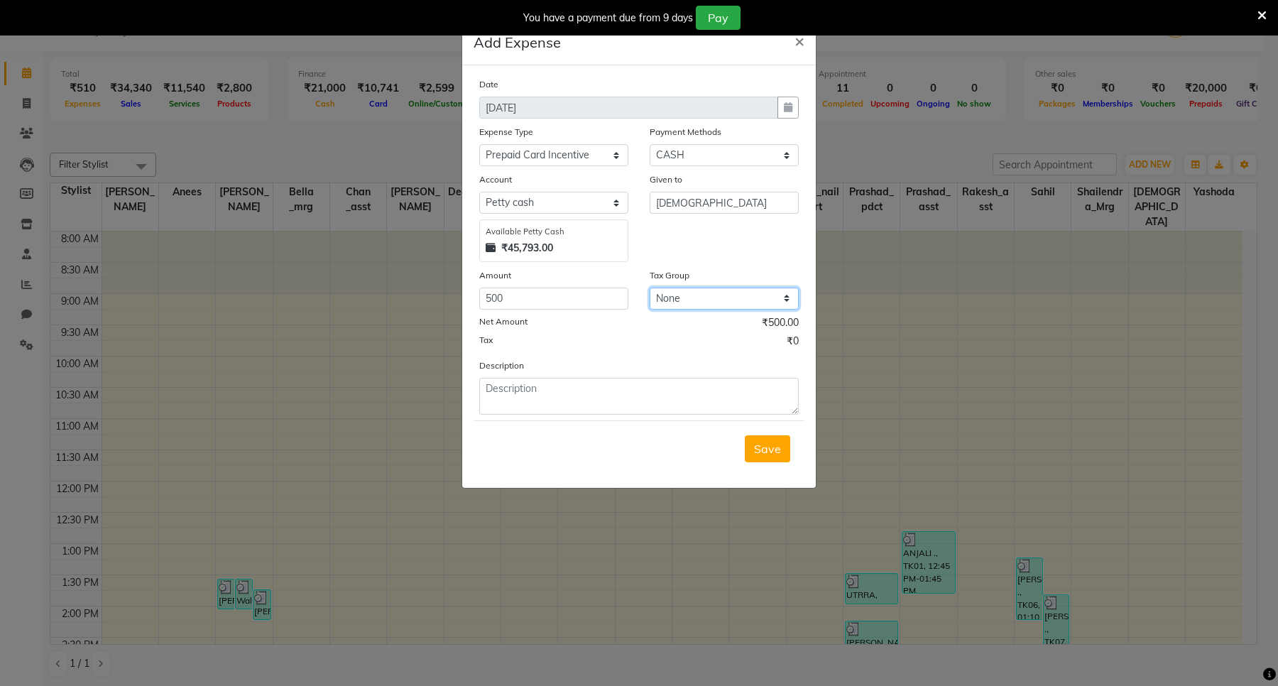
click at [770, 298] on select "None 12%GST 18%GST GST" at bounding box center [723, 298] width 149 height 22
click at [570, 349] on div "Tax ₹0" at bounding box center [638, 343] width 319 height 18
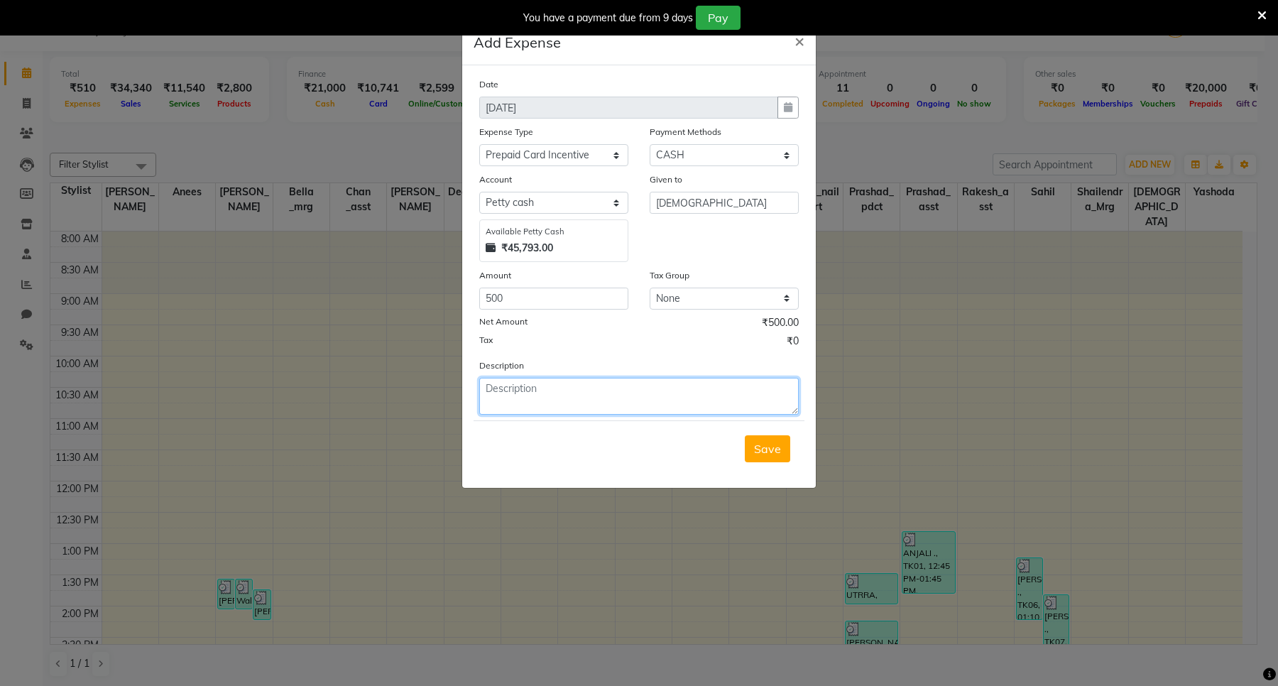
click at [577, 392] on textarea at bounding box center [638, 396] width 319 height 37
type textarea "[DEMOGRAPHIC_DATA]"
click at [783, 451] on button "Save" at bounding box center [767, 448] width 45 height 27
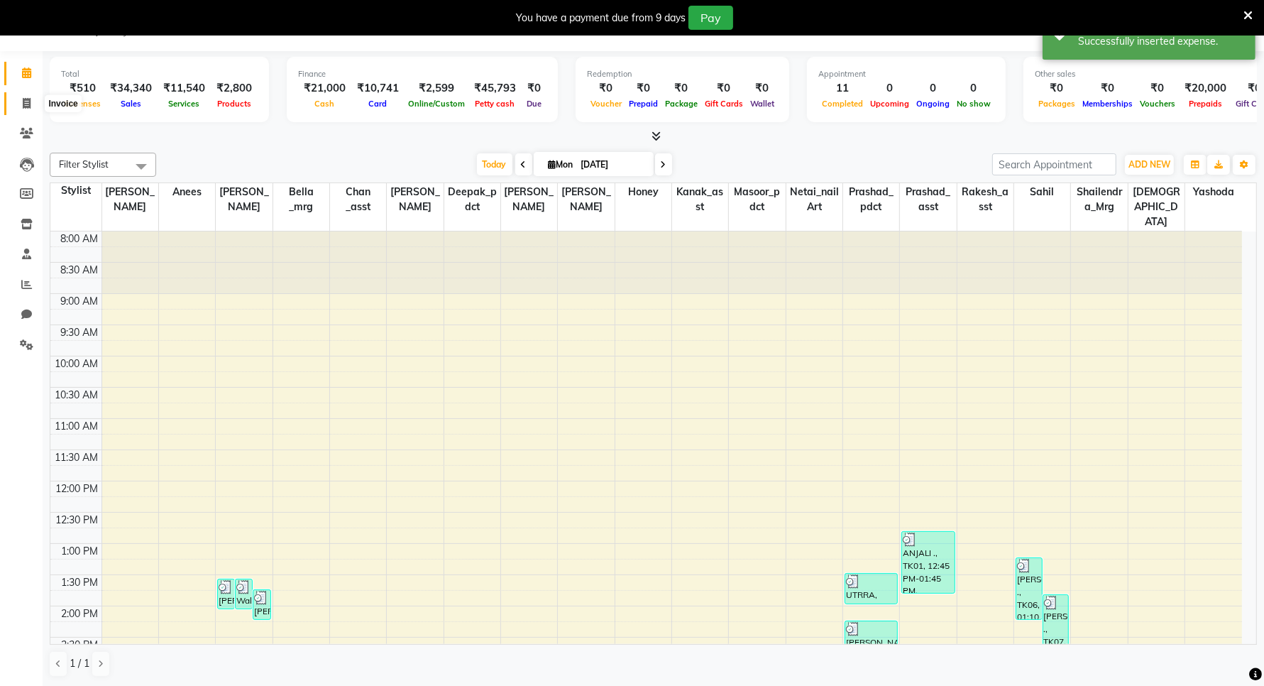
click at [27, 104] on icon at bounding box center [27, 103] width 8 height 11
select select "service"
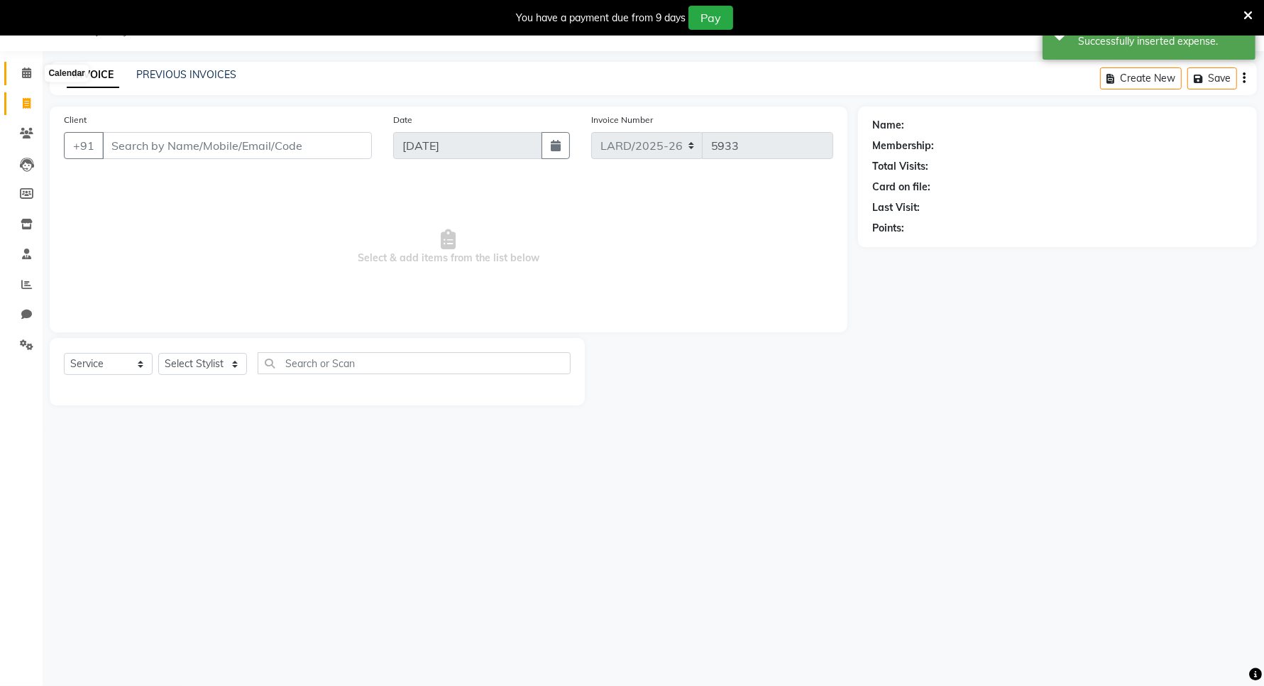
click at [29, 71] on icon at bounding box center [26, 72] width 9 height 11
